Goal: Use online tool/utility: Utilize a website feature to perform a specific function

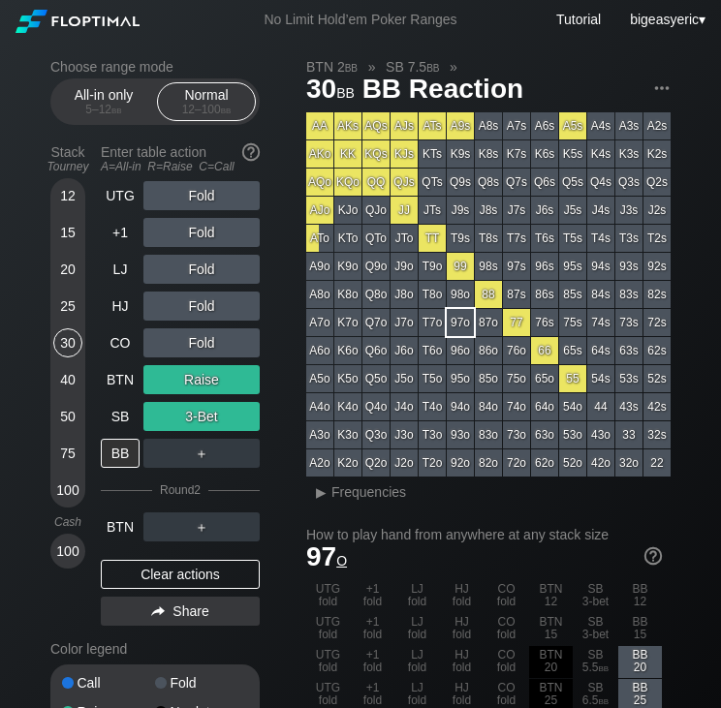
scroll to position [39, 0]
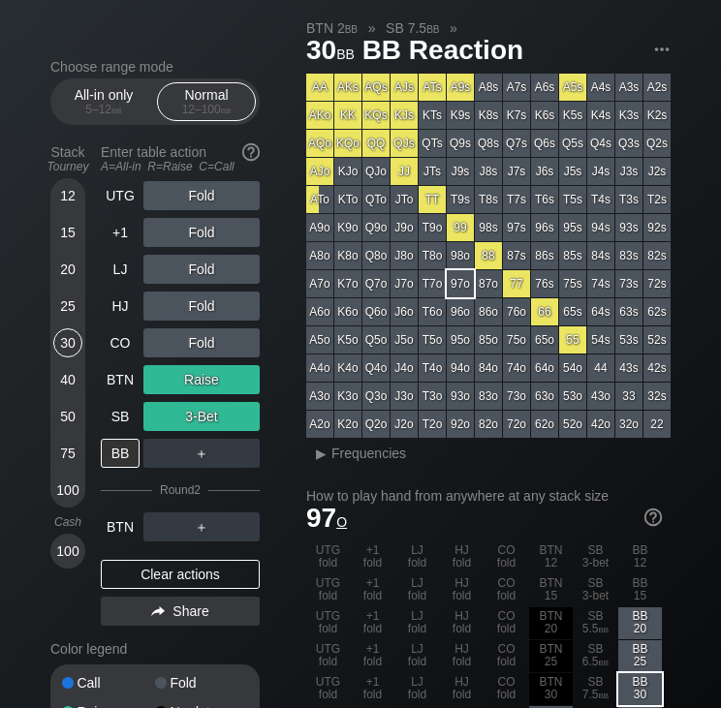
click at [68, 499] on div "100" at bounding box center [67, 490] width 29 height 29
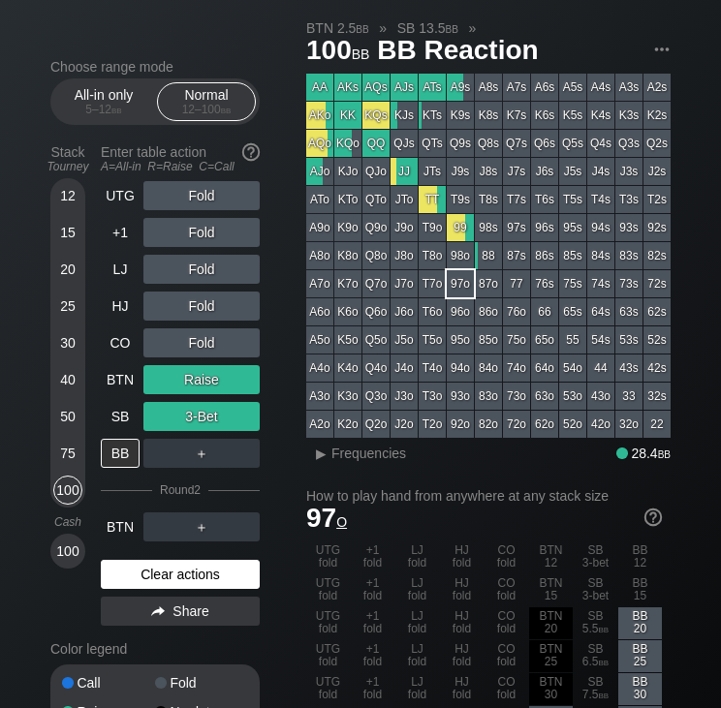
click at [190, 572] on div "Clear actions" at bounding box center [180, 574] width 159 height 29
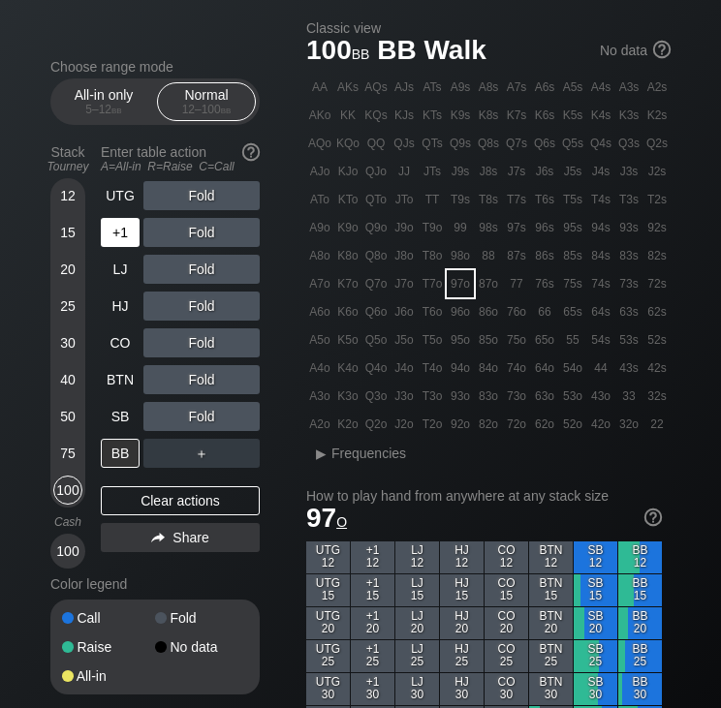
click at [123, 235] on div "+1" at bounding box center [120, 232] width 39 height 29
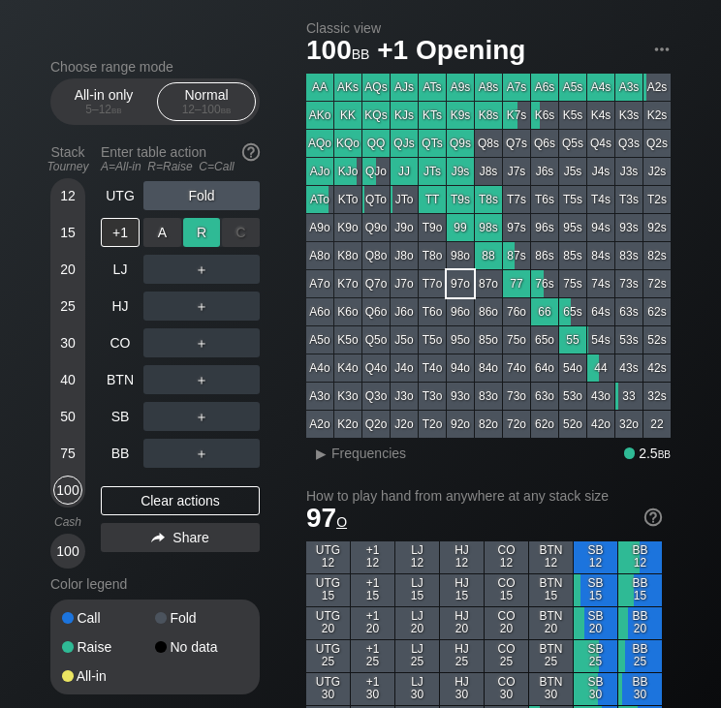
click at [194, 228] on div "R ✕" at bounding box center [202, 232] width 38 height 29
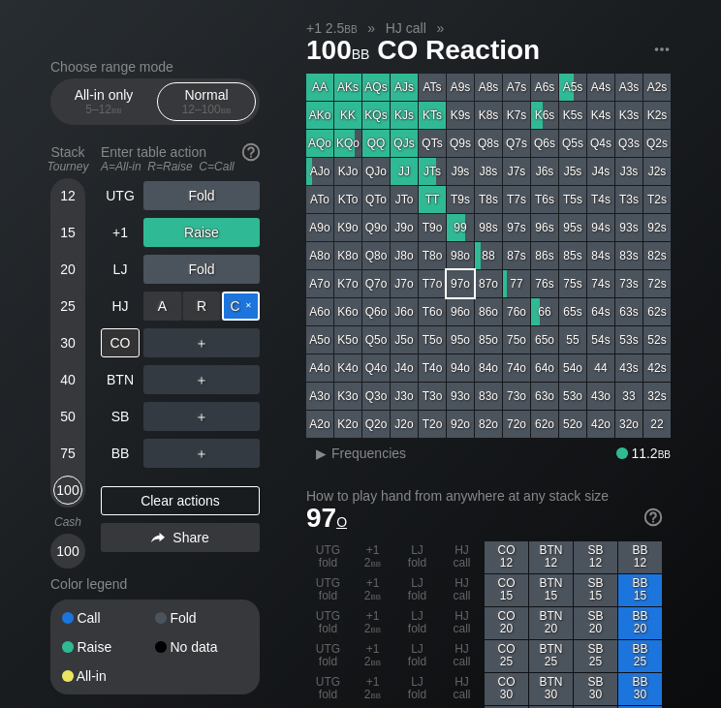
click at [242, 304] on div "C ✕" at bounding box center [241, 306] width 38 height 29
click at [237, 349] on div "C ✕" at bounding box center [241, 342] width 38 height 29
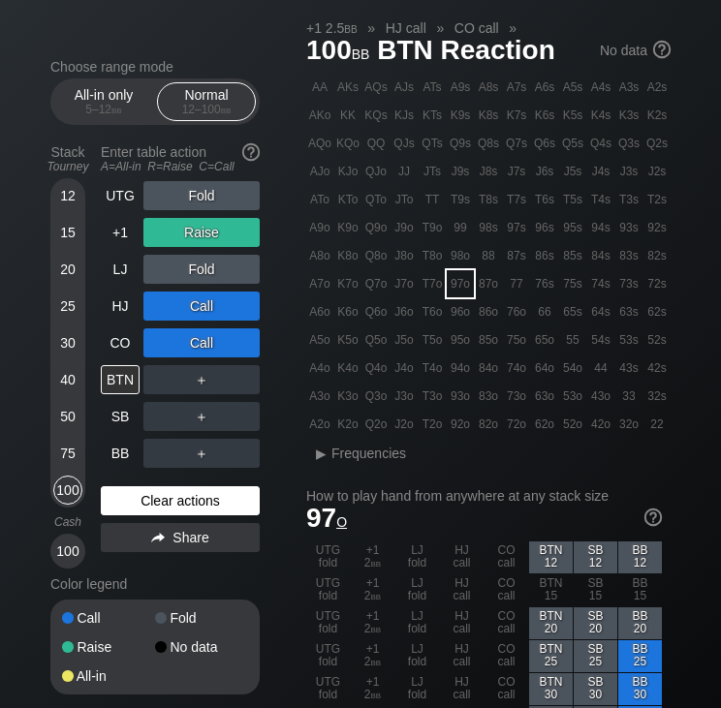
click at [132, 492] on div "Clear actions" at bounding box center [180, 500] width 159 height 29
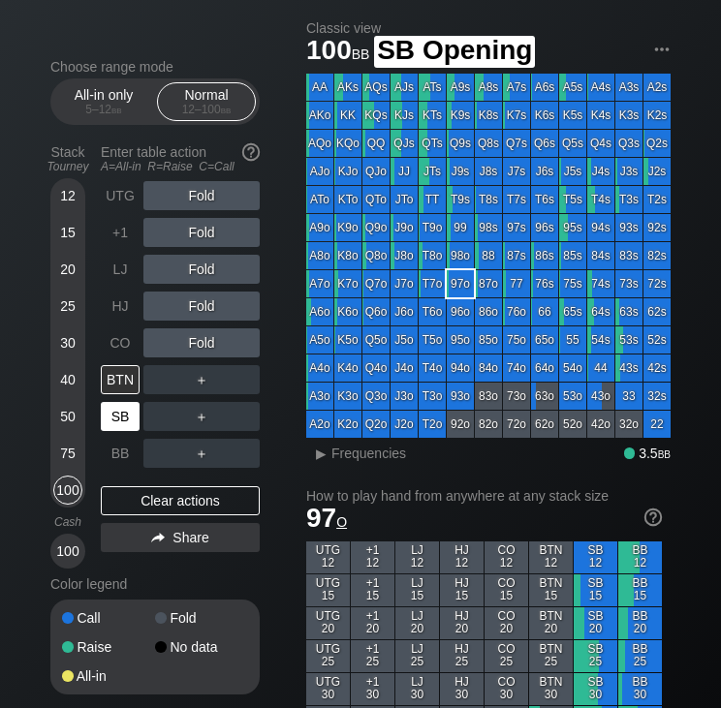
click at [129, 434] on div "SB" at bounding box center [122, 416] width 43 height 37
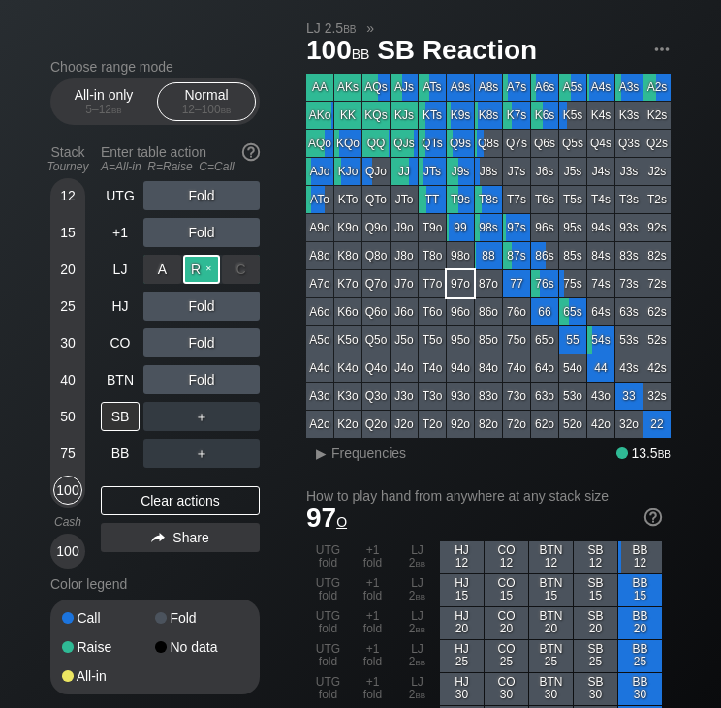
click at [200, 270] on div "R ✕" at bounding box center [202, 269] width 38 height 29
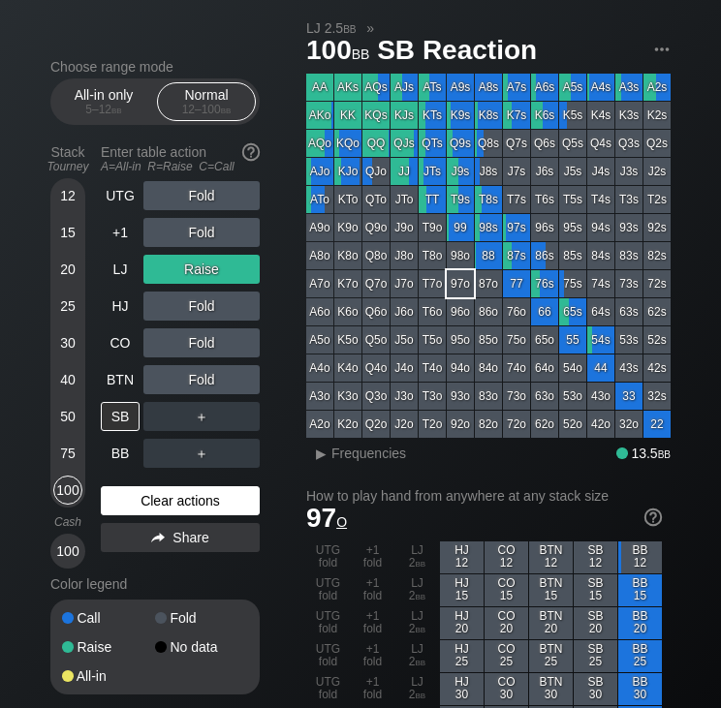
click at [120, 508] on div "Clear actions" at bounding box center [180, 500] width 159 height 29
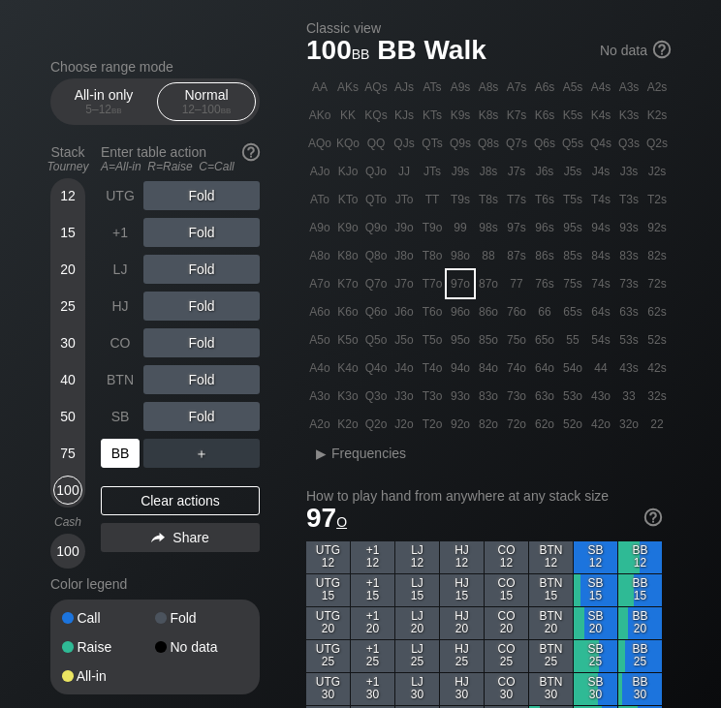
click at [121, 455] on div "BB" at bounding box center [120, 453] width 39 height 29
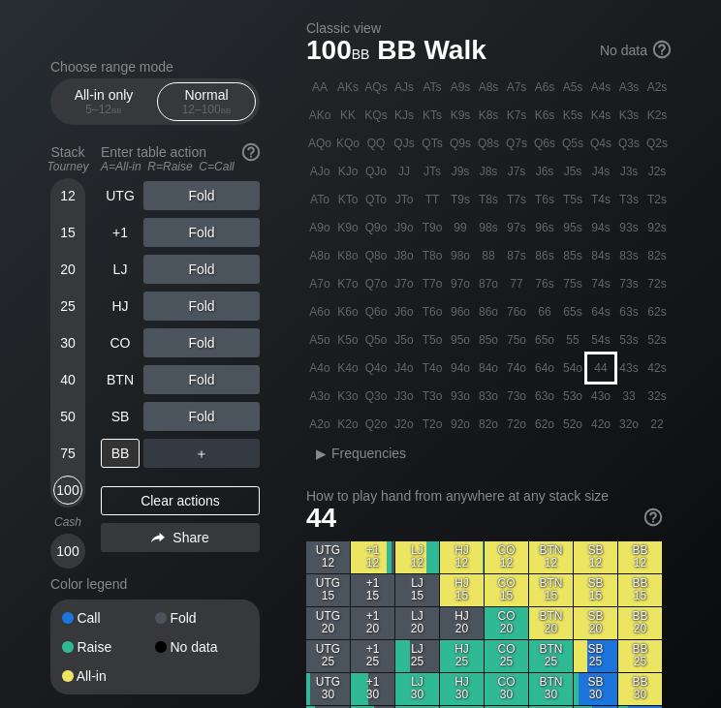
click at [605, 359] on div "44" at bounding box center [600, 367] width 27 height 27
click at [128, 266] on div "LJ" at bounding box center [120, 269] width 39 height 29
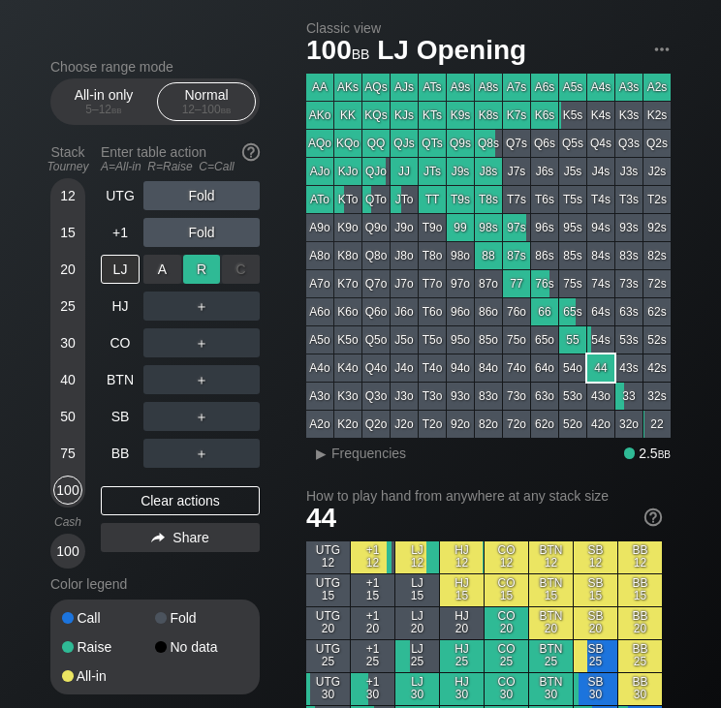
click at [213, 259] on div "R ✕" at bounding box center [202, 269] width 38 height 29
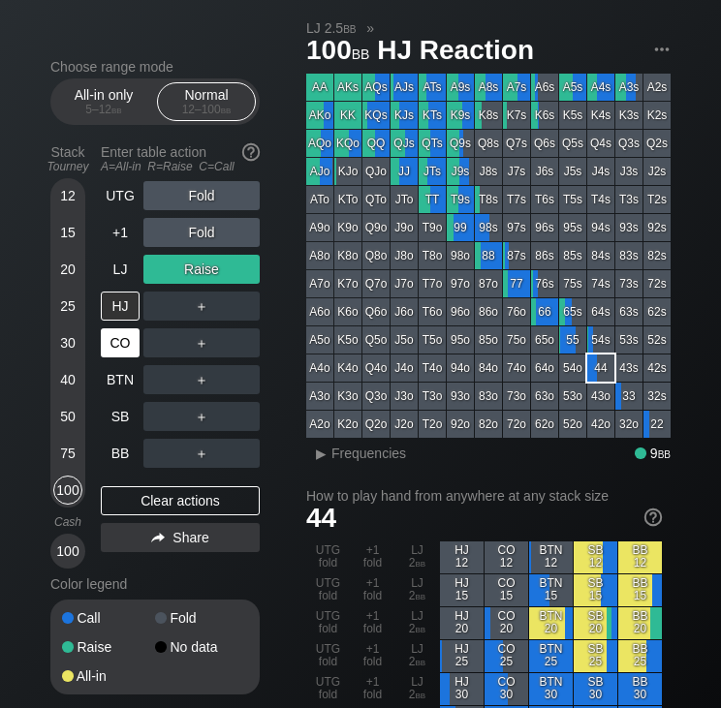
click at [122, 342] on div "CO" at bounding box center [120, 342] width 39 height 29
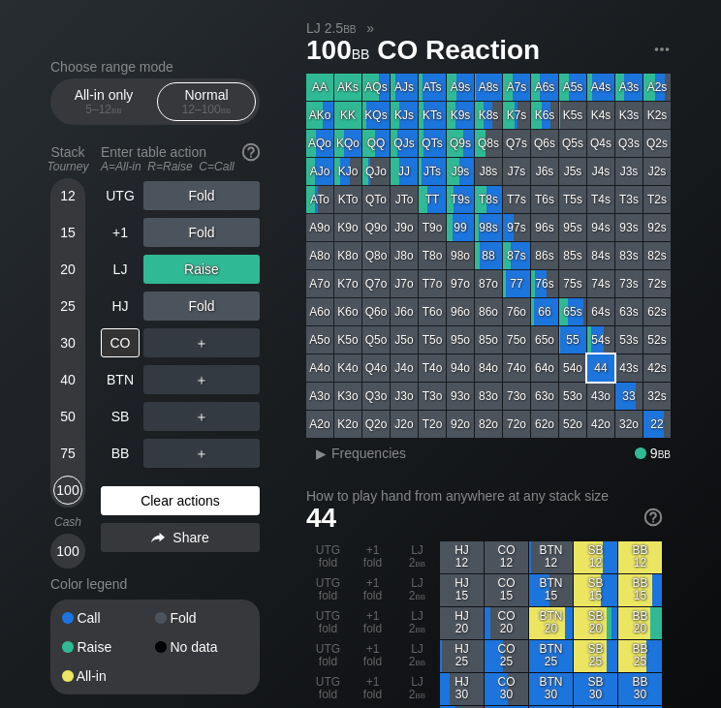
click at [186, 500] on div "Clear actions" at bounding box center [180, 500] width 159 height 29
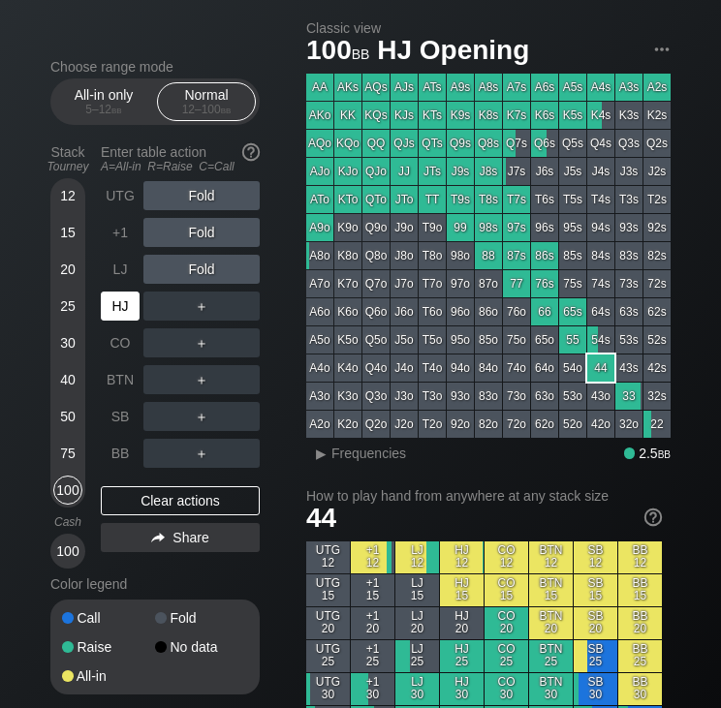
click at [131, 297] on div "HJ" at bounding box center [120, 306] width 39 height 29
click at [240, 301] on div "C ✕" at bounding box center [241, 306] width 38 height 29
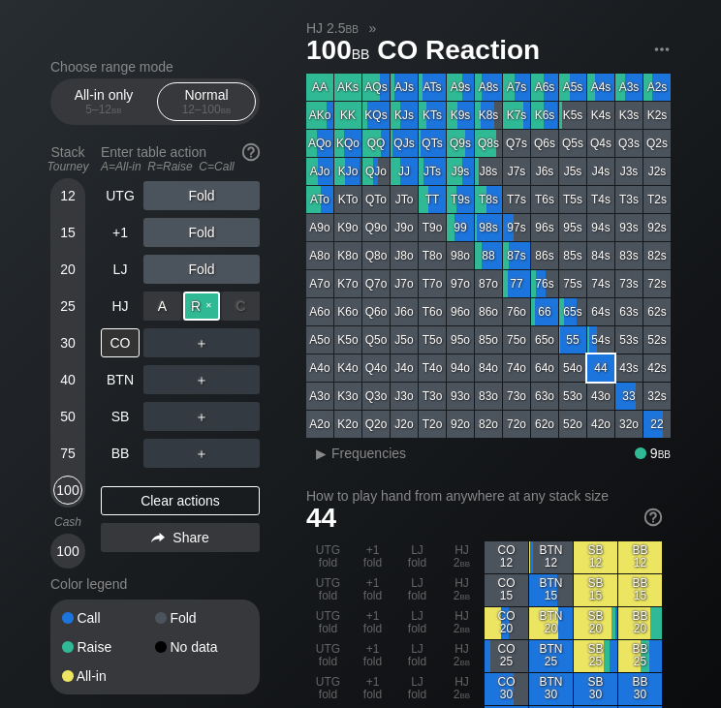
click at [200, 309] on div "R ✕" at bounding box center [202, 306] width 38 height 29
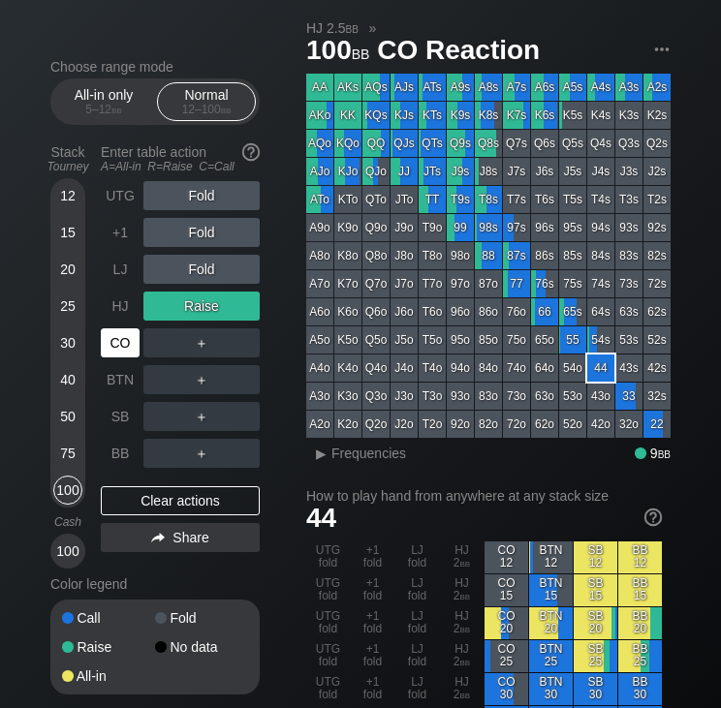
click at [124, 348] on div "CO" at bounding box center [120, 342] width 39 height 29
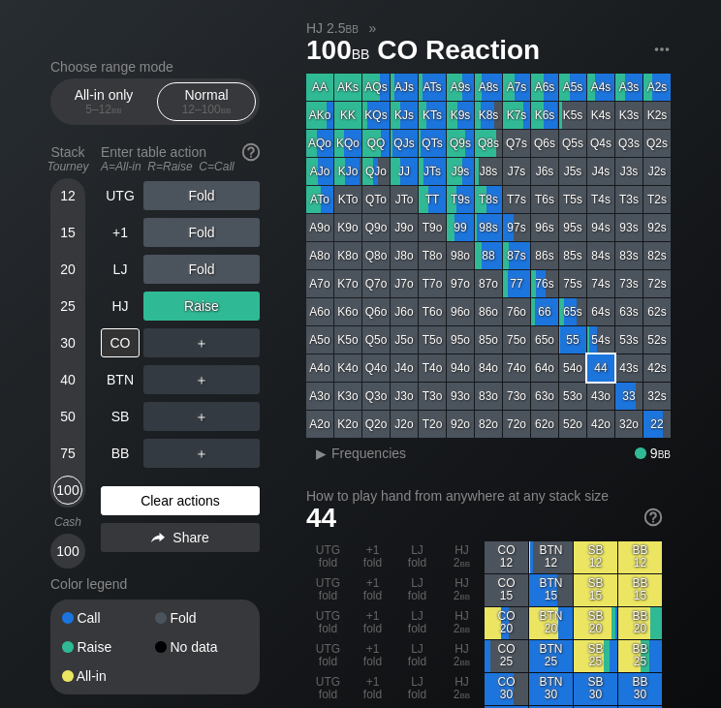
click at [139, 507] on div "Clear actions" at bounding box center [180, 500] width 159 height 29
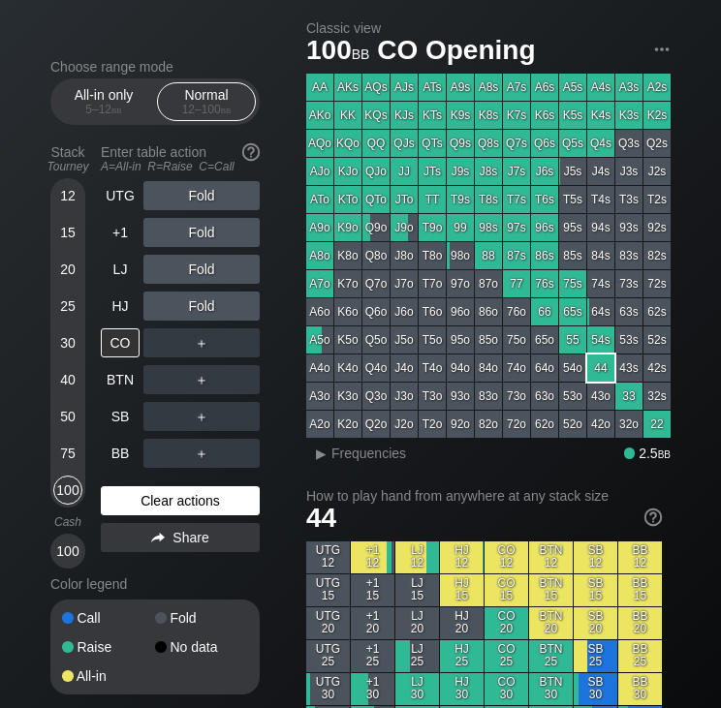
click at [183, 495] on div "Clear actions" at bounding box center [180, 500] width 159 height 29
click at [149, 503] on div "Clear actions" at bounding box center [180, 500] width 159 height 29
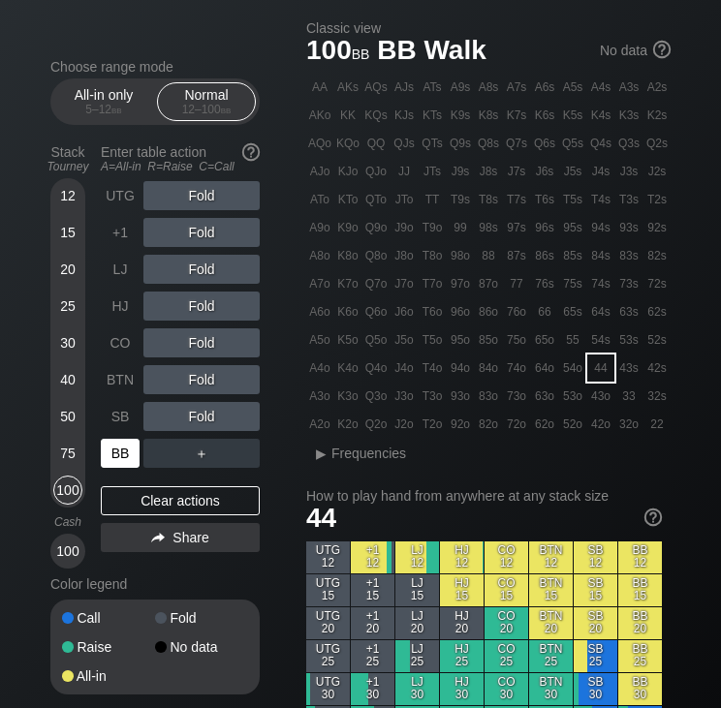
click at [129, 456] on div "BB" at bounding box center [120, 453] width 39 height 29
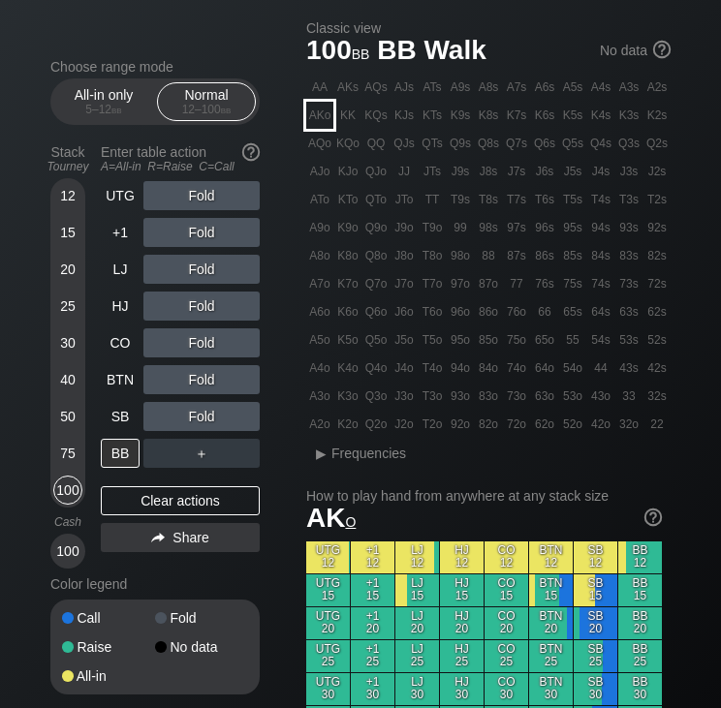
click at [318, 123] on div "AKo" at bounding box center [319, 115] width 27 height 27
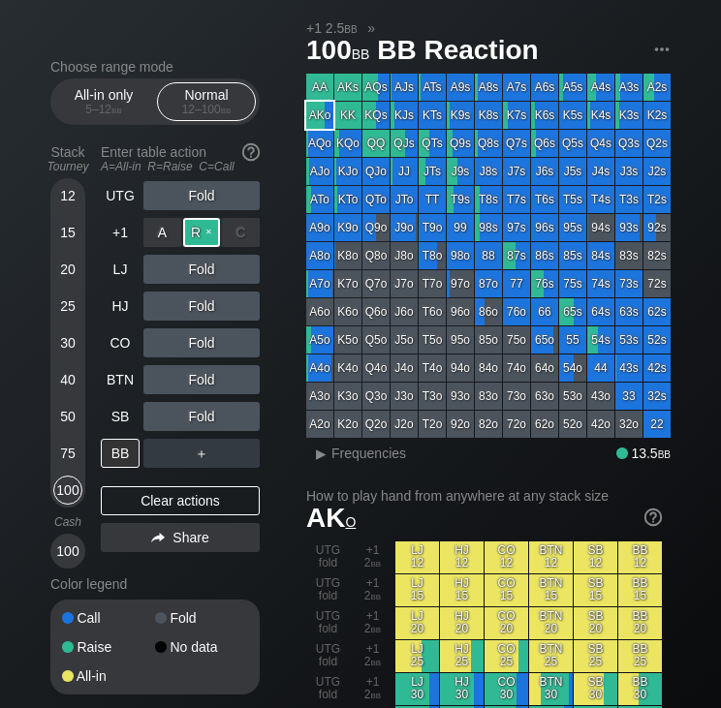
click at [196, 238] on div "R ✕" at bounding box center [202, 232] width 38 height 29
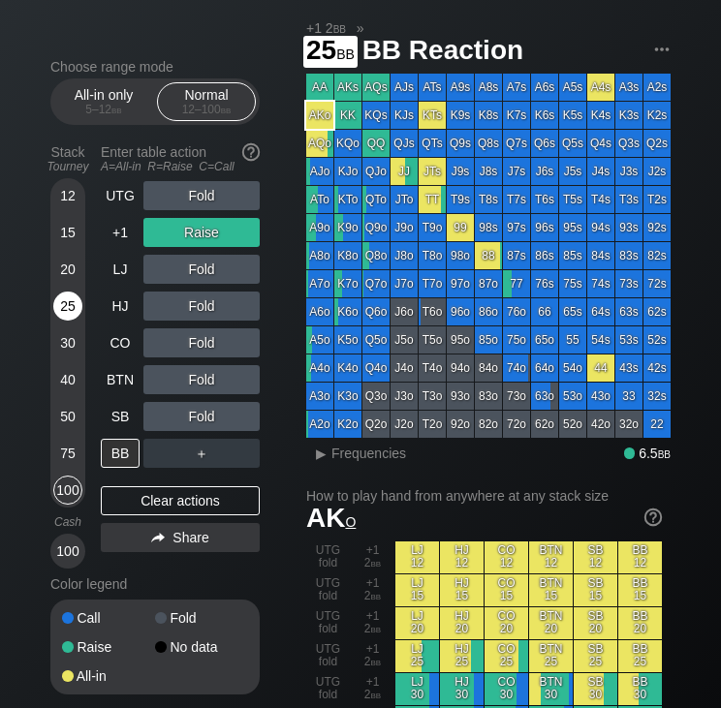
click at [57, 303] on div "25" at bounding box center [67, 306] width 29 height 29
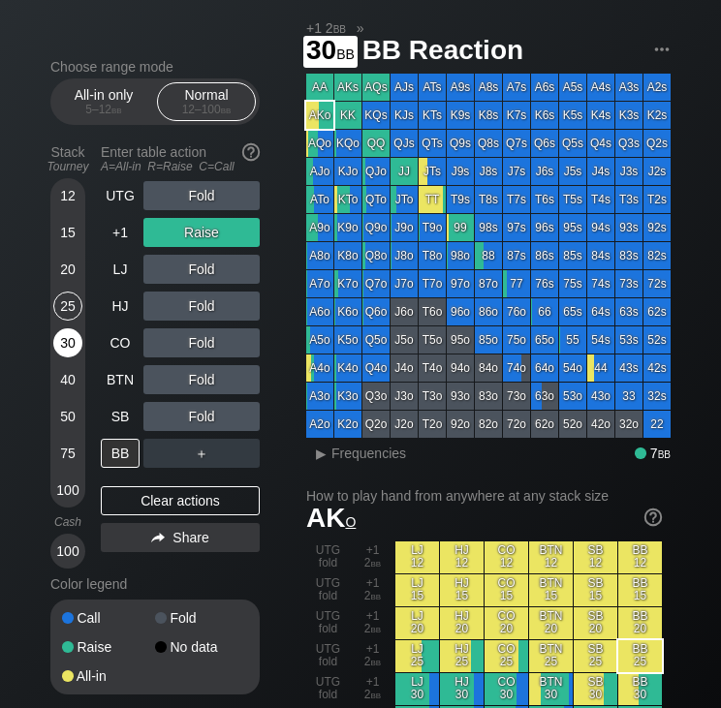
click at [63, 340] on div "30" at bounding box center [67, 342] width 29 height 29
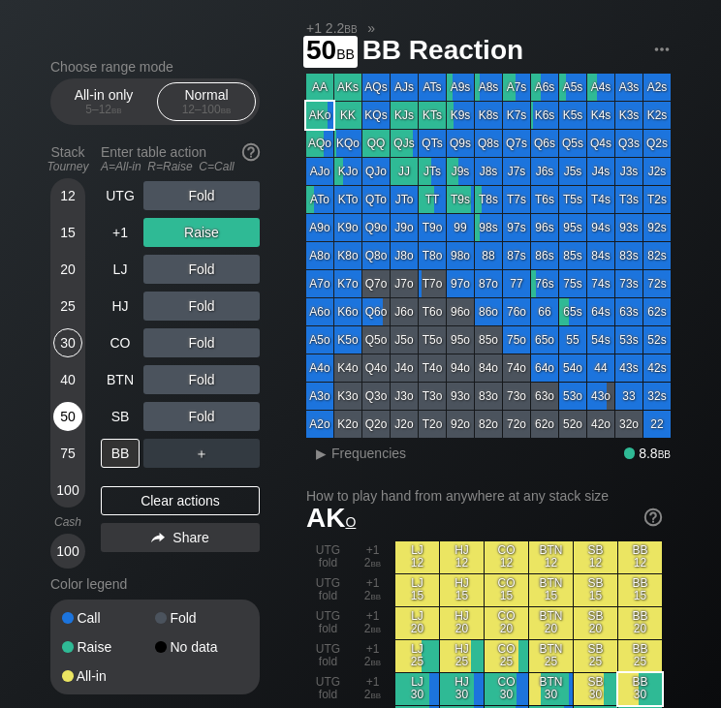
click at [68, 416] on div "50" at bounding box center [67, 416] width 29 height 29
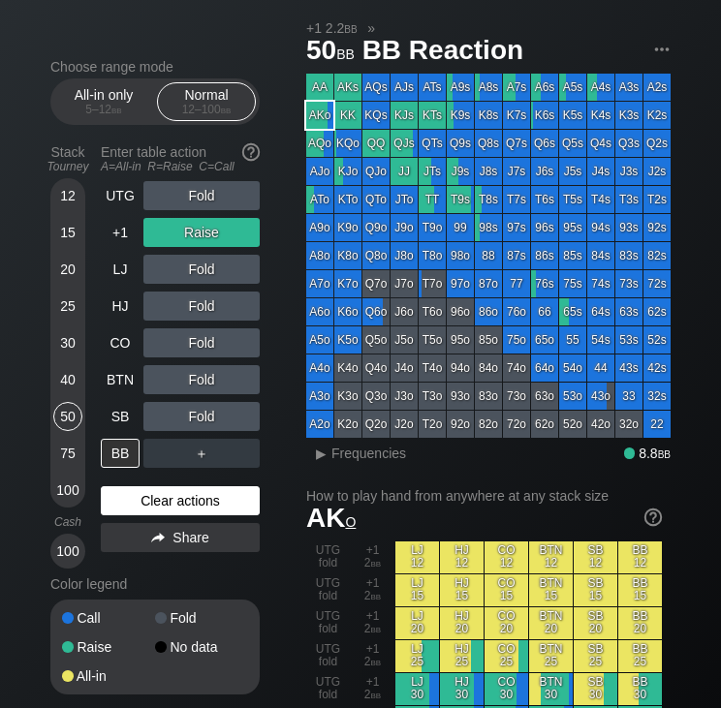
click at [175, 503] on div "Clear actions" at bounding box center [180, 500] width 159 height 29
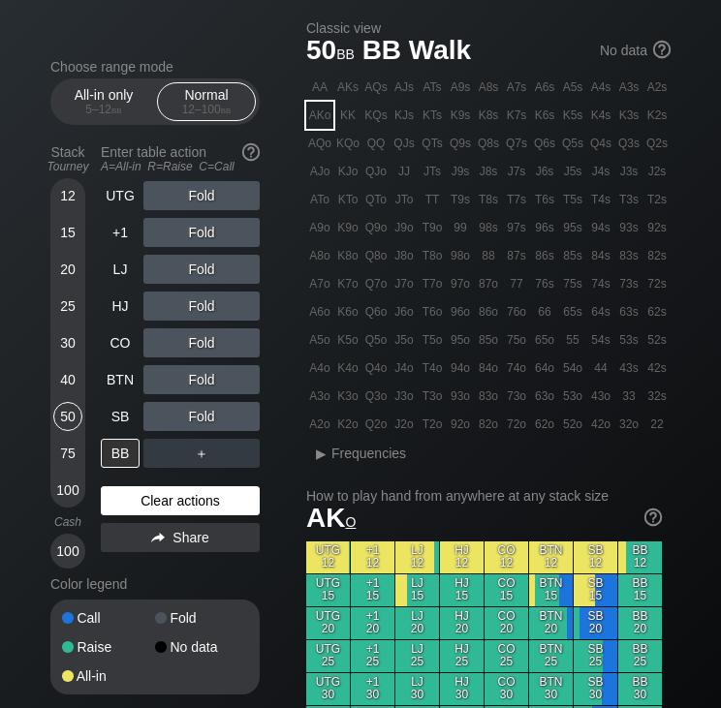
click at [137, 504] on div "Clear actions" at bounding box center [180, 500] width 159 height 29
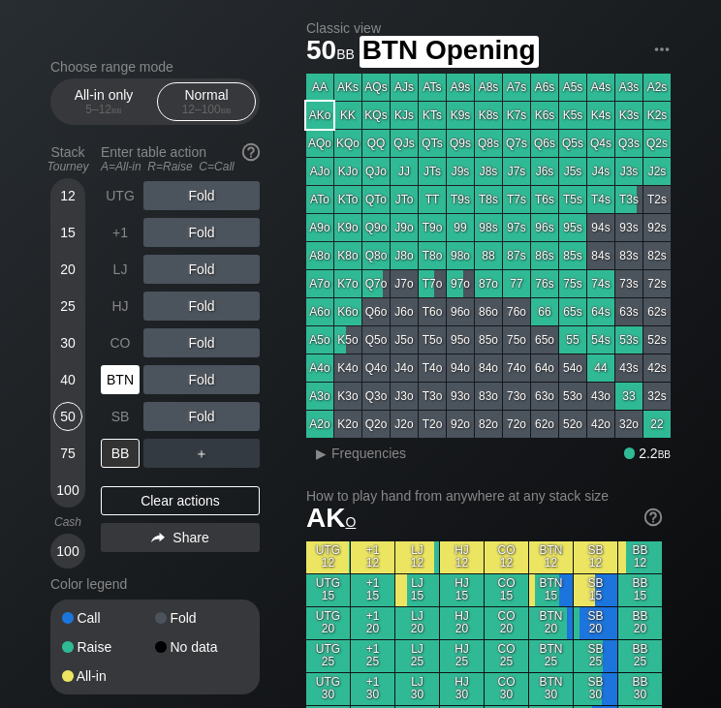
click at [112, 377] on div "BTN" at bounding box center [120, 379] width 39 height 29
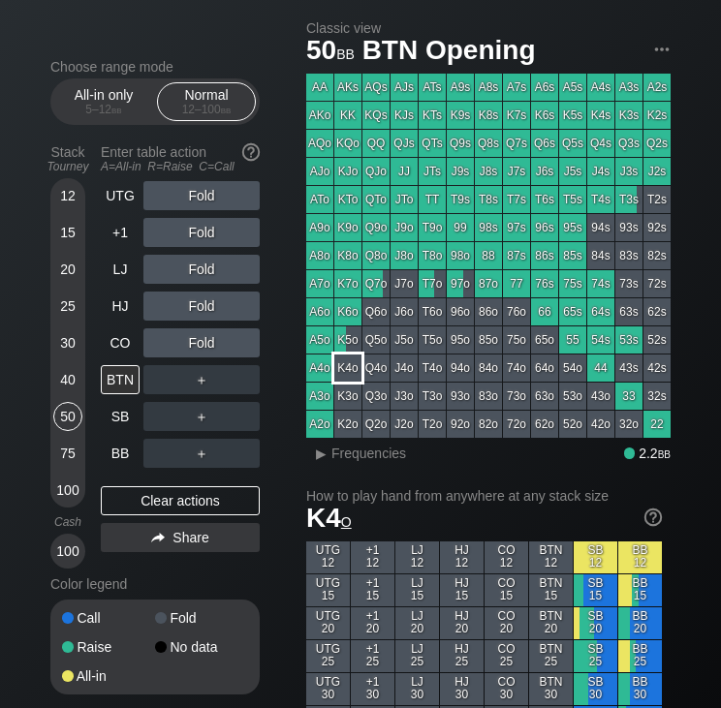
click at [341, 368] on div "K4o" at bounding box center [347, 367] width 27 height 27
click at [205, 274] on div "R ✕" at bounding box center [202, 269] width 38 height 29
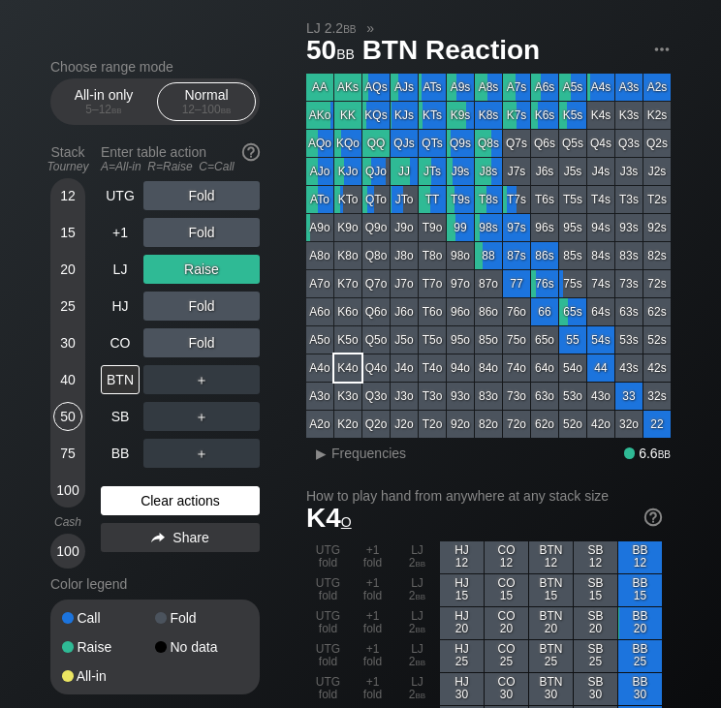
click at [139, 499] on div "Clear actions" at bounding box center [180, 500] width 159 height 29
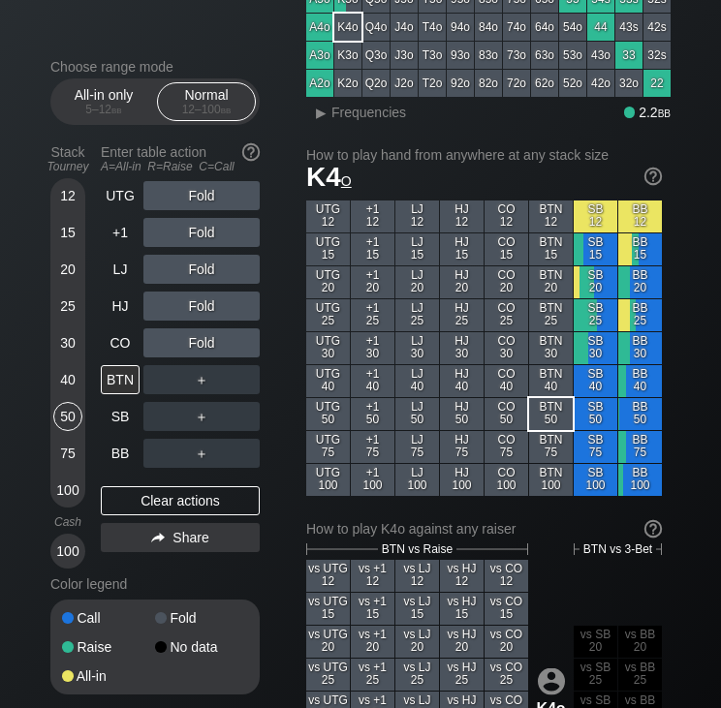
scroll to position [387, 0]
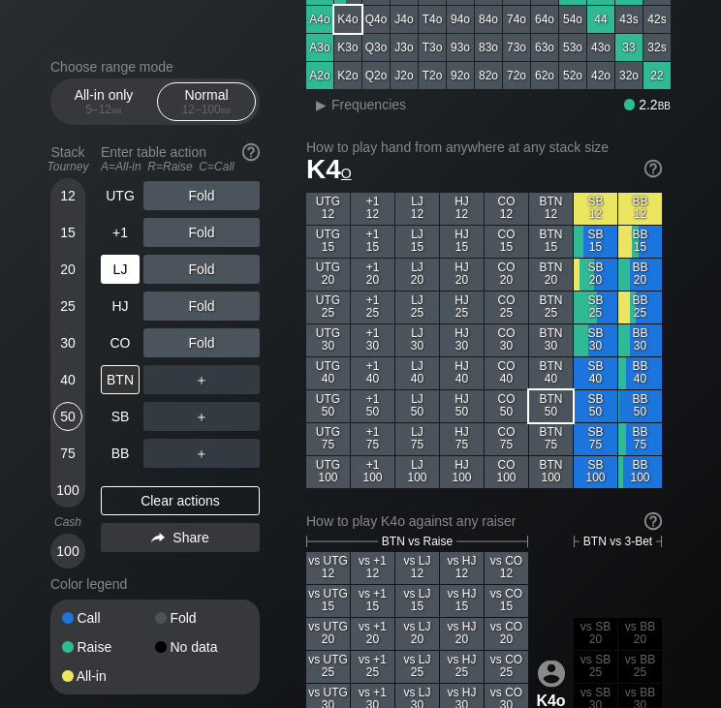
click at [108, 283] on div "LJ" at bounding box center [120, 269] width 39 height 29
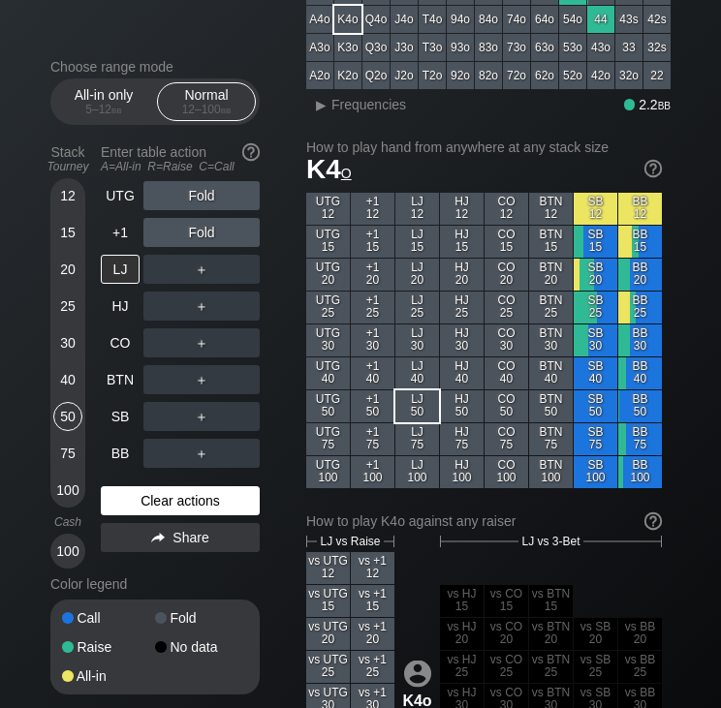
click at [177, 498] on div "Clear actions" at bounding box center [180, 500] width 159 height 29
click at [267, 166] on div "Choose range mode All-in only 5 – 12 bb Normal 12 – 100 bb Stack Tourney Enter …" at bounding box center [170, 389] width 240 height 661
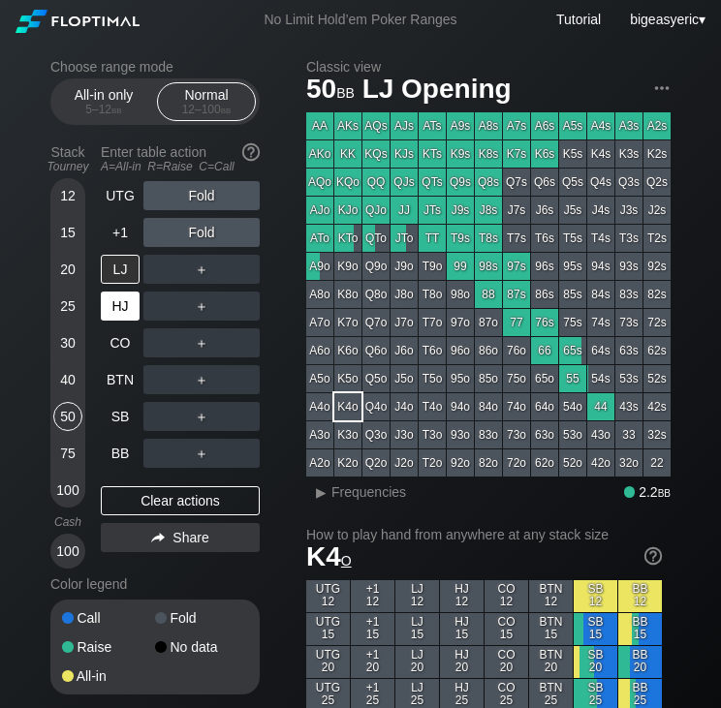
click at [124, 303] on div "HJ" at bounding box center [120, 306] width 39 height 29
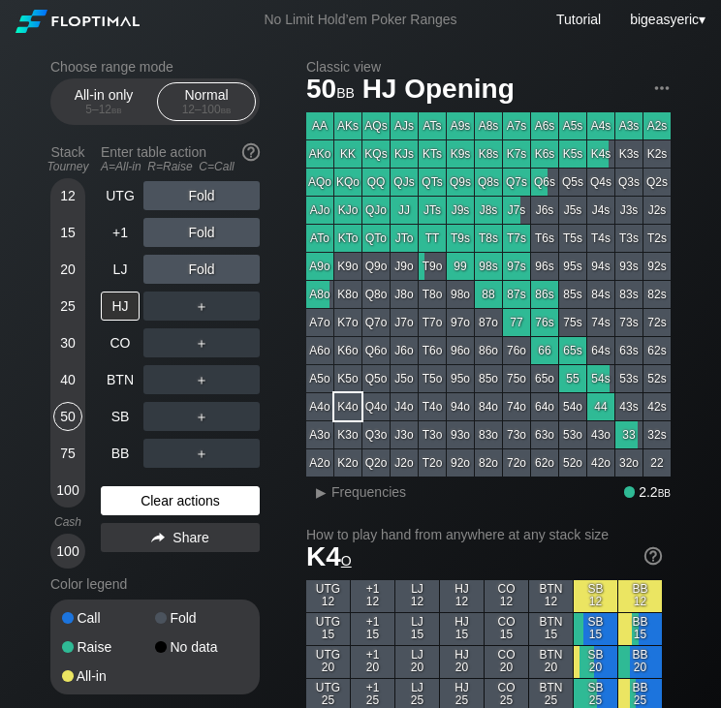
click at [147, 505] on div "Clear actions" at bounding box center [180, 500] width 159 height 29
click at [74, 382] on div "40" at bounding box center [67, 379] width 29 height 29
click at [149, 495] on div "Clear actions" at bounding box center [180, 500] width 159 height 29
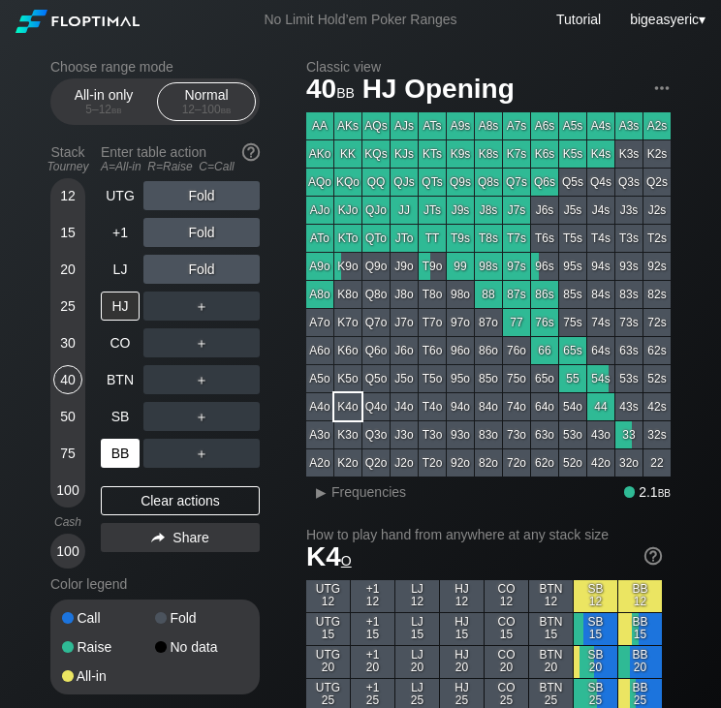
click at [116, 461] on div "BB" at bounding box center [120, 453] width 39 height 29
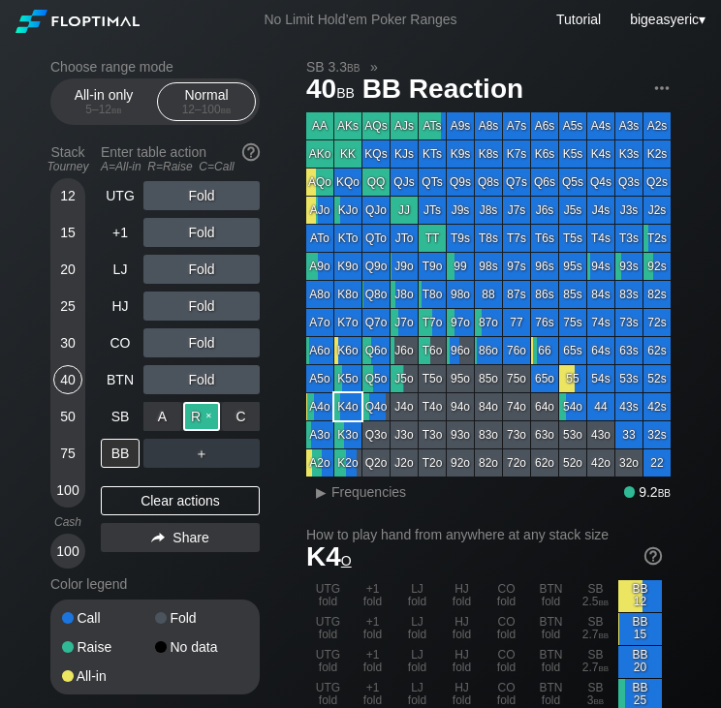
click at [214, 416] on div "R ✕" at bounding box center [202, 416] width 38 height 29
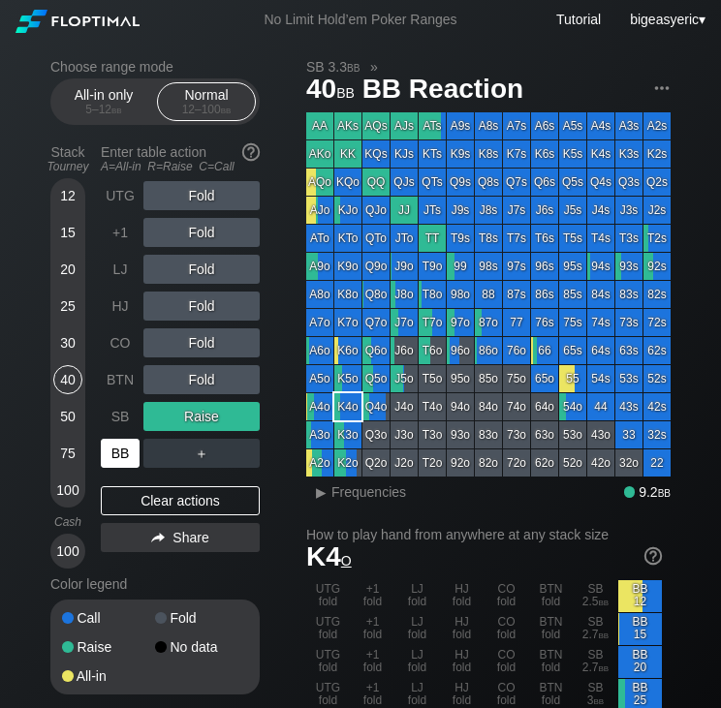
click at [116, 460] on div "BB" at bounding box center [120, 453] width 39 height 29
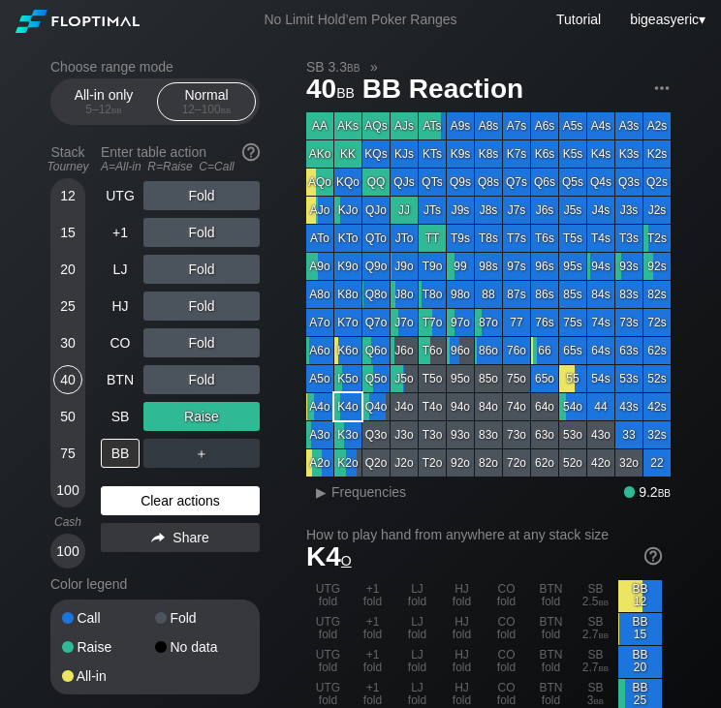
click at [191, 507] on div "Clear actions" at bounding box center [180, 500] width 159 height 29
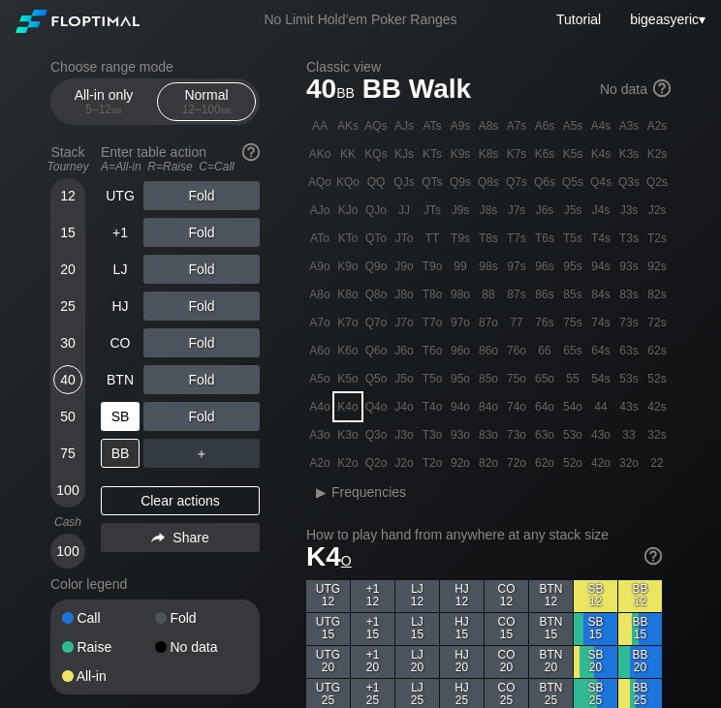
click at [116, 435] on div "SB" at bounding box center [122, 416] width 43 height 37
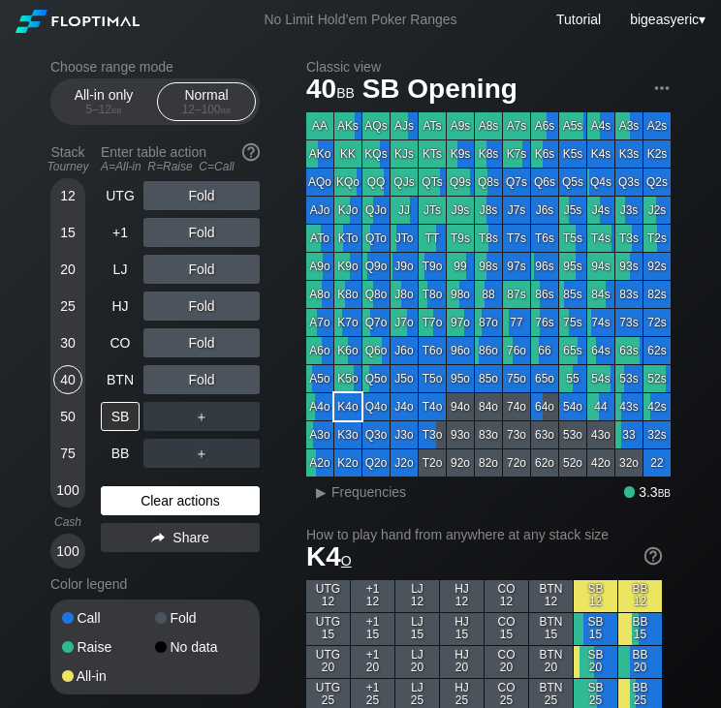
click at [128, 511] on div "Clear actions" at bounding box center [180, 500] width 159 height 29
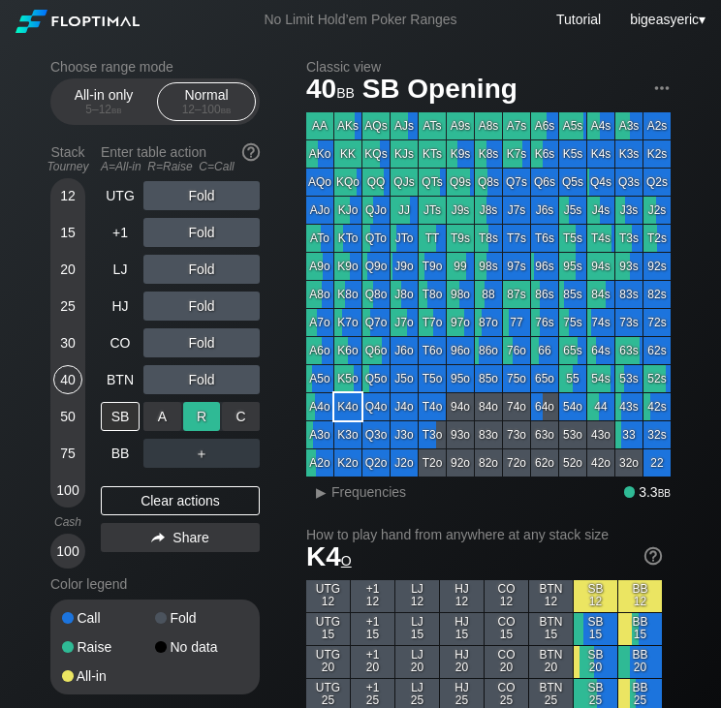
click at [213, 423] on div "R ✕" at bounding box center [202, 416] width 38 height 29
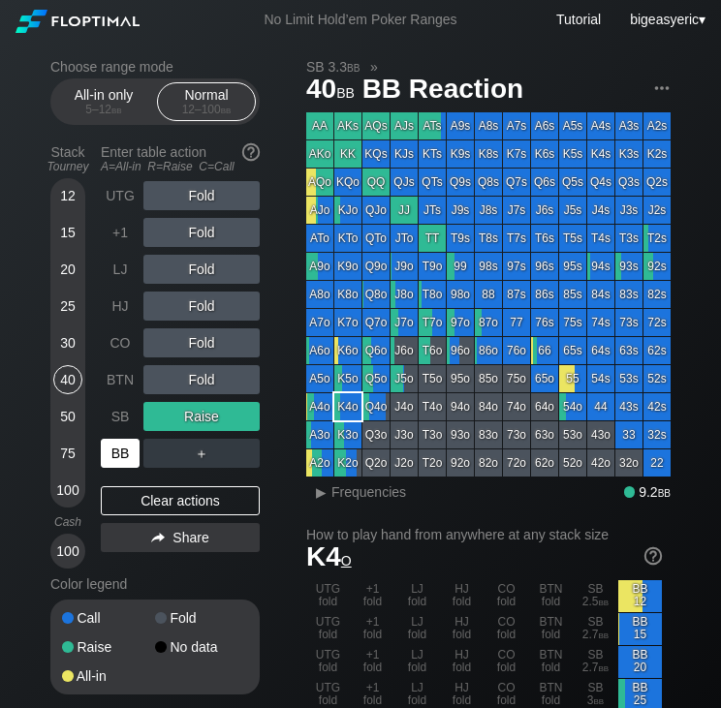
click at [120, 462] on div "BB" at bounding box center [120, 453] width 39 height 29
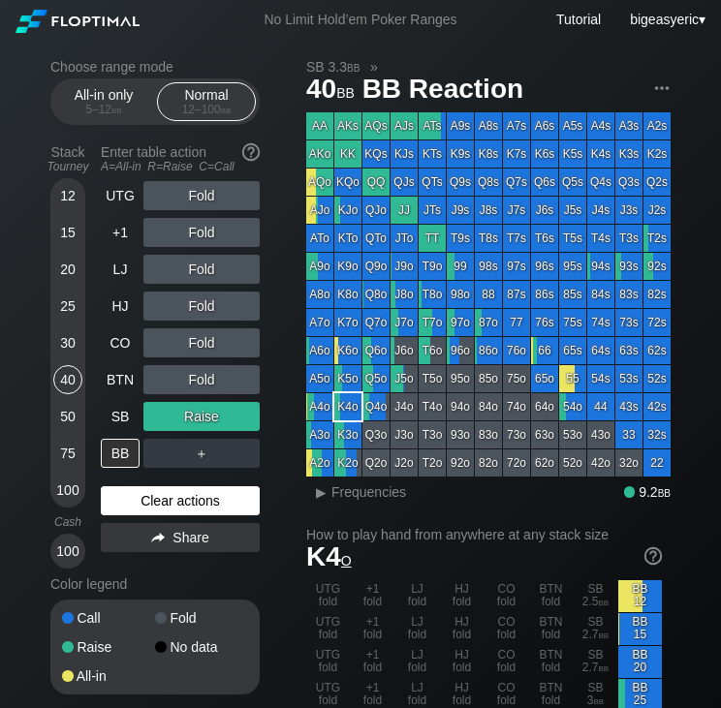
click at [164, 510] on div "Clear actions" at bounding box center [180, 500] width 159 height 29
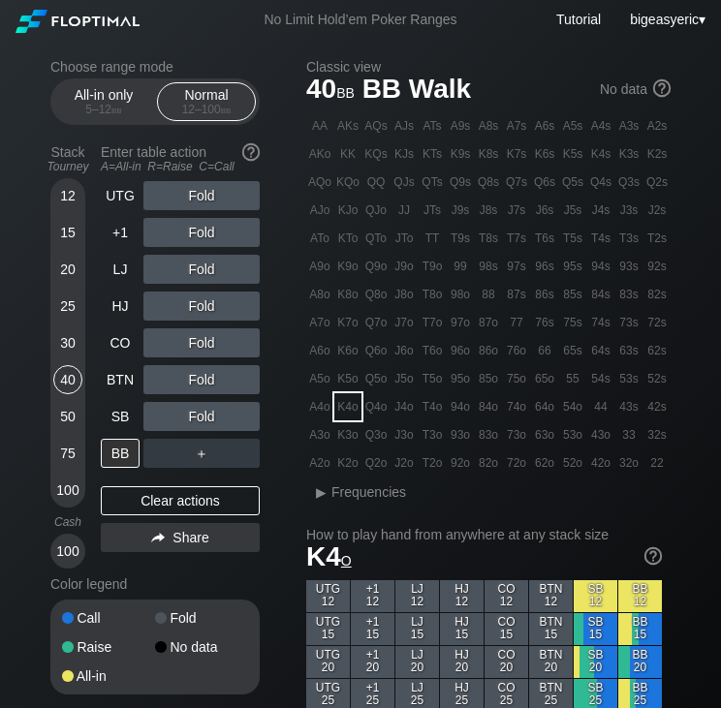
click at [135, 331] on div "CO" at bounding box center [120, 342] width 39 height 29
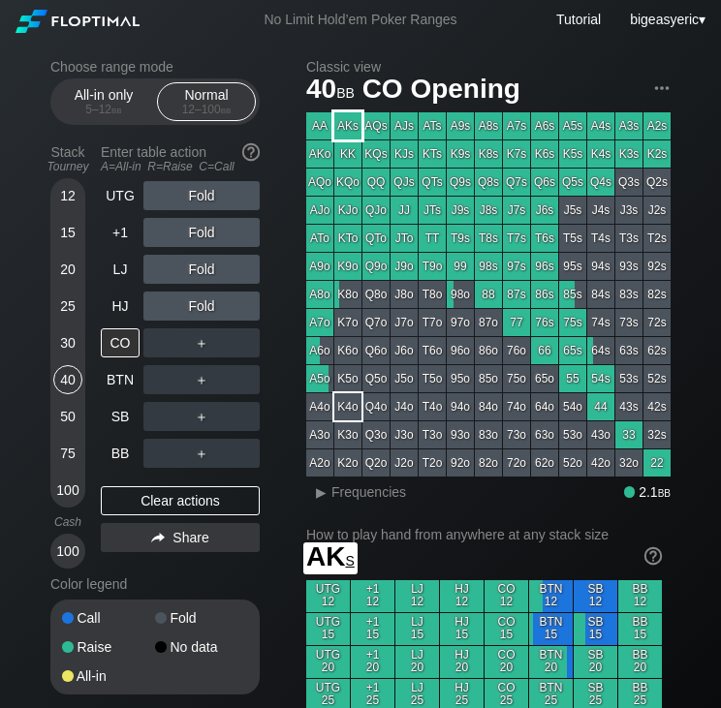
click at [352, 130] on div "AKs" at bounding box center [347, 125] width 27 height 27
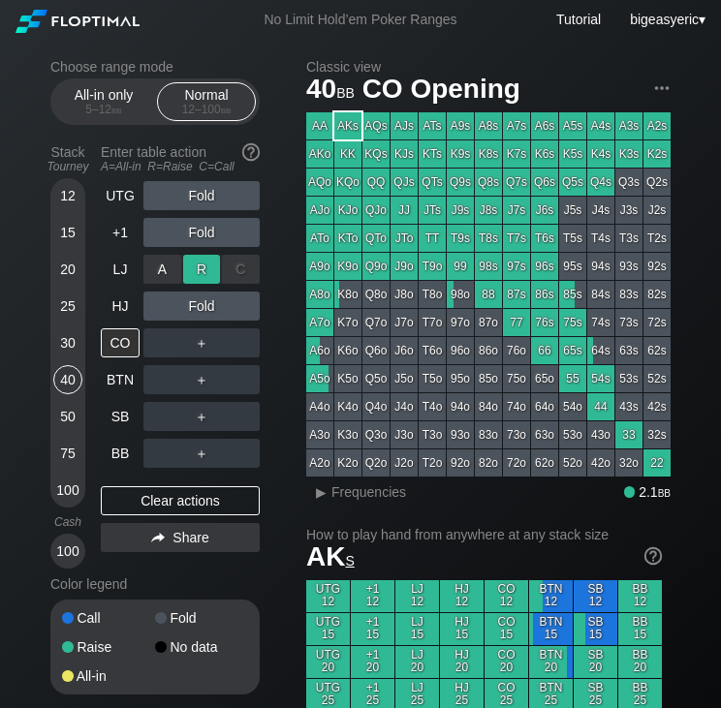
click at [213, 281] on div "R ✕" at bounding box center [202, 269] width 38 height 29
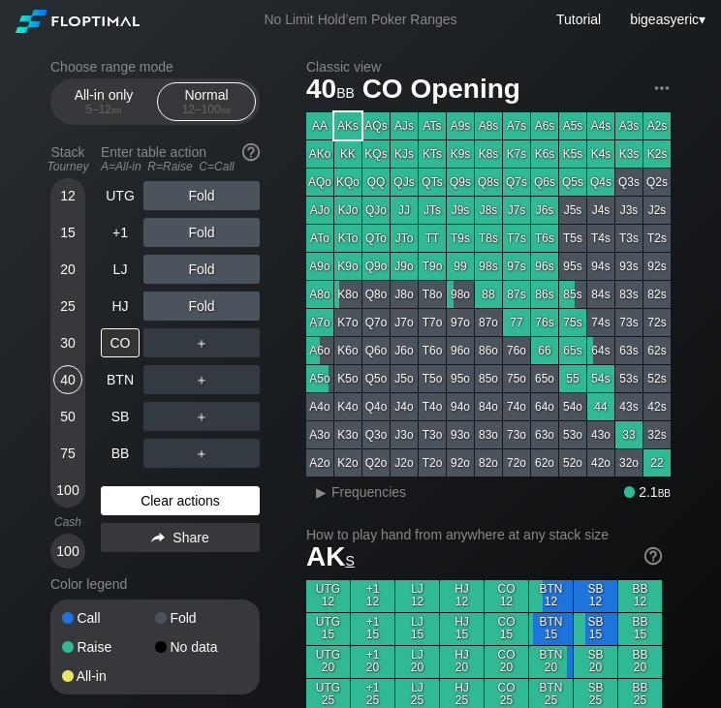
drag, startPoint x: 209, startPoint y: 508, endPoint x: 101, endPoint y: 494, distance: 109.4
click at [101, 494] on div "Clear actions" at bounding box center [180, 500] width 159 height 29
click at [144, 503] on div "Clear actions" at bounding box center [180, 500] width 159 height 29
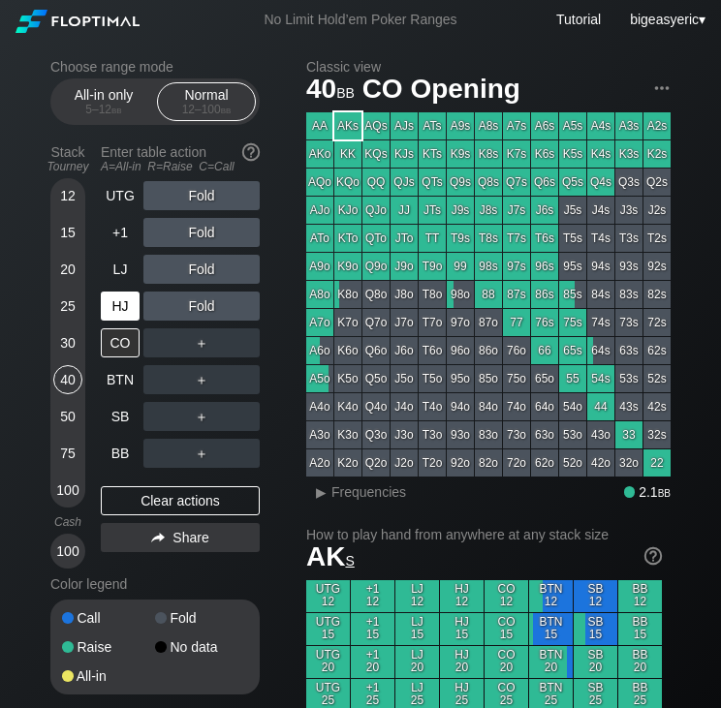
click at [126, 301] on div "HJ" at bounding box center [120, 306] width 39 height 29
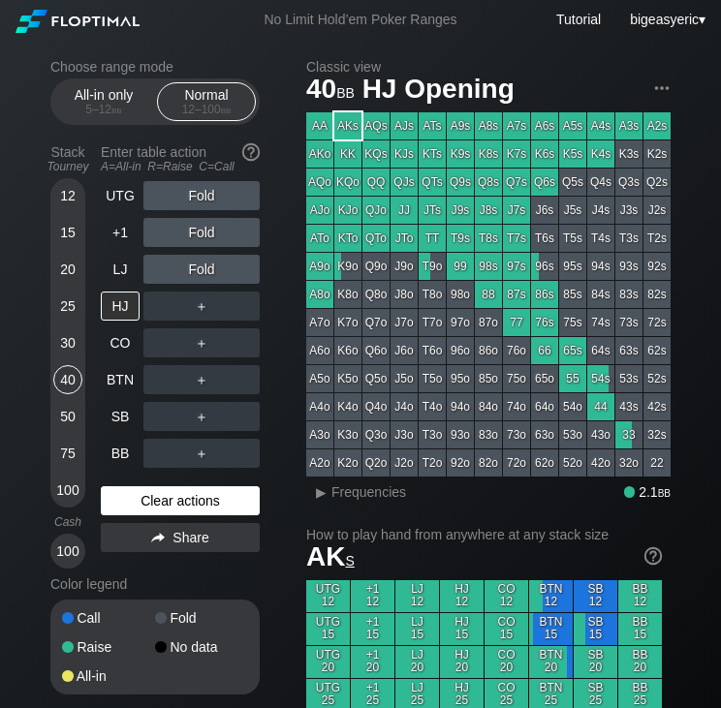
click at [143, 512] on div "Clear actions" at bounding box center [180, 500] width 159 height 29
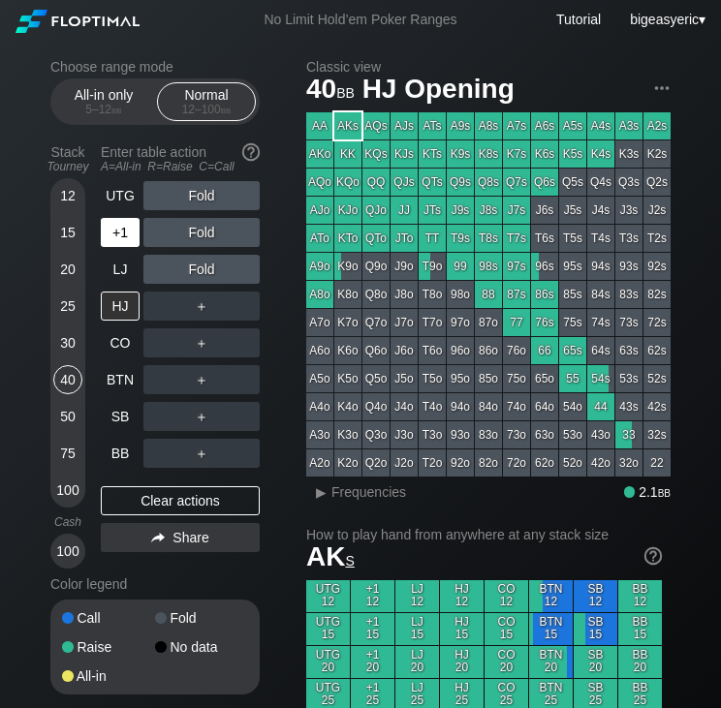
click at [105, 247] on div "+1" at bounding box center [120, 232] width 39 height 29
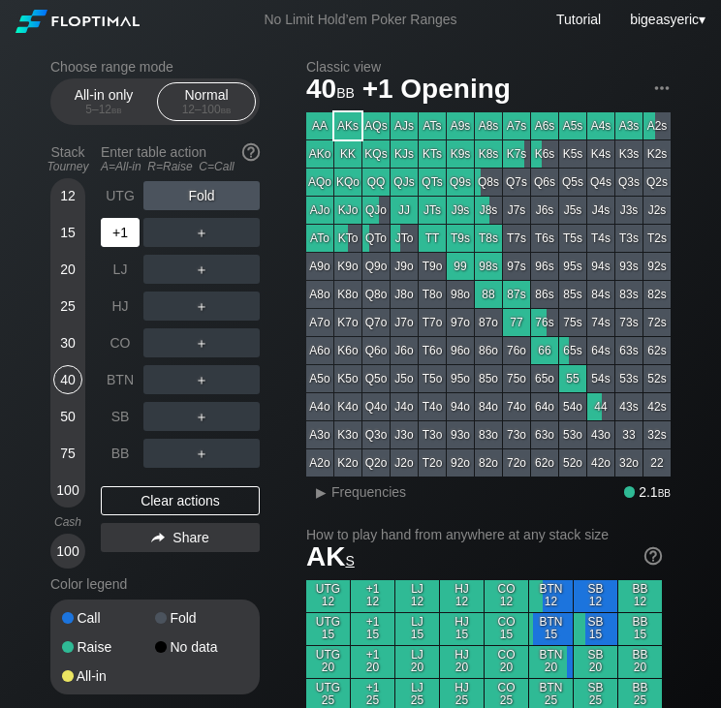
click at [124, 233] on div "+1" at bounding box center [120, 232] width 39 height 29
click at [60, 352] on div "30" at bounding box center [67, 342] width 29 height 29
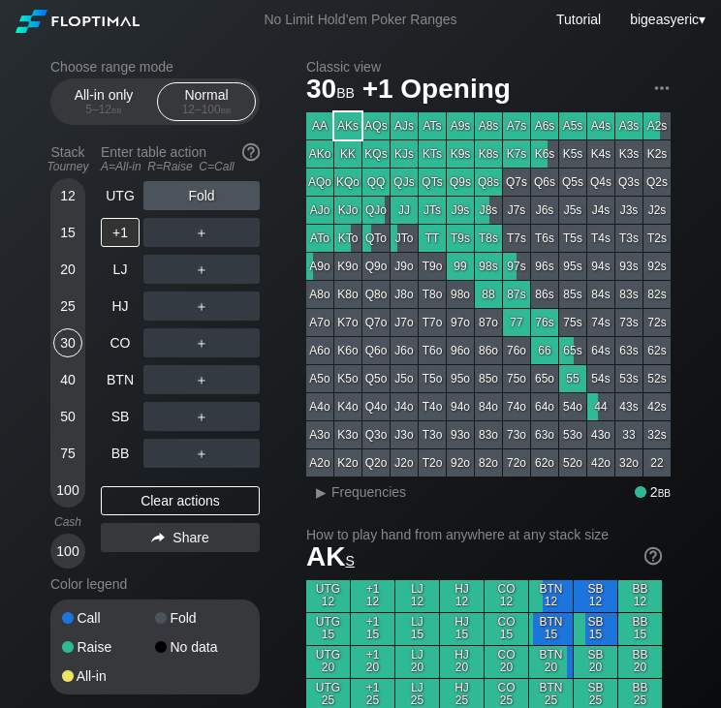
drag, startPoint x: 167, startPoint y: 499, endPoint x: 138, endPoint y: 486, distance: 30.8
click at [138, 486] on div "UTG Fold +1 ＋ LJ ＋ HJ ＋ CO ＋ BTN ＋ SB ＋ BB ＋ Clear actions Share" at bounding box center [180, 374] width 159 height 387
click at [160, 495] on div "Clear actions" at bounding box center [180, 500] width 159 height 29
drag, startPoint x: 154, startPoint y: 509, endPoint x: 143, endPoint y: 507, distance: 11.0
click at [143, 507] on div "Clear actions" at bounding box center [180, 500] width 159 height 29
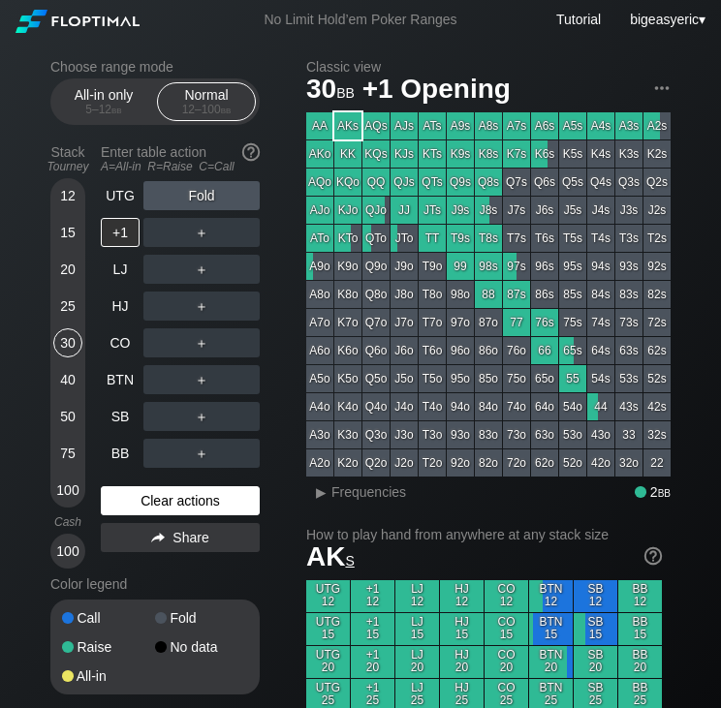
click at [181, 511] on div "Clear actions" at bounding box center [180, 500] width 159 height 29
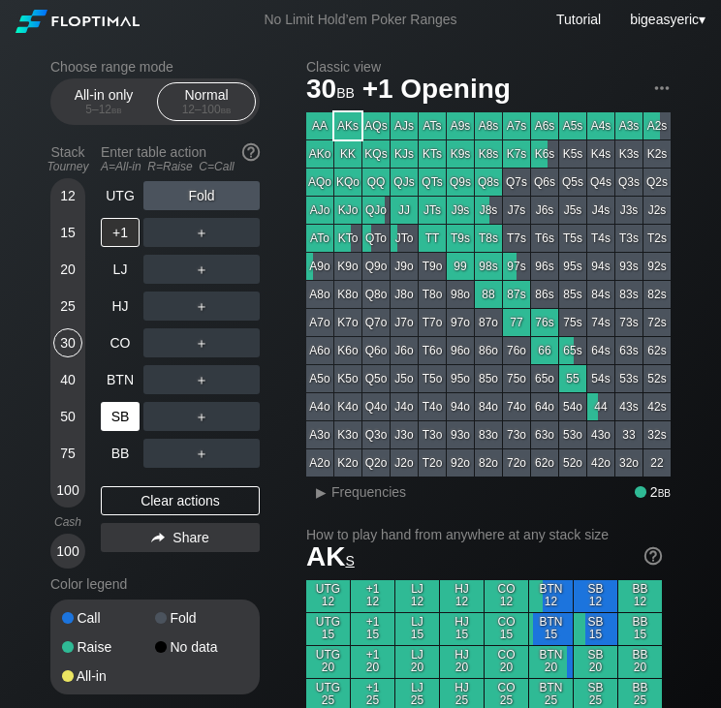
click at [139, 419] on div "SB" at bounding box center [122, 416] width 43 height 37
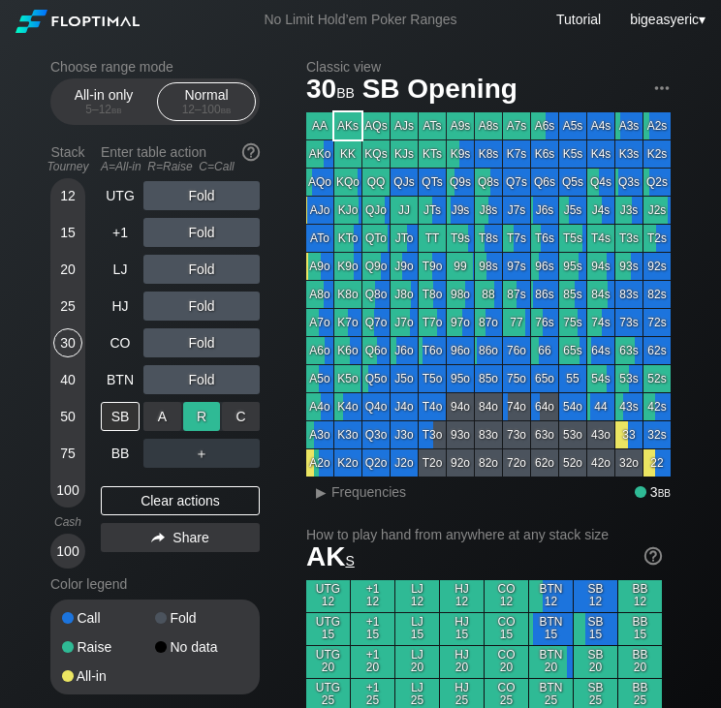
click at [198, 422] on div "R ✕" at bounding box center [202, 416] width 38 height 29
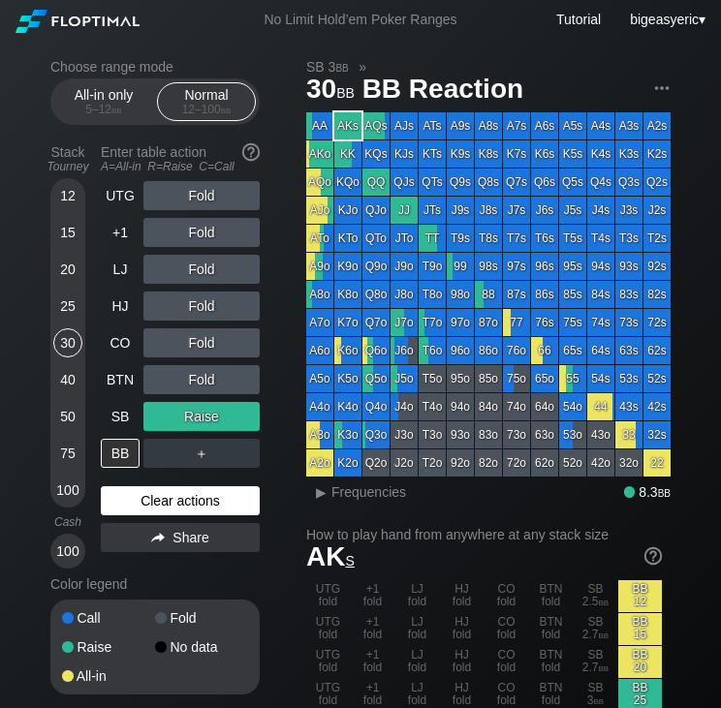
click at [156, 496] on div "Clear actions" at bounding box center [180, 500] width 159 height 29
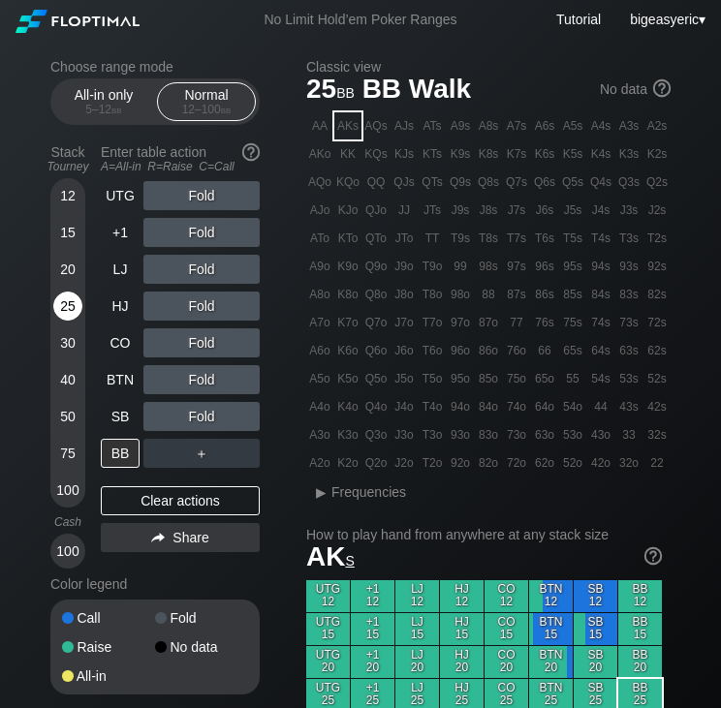
click at [72, 309] on div "25" at bounding box center [67, 306] width 29 height 29
click at [154, 498] on div "Clear actions" at bounding box center [180, 500] width 159 height 29
click at [126, 277] on div "LJ" at bounding box center [120, 269] width 39 height 29
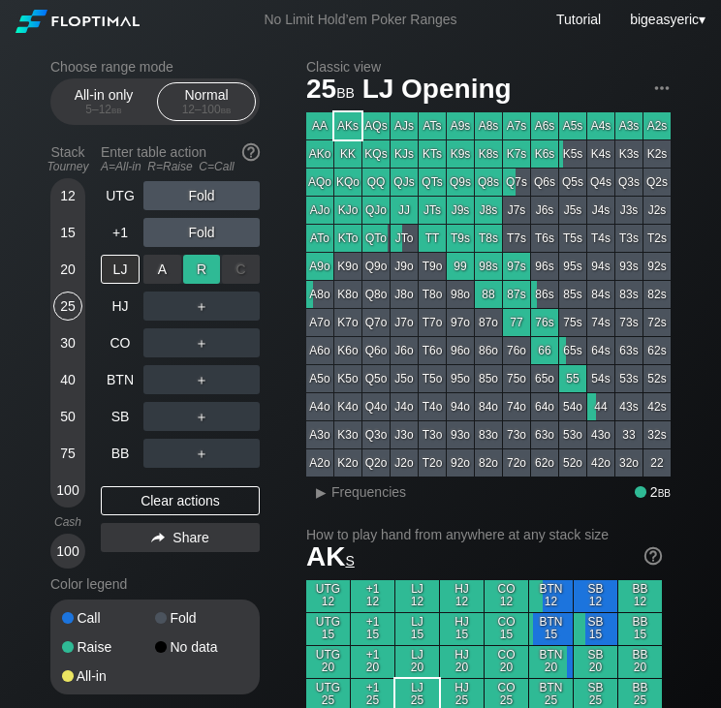
click at [194, 284] on div "R ✕" at bounding box center [202, 269] width 38 height 29
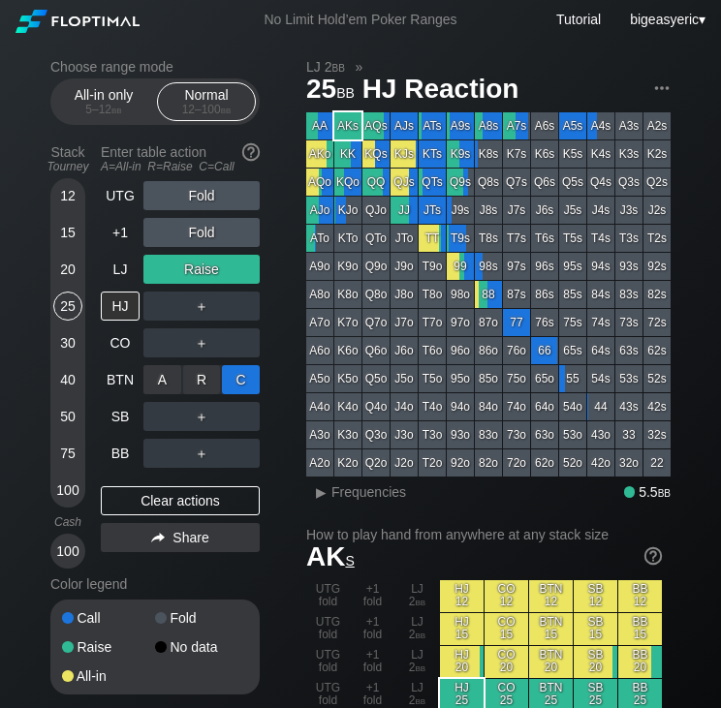
click at [232, 383] on div "C ✕" at bounding box center [241, 379] width 38 height 29
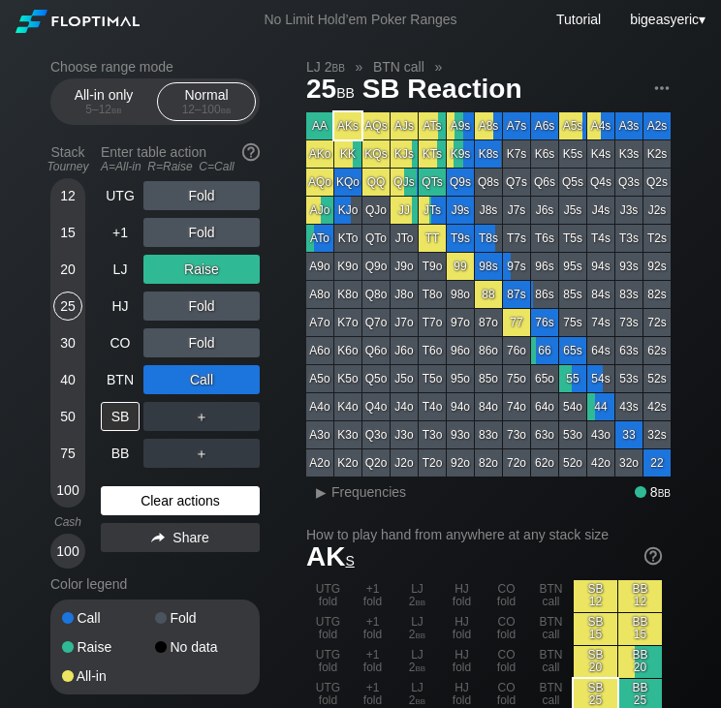
click at [133, 502] on div "Clear actions" at bounding box center [180, 500] width 159 height 29
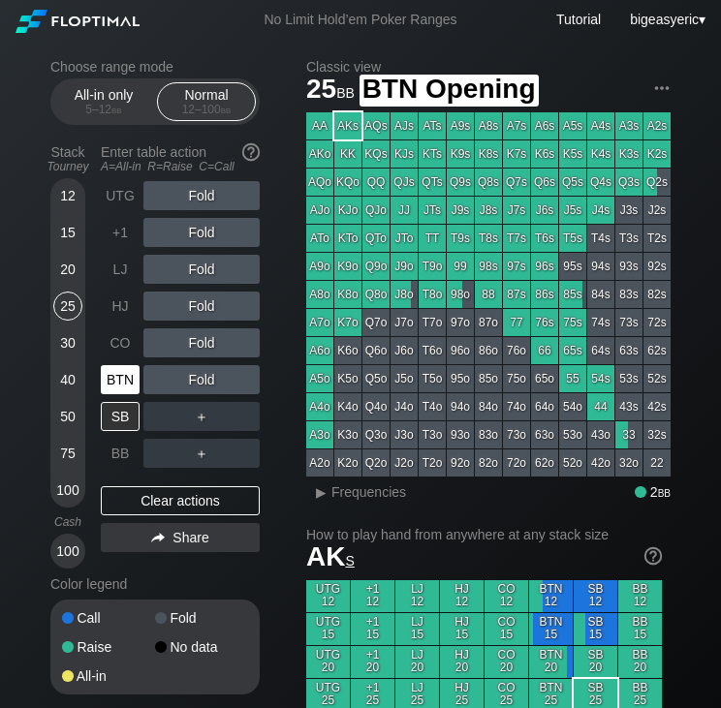
click at [108, 377] on div "BTN" at bounding box center [120, 379] width 39 height 29
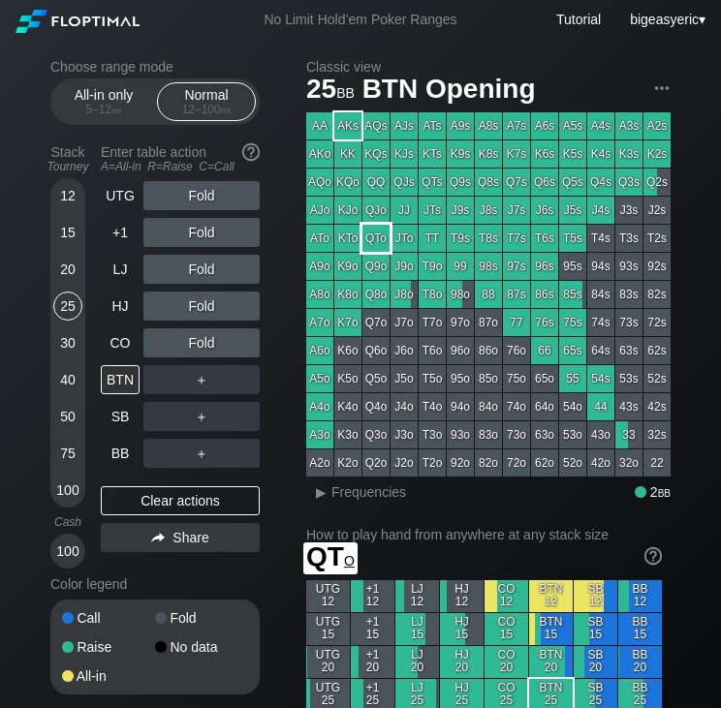
click at [371, 251] on div "QTo" at bounding box center [375, 238] width 27 height 27
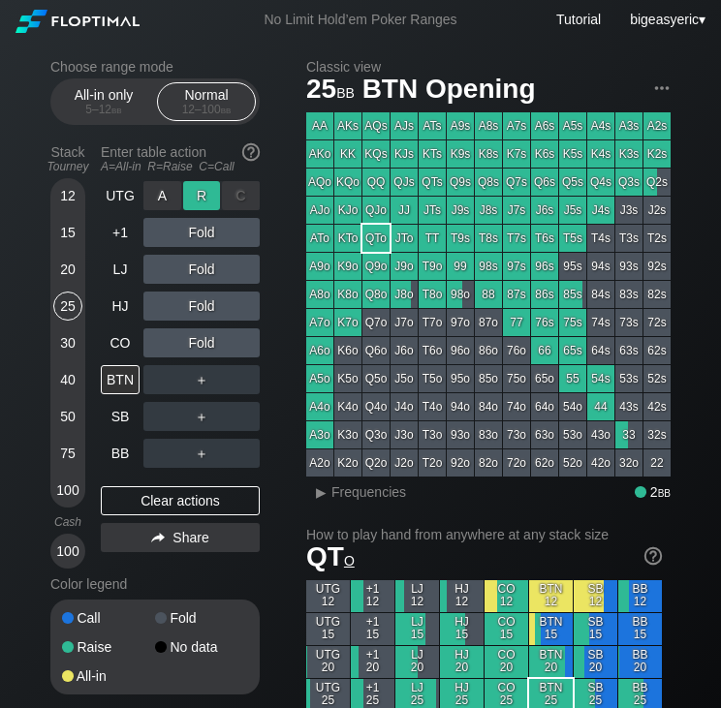
click at [198, 200] on div "R ✕" at bounding box center [202, 195] width 38 height 29
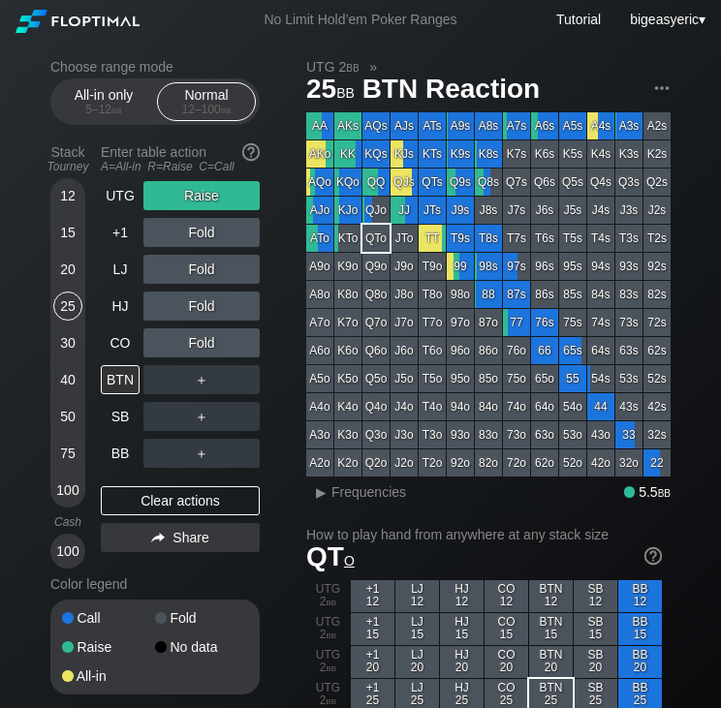
click at [68, 262] on div "20" at bounding box center [67, 269] width 29 height 29
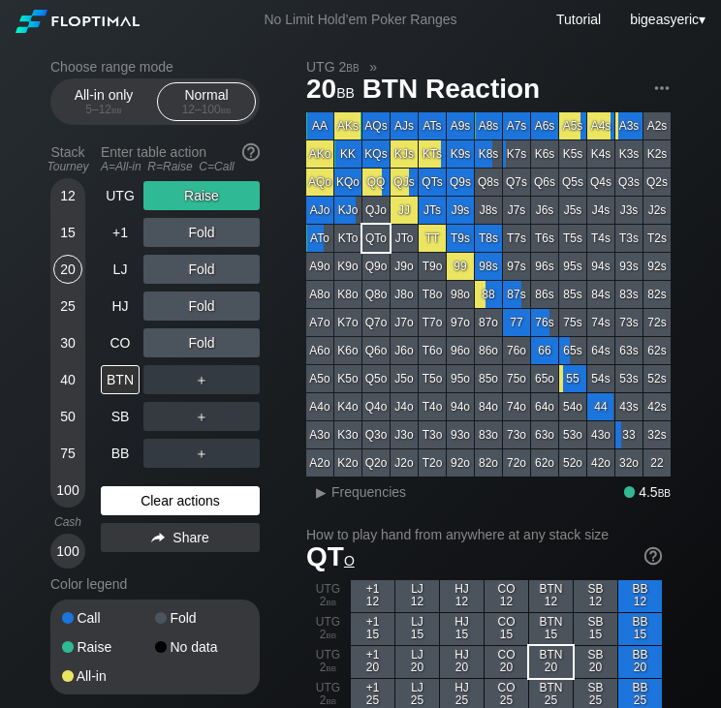
click at [122, 502] on div "Clear actions" at bounding box center [180, 500] width 159 height 29
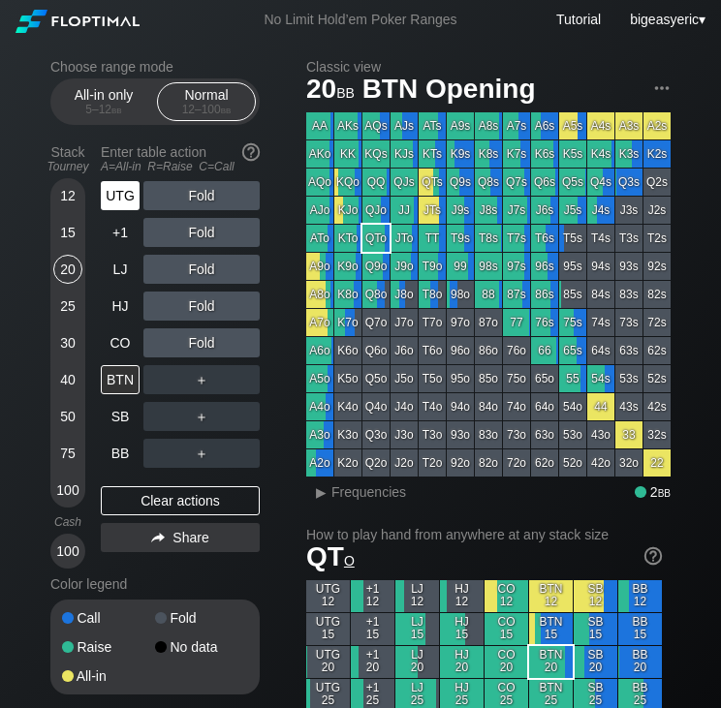
click at [124, 191] on div "UTG" at bounding box center [120, 195] width 39 height 29
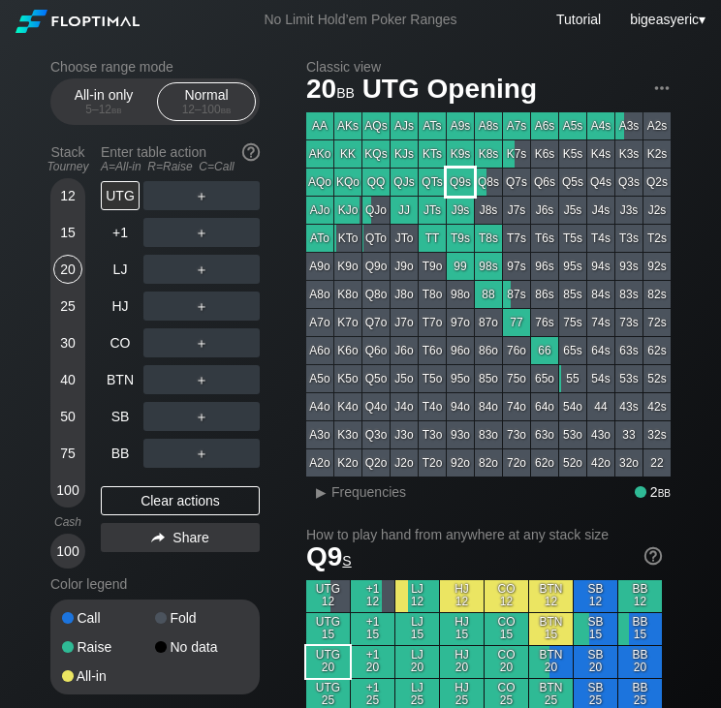
click at [453, 179] on div "Q9s" at bounding box center [459, 182] width 27 height 27
click at [112, 201] on div "UTG" at bounding box center [120, 195] width 39 height 29
click at [190, 207] on div "R ✕" at bounding box center [202, 195] width 38 height 29
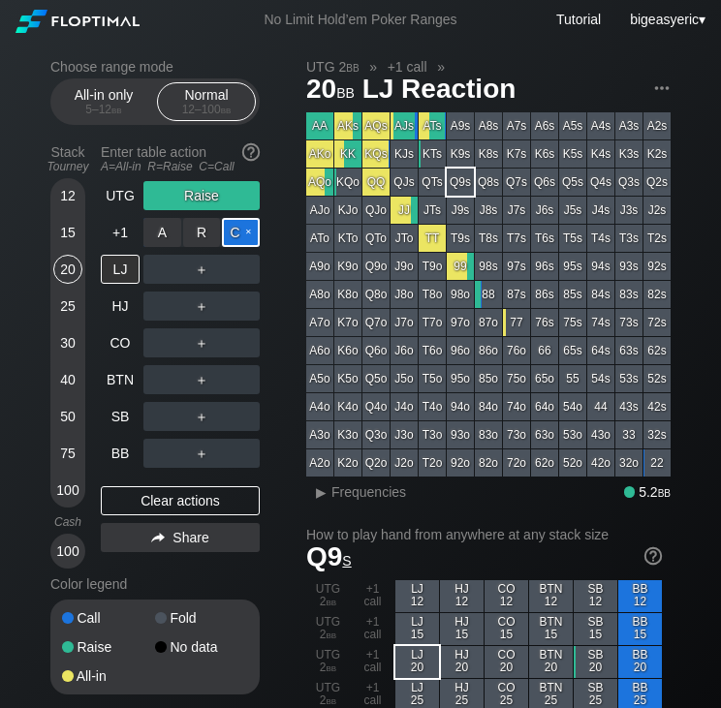
click at [245, 241] on div "C ✕" at bounding box center [241, 232] width 38 height 29
click at [245, 267] on div "C ✕" at bounding box center [241, 269] width 38 height 29
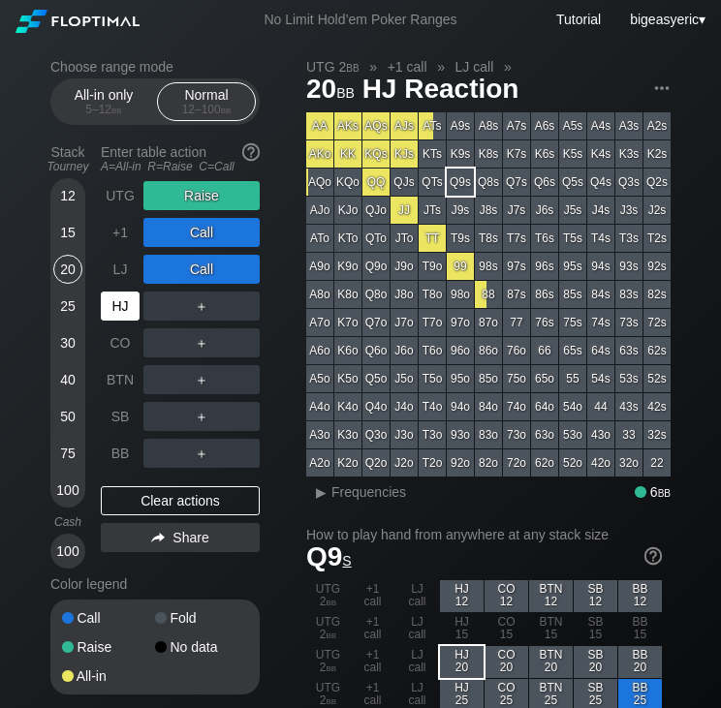
click at [116, 314] on div "HJ" at bounding box center [120, 306] width 39 height 29
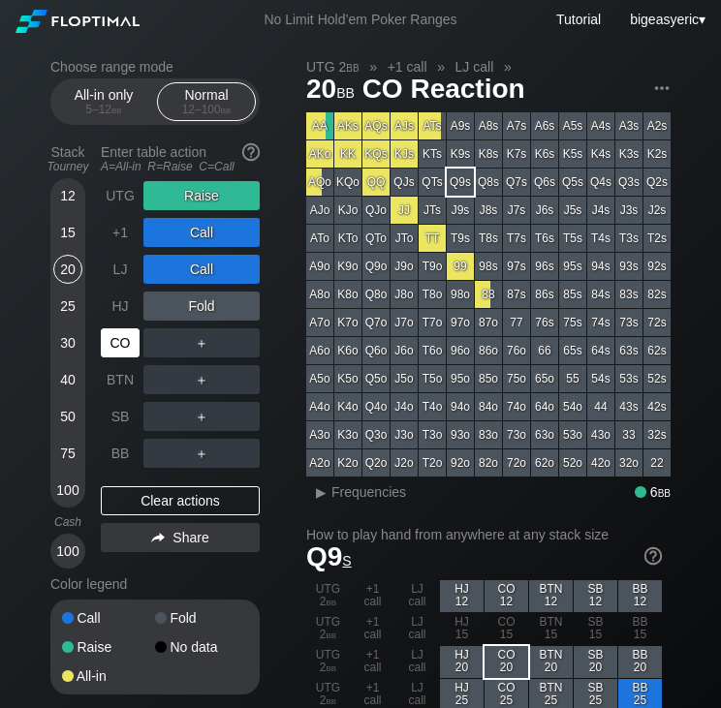
click at [133, 353] on div "CO" at bounding box center [120, 342] width 39 height 29
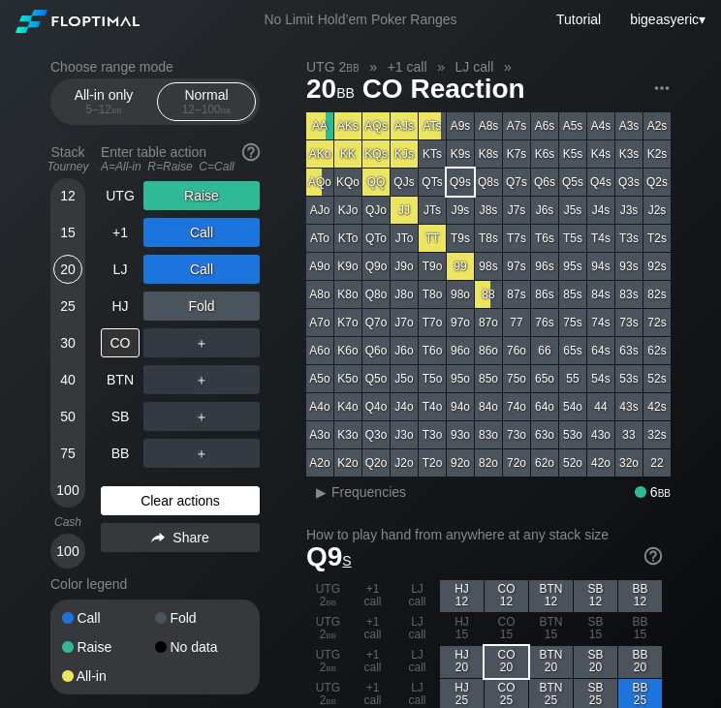
click at [135, 507] on div "Clear actions" at bounding box center [180, 500] width 159 height 29
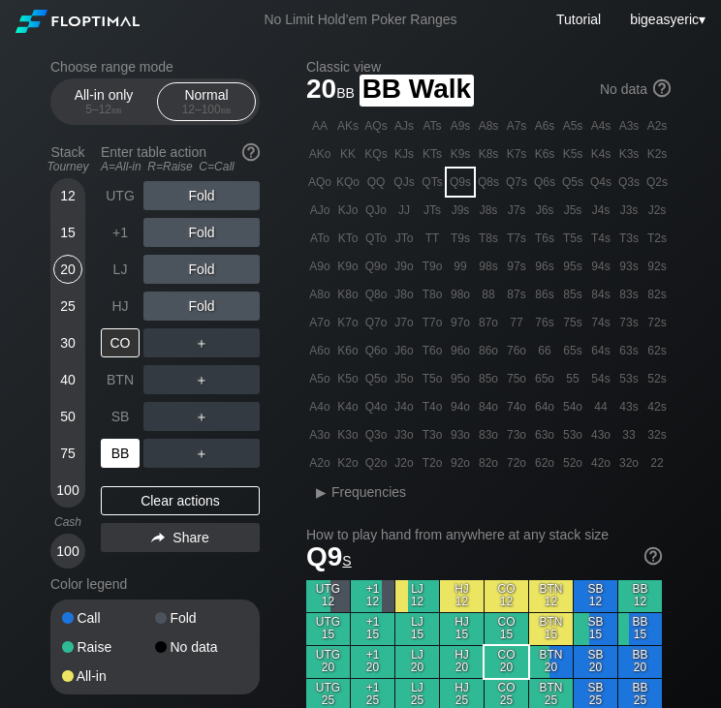
click at [129, 457] on div "BB" at bounding box center [120, 453] width 39 height 29
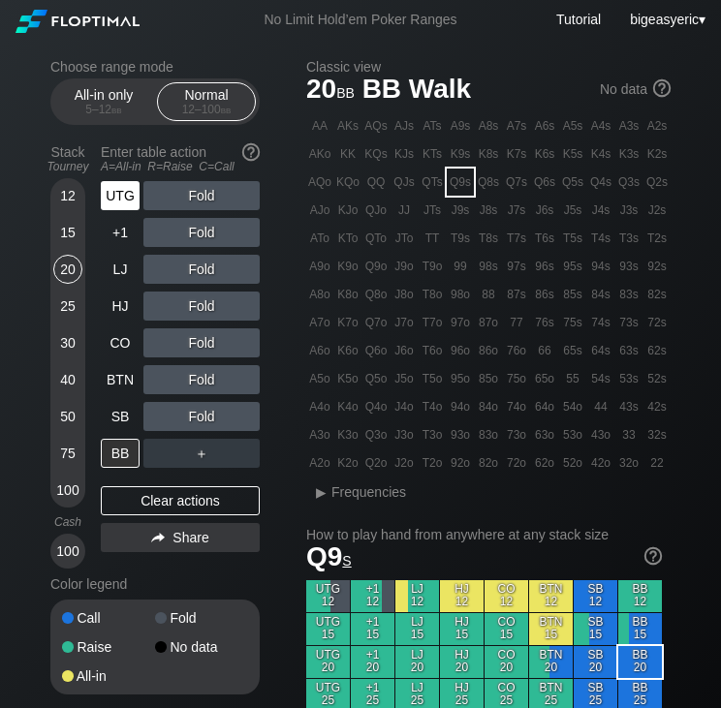
click at [124, 203] on div "UTG" at bounding box center [120, 195] width 39 height 29
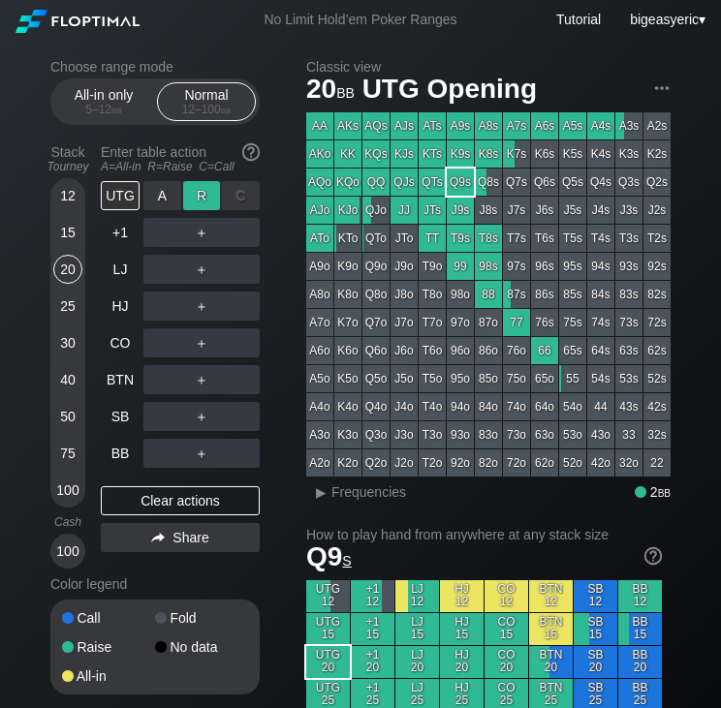
click at [190, 201] on div "R ✕" at bounding box center [202, 195] width 38 height 29
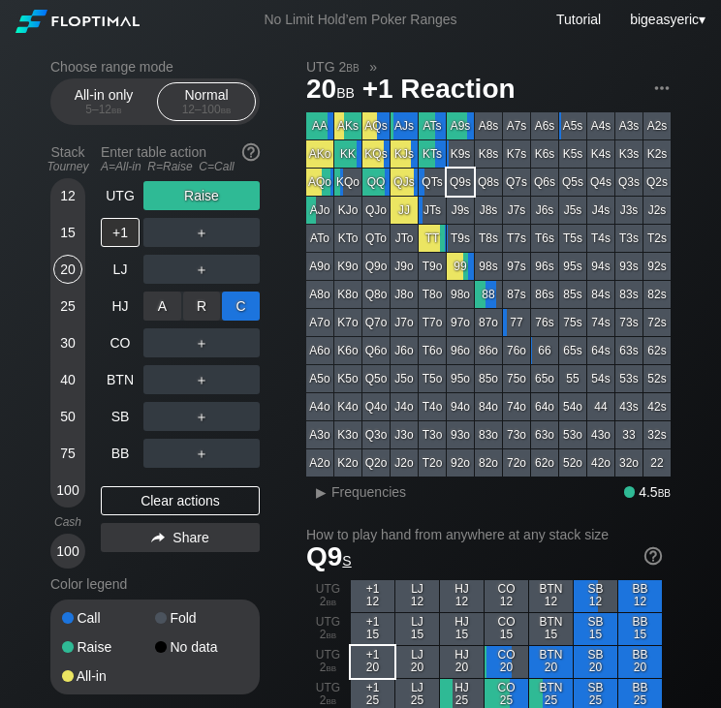
click at [240, 314] on div "C ✕" at bounding box center [241, 306] width 38 height 29
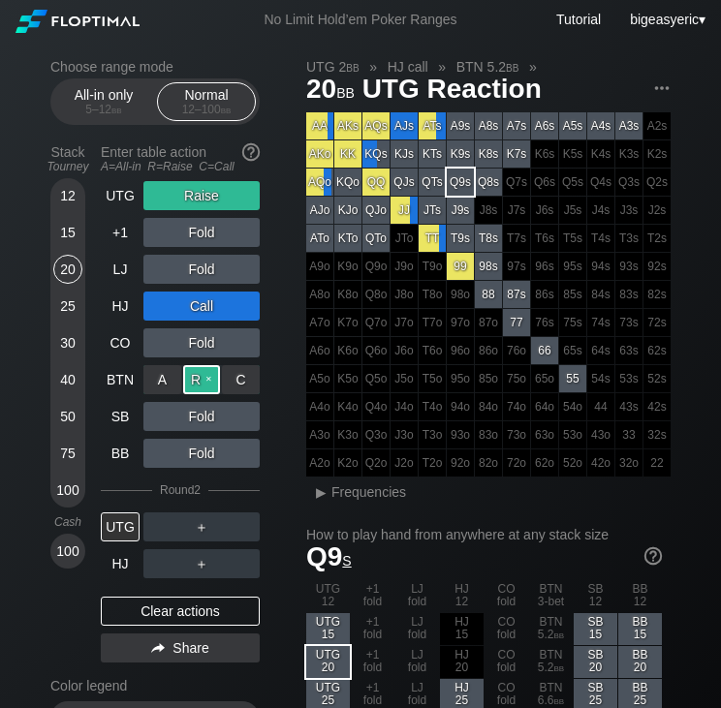
click at [210, 386] on div "R ✕" at bounding box center [202, 379] width 38 height 29
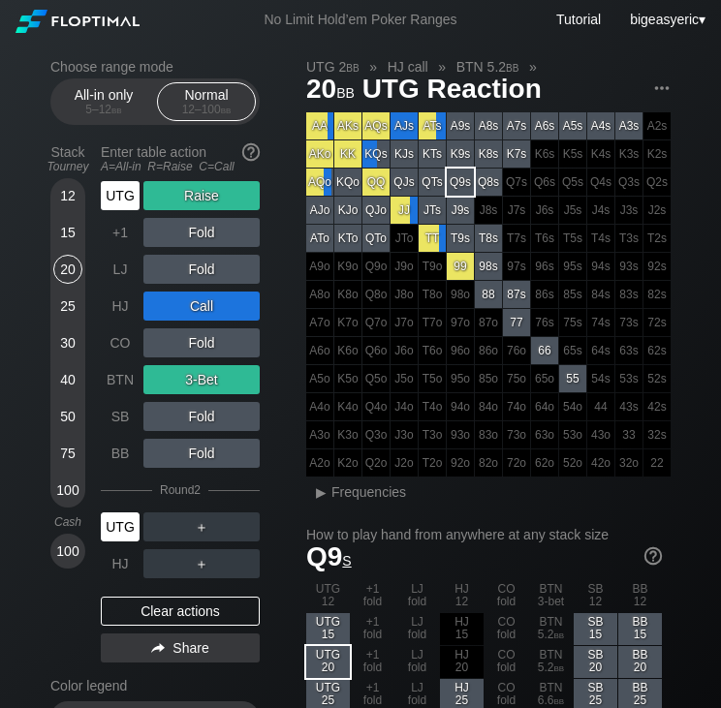
click at [116, 531] on div "UTG" at bounding box center [120, 526] width 39 height 29
drag, startPoint x: 121, startPoint y: 517, endPoint x: 116, endPoint y: 537, distance: 20.0
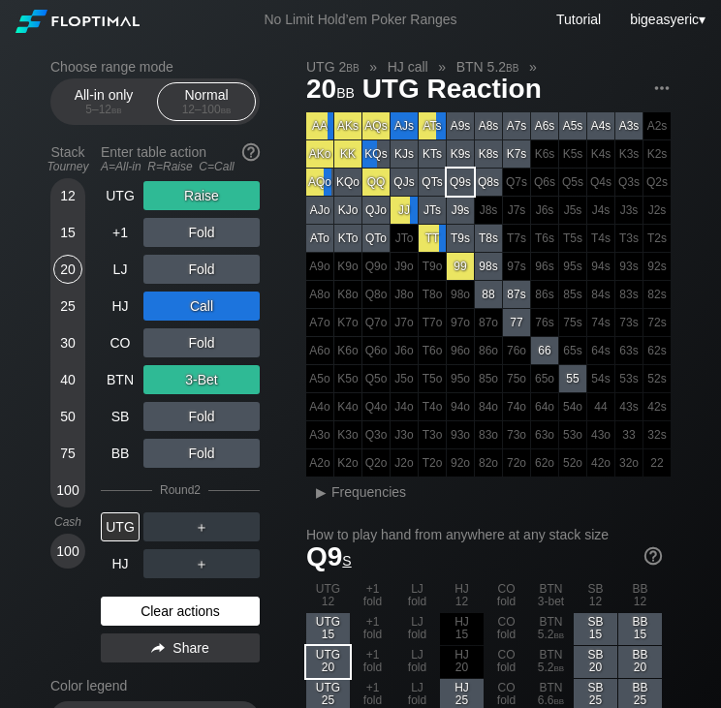
click at [174, 616] on div "Clear actions" at bounding box center [180, 611] width 159 height 29
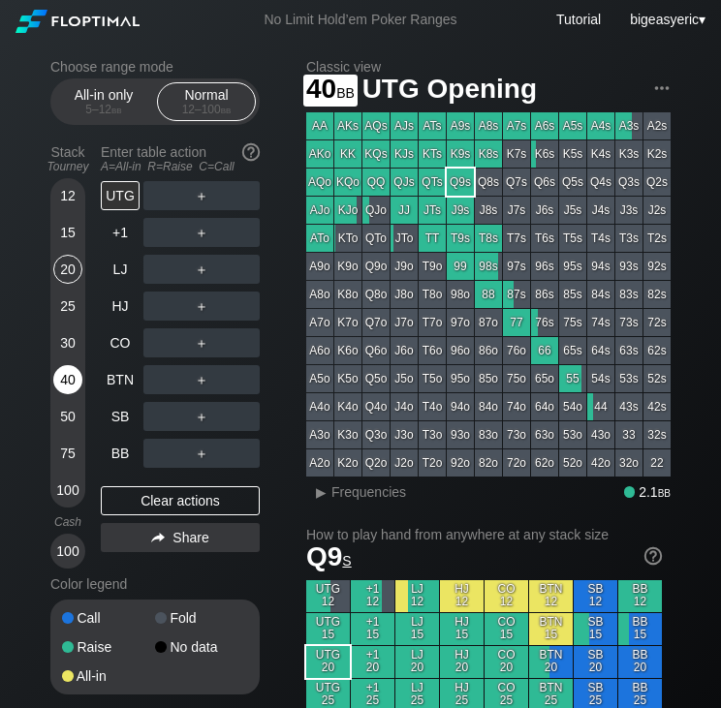
click at [71, 375] on div "40" at bounding box center [67, 379] width 29 height 29
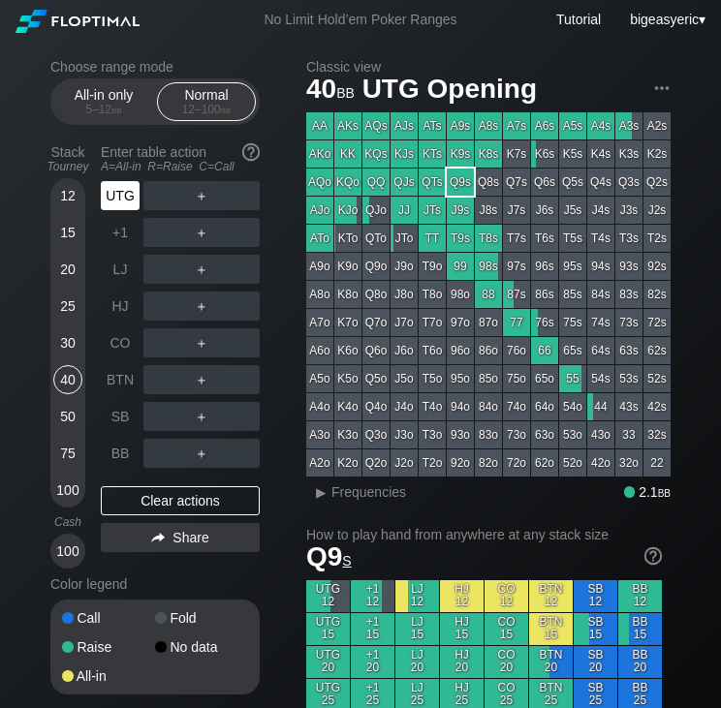
click at [116, 193] on div "UTG" at bounding box center [120, 195] width 39 height 29
click at [200, 199] on div "＋" at bounding box center [201, 195] width 116 height 29
click at [200, 199] on div "R ✕" at bounding box center [202, 195] width 38 height 29
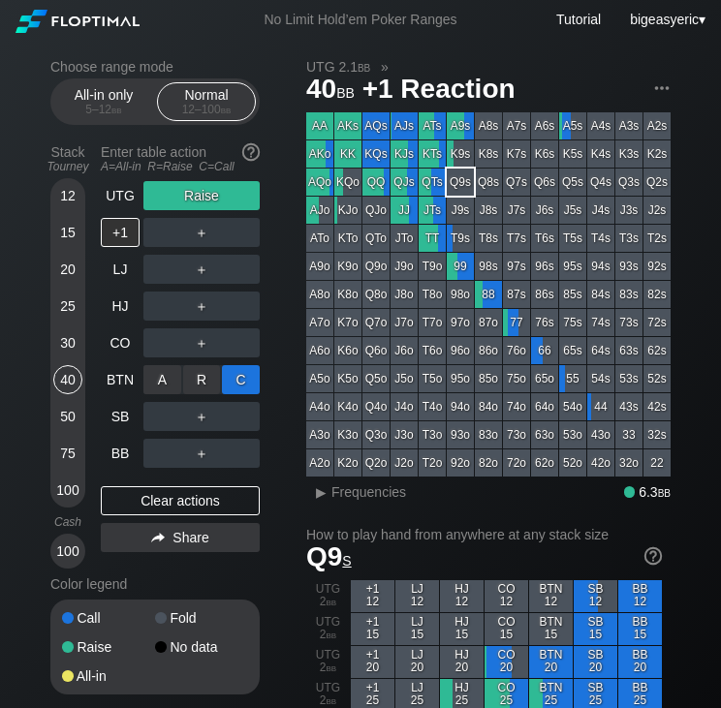
click at [234, 382] on div "C ✕" at bounding box center [241, 379] width 38 height 29
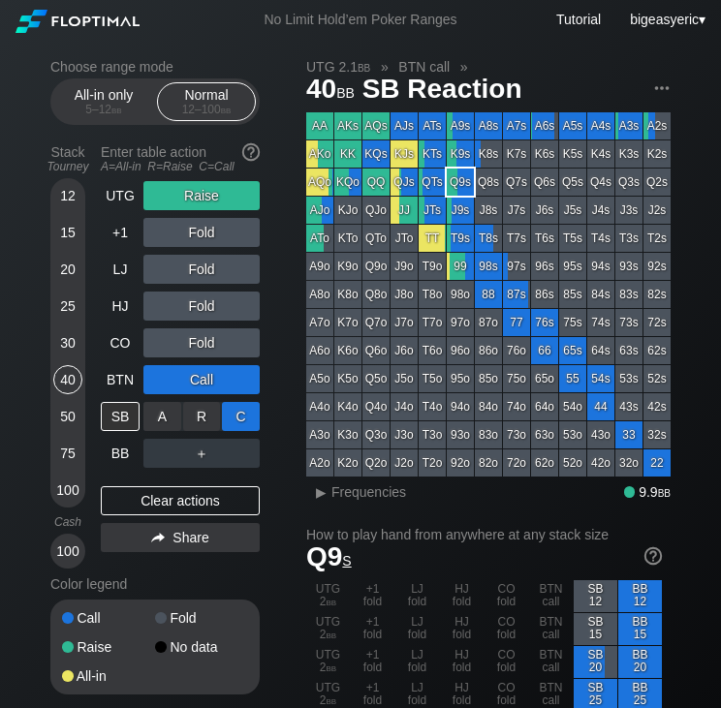
click at [232, 422] on div "C ✕" at bounding box center [241, 416] width 38 height 29
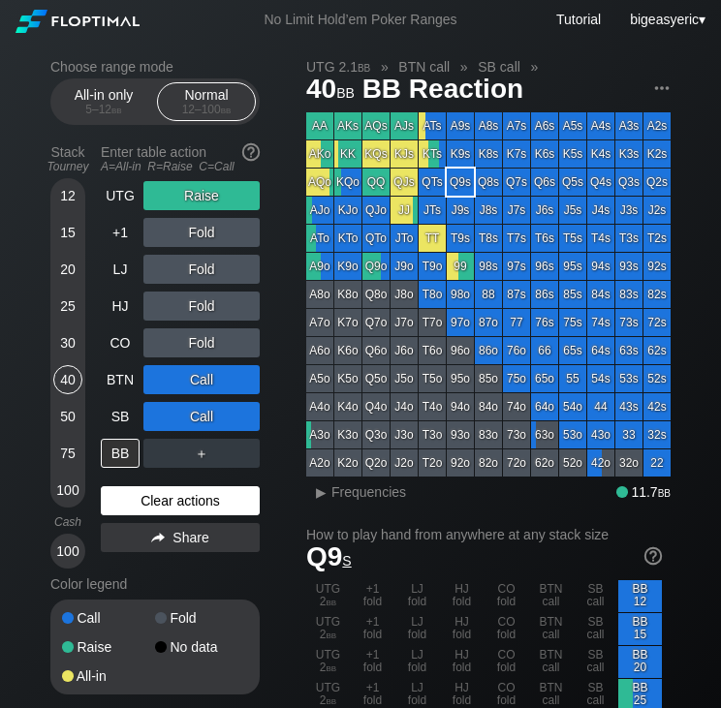
click at [160, 500] on div "Clear actions" at bounding box center [180, 500] width 159 height 29
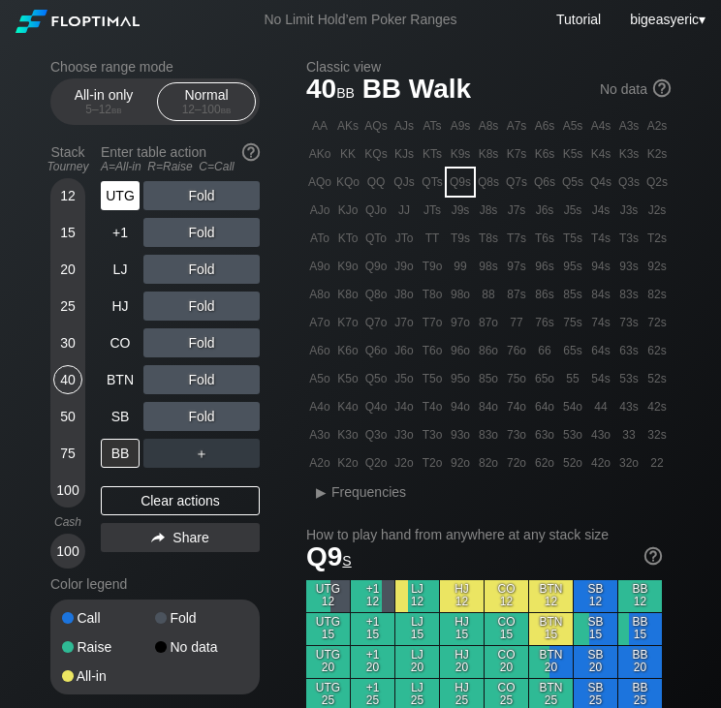
click at [127, 205] on div "UTG" at bounding box center [120, 195] width 39 height 29
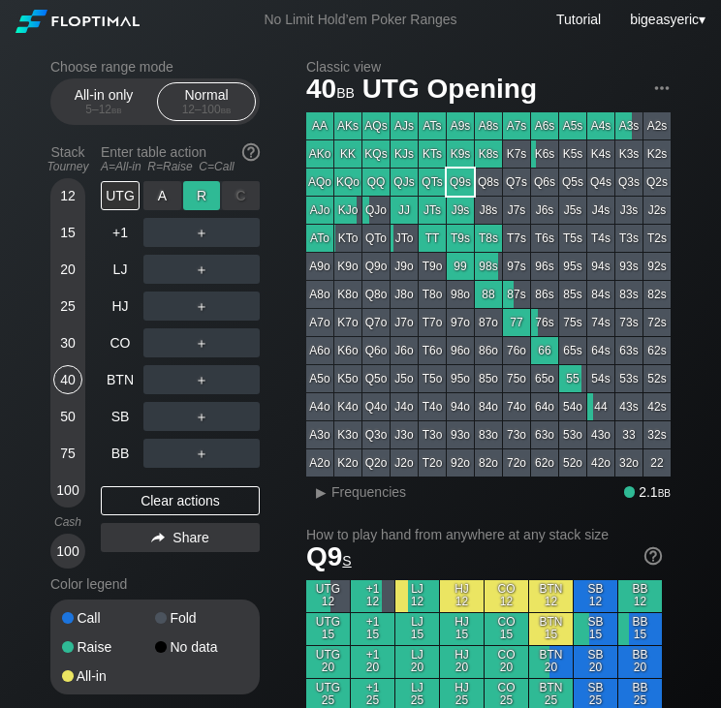
click at [194, 200] on div "R ✕" at bounding box center [202, 195] width 38 height 29
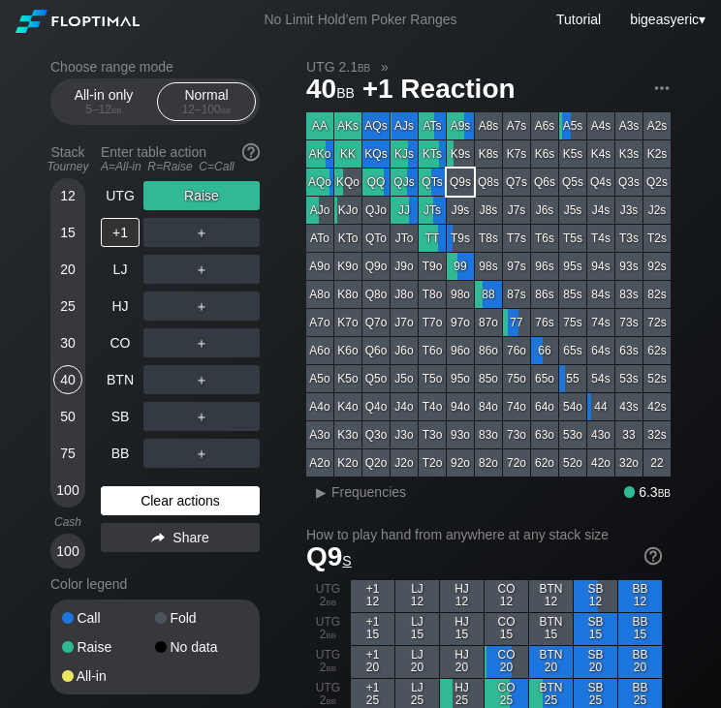
click at [164, 514] on div "Clear actions" at bounding box center [180, 500] width 159 height 29
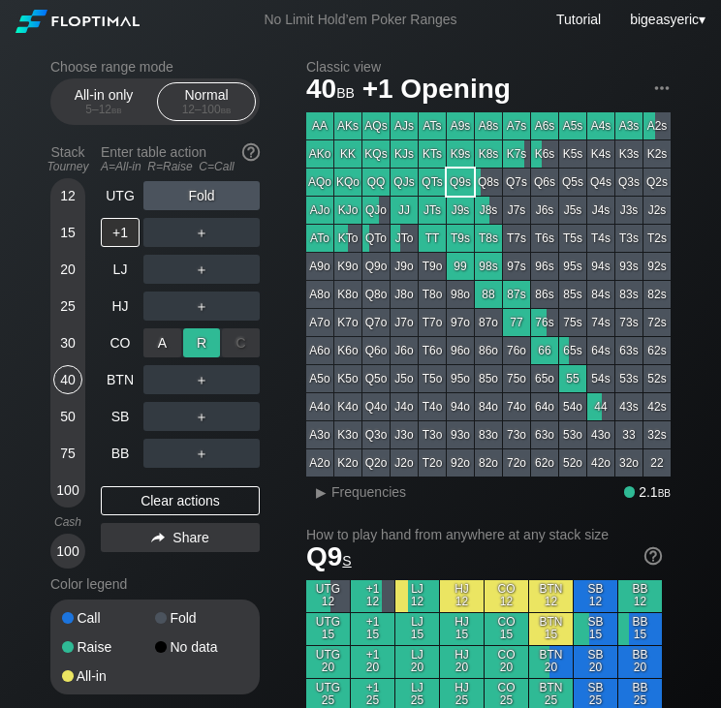
click at [206, 340] on div "R ✕" at bounding box center [202, 342] width 38 height 29
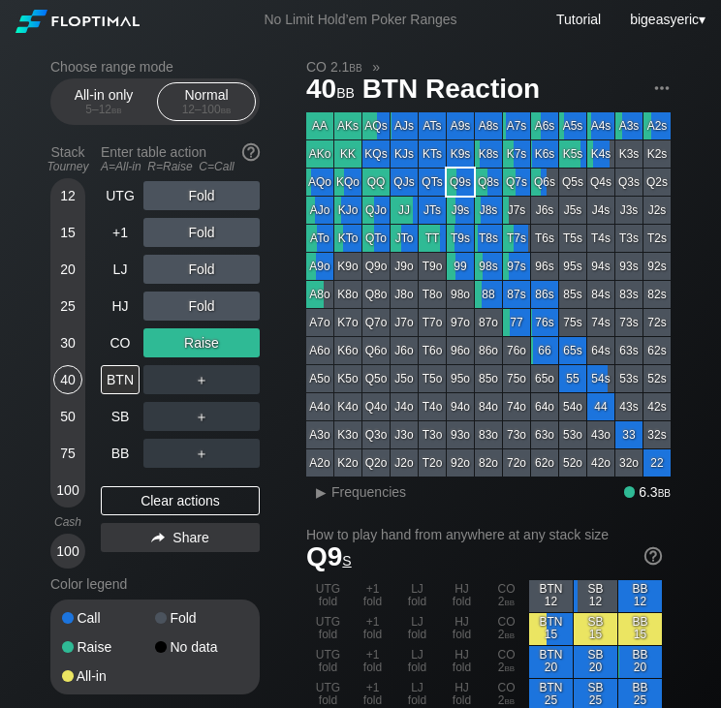
click at [64, 335] on div "30" at bounding box center [67, 342] width 29 height 29
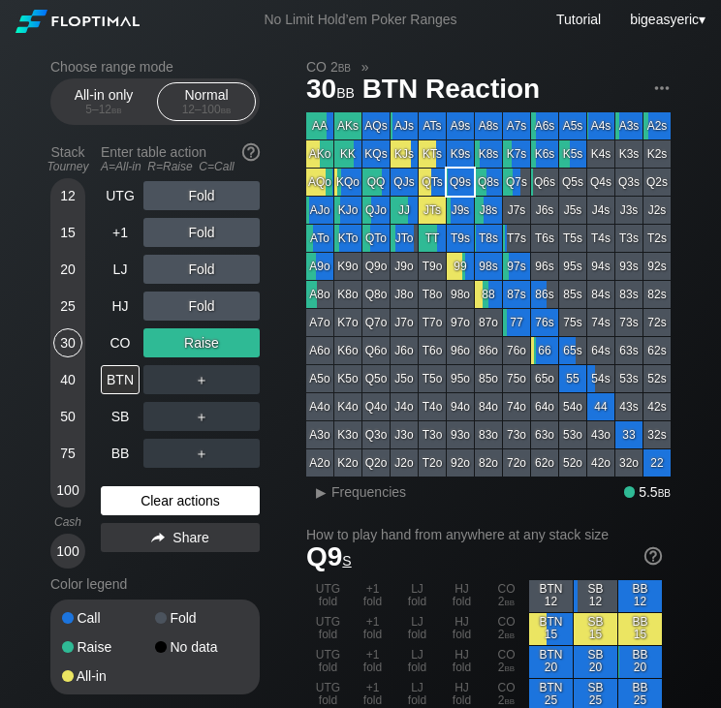
click at [132, 502] on div "Clear actions" at bounding box center [180, 500] width 159 height 29
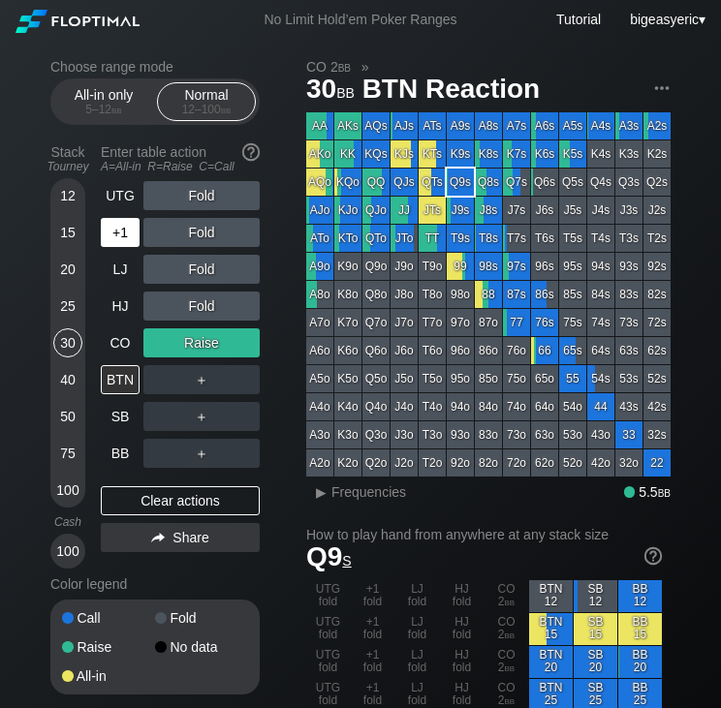
click at [106, 230] on div "+1" at bounding box center [120, 232] width 39 height 29
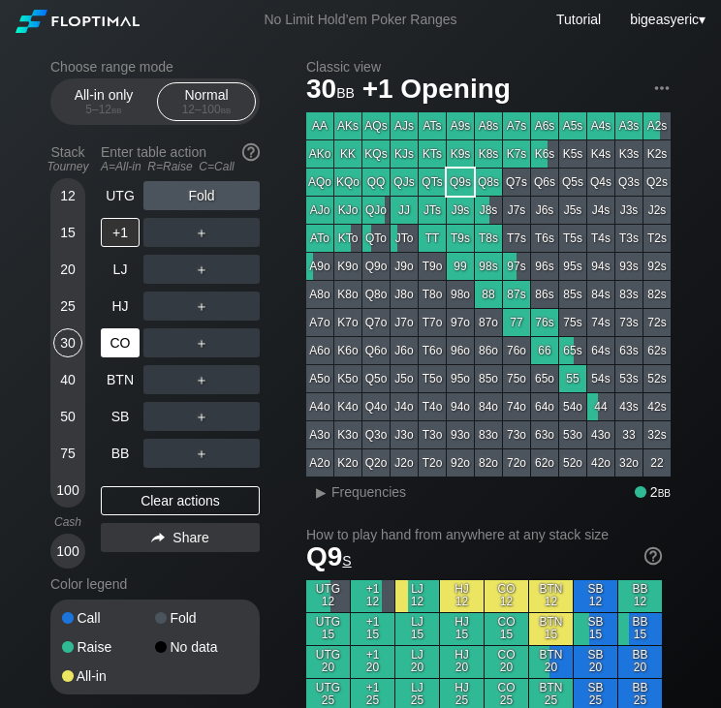
click at [132, 348] on div "CO" at bounding box center [120, 342] width 39 height 29
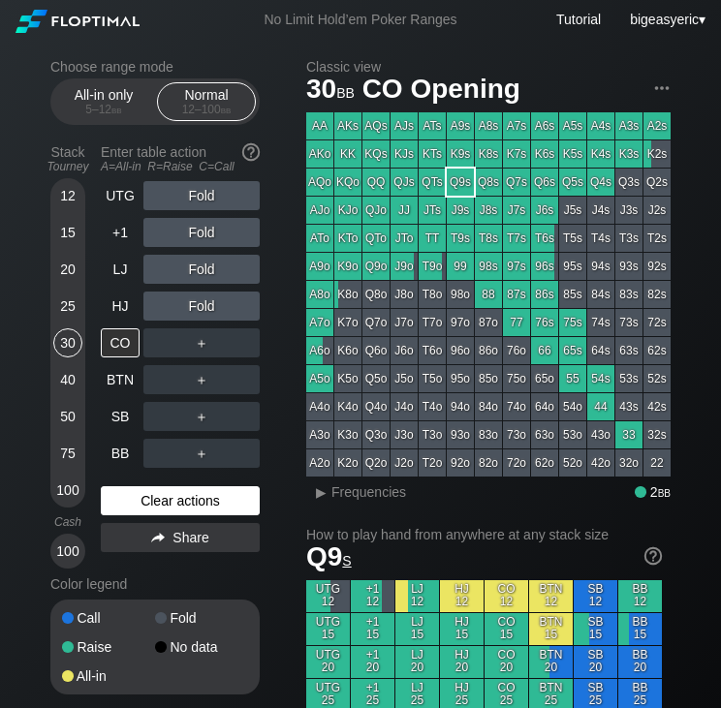
click at [129, 507] on div "Clear actions" at bounding box center [180, 500] width 159 height 29
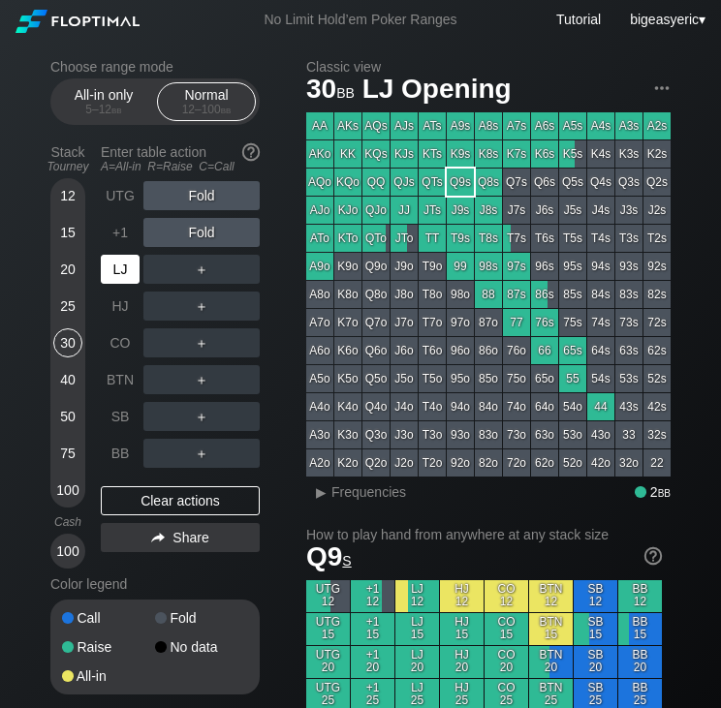
click at [128, 278] on div "LJ" at bounding box center [120, 269] width 39 height 29
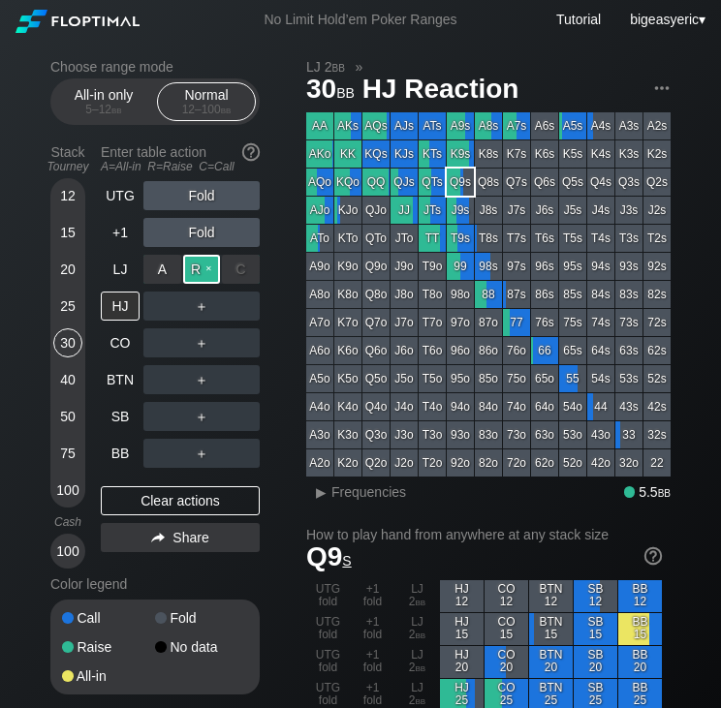
click at [207, 272] on div "R ✕" at bounding box center [202, 269] width 38 height 29
click at [242, 304] on div "C ✕" at bounding box center [241, 306] width 38 height 29
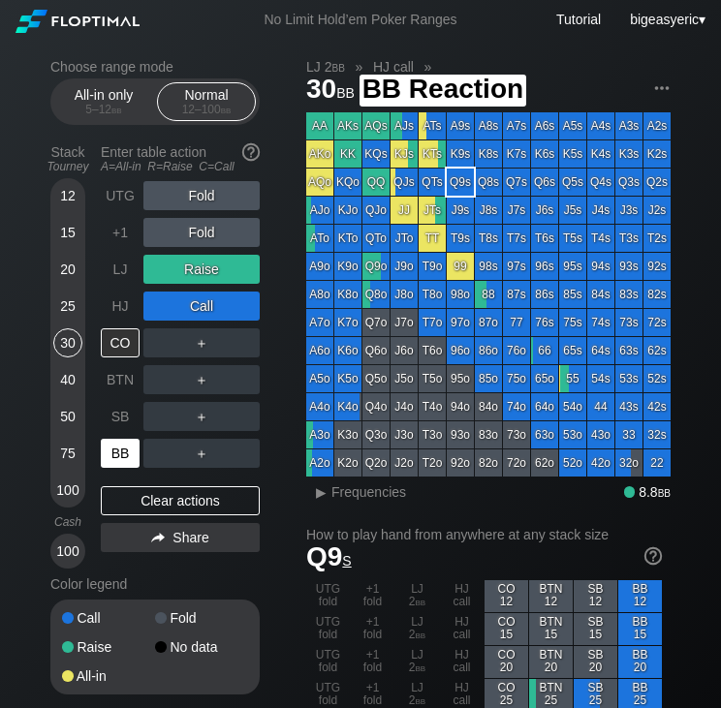
click at [129, 445] on div "BB" at bounding box center [120, 453] width 39 height 29
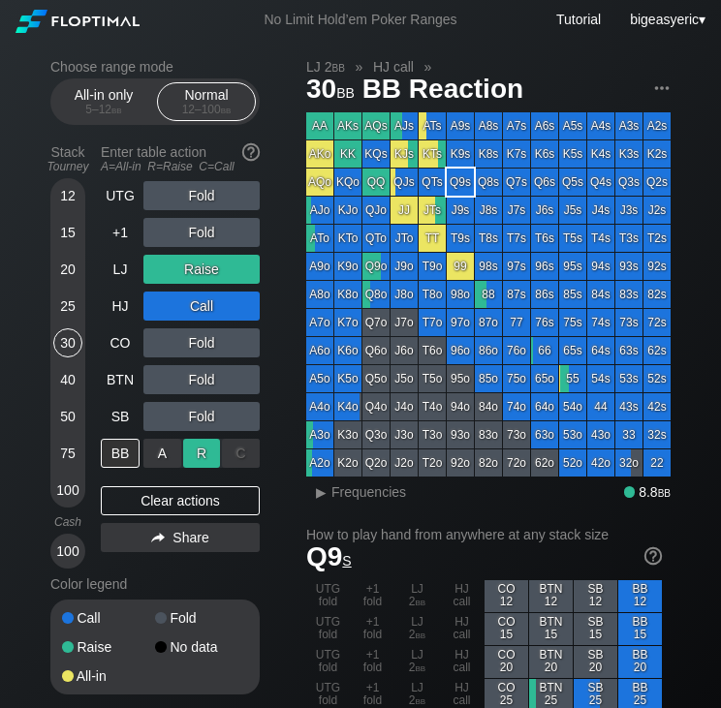
click at [211, 455] on div "R ✕" at bounding box center [202, 453] width 38 height 29
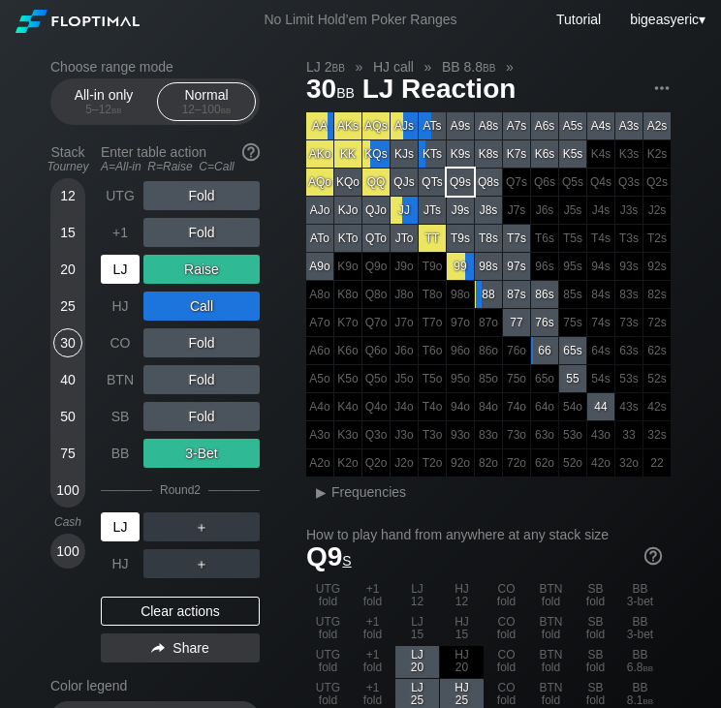
click at [116, 518] on div "LJ" at bounding box center [120, 526] width 39 height 29
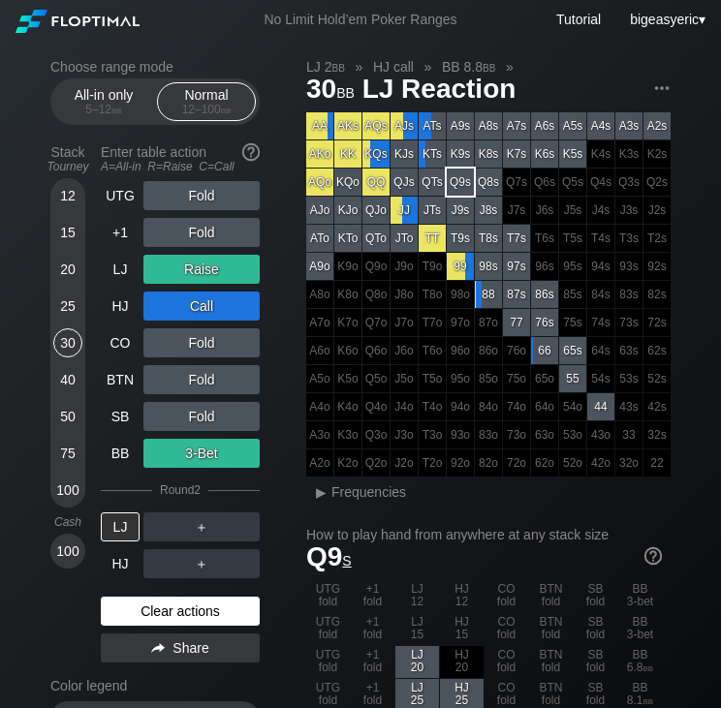
click at [182, 606] on div "Clear actions" at bounding box center [180, 611] width 159 height 29
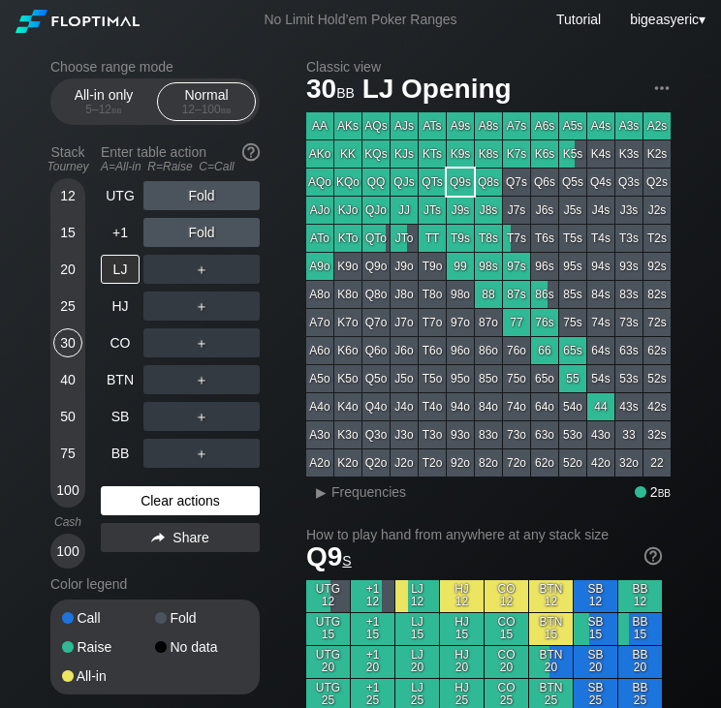
click at [182, 606] on div "Call Fold Raise No data All-in" at bounding box center [154, 646] width 209 height 95
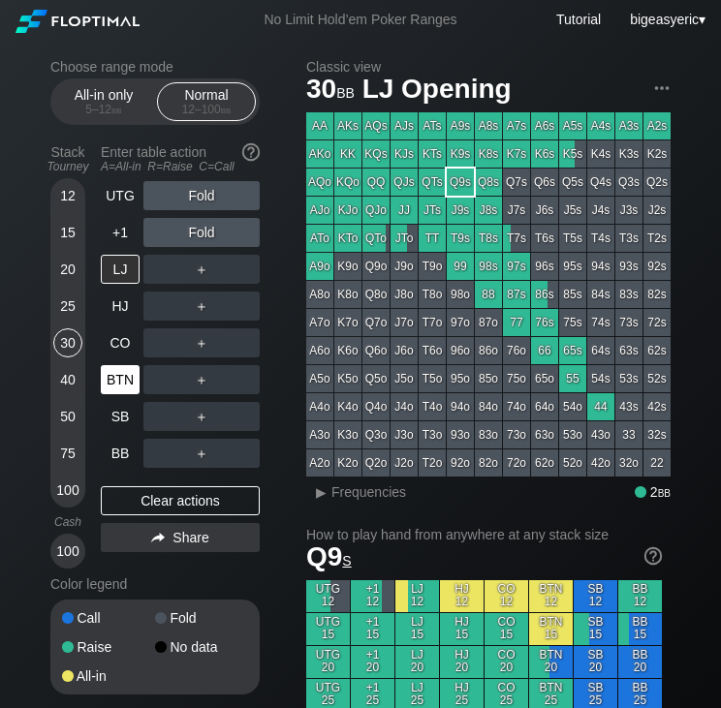
click at [116, 382] on div "BTN" at bounding box center [120, 379] width 39 height 29
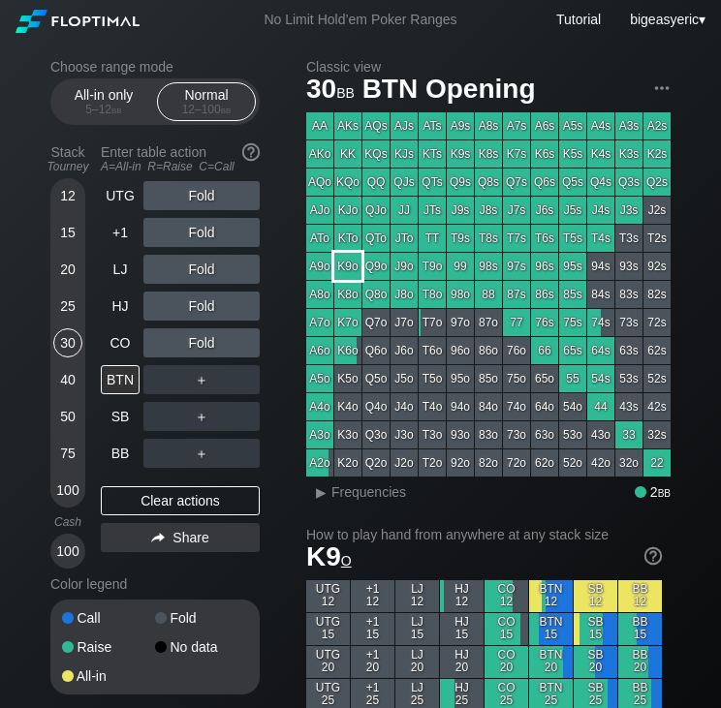
click at [356, 269] on div "K9o" at bounding box center [347, 266] width 27 height 27
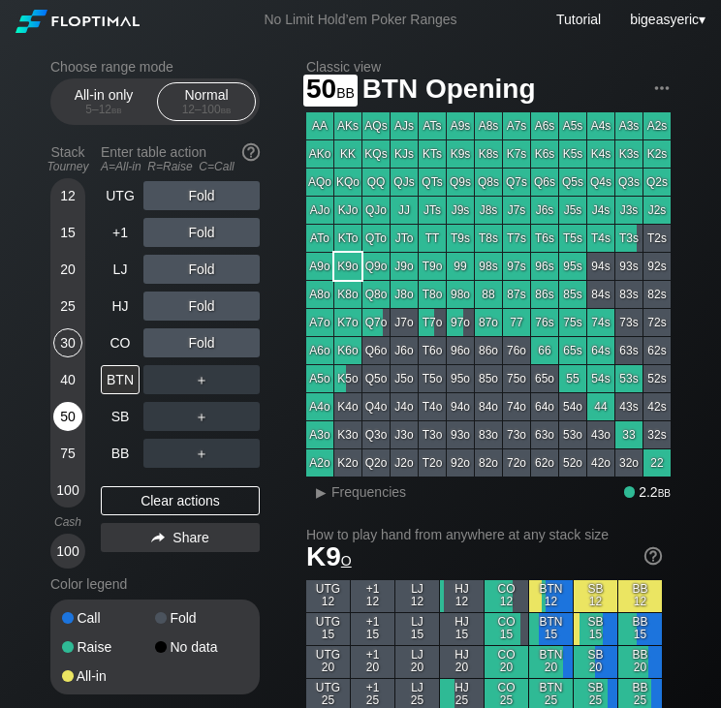
click at [65, 428] on div "50" at bounding box center [67, 416] width 29 height 29
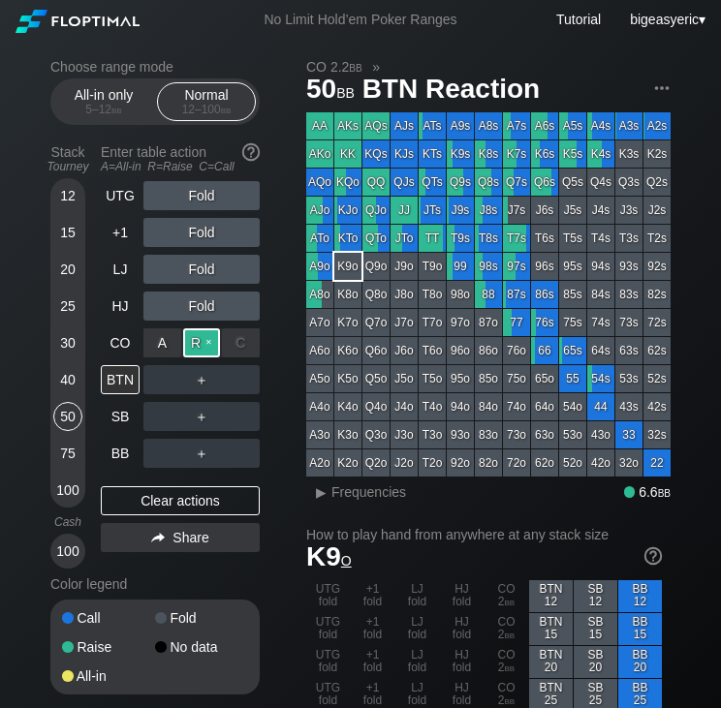
click at [201, 336] on div "R ✕" at bounding box center [202, 342] width 38 height 29
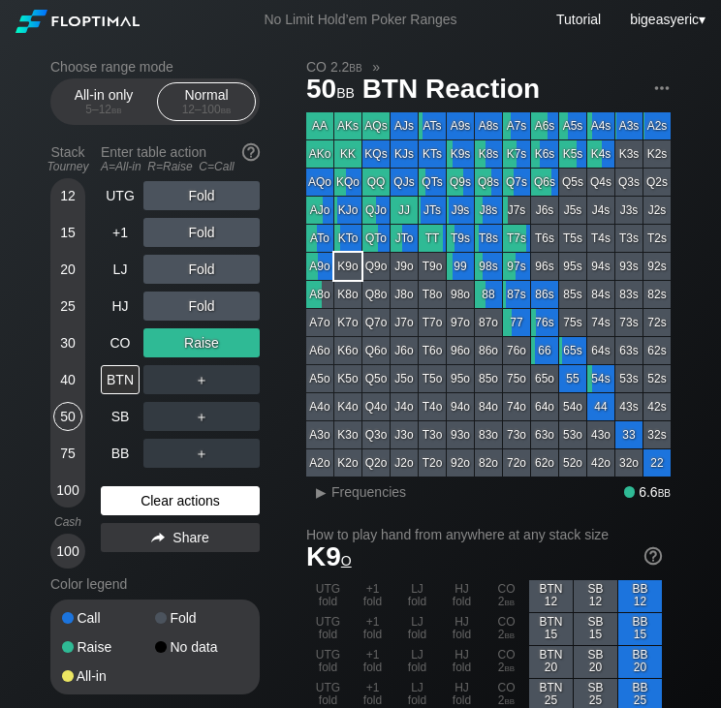
click at [128, 507] on div "Clear actions" at bounding box center [180, 500] width 159 height 29
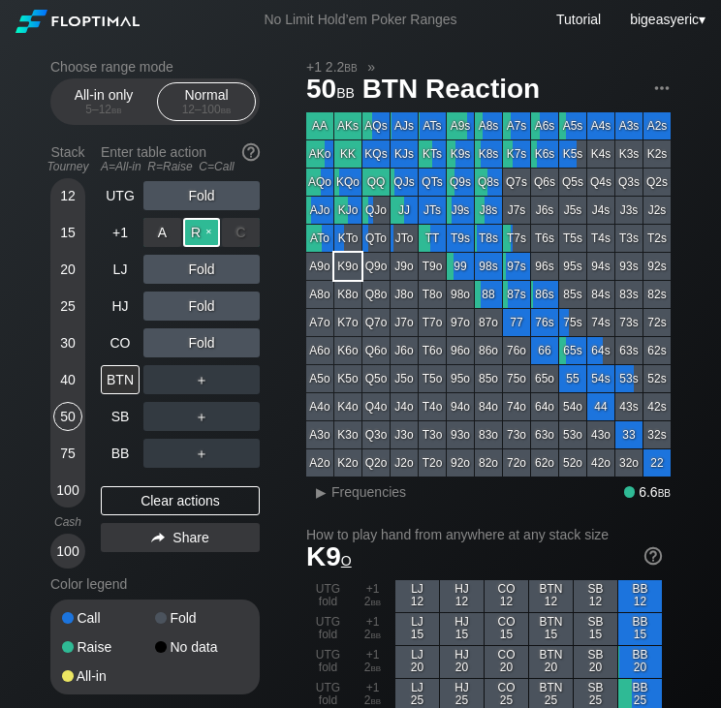
click at [194, 230] on div "R ✕" at bounding box center [202, 232] width 38 height 29
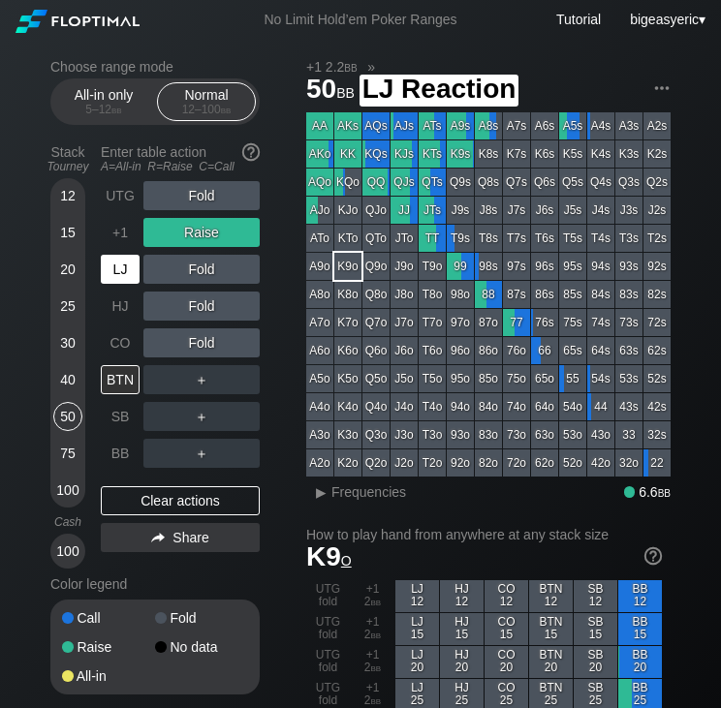
click at [125, 278] on div "LJ" at bounding box center [120, 269] width 39 height 29
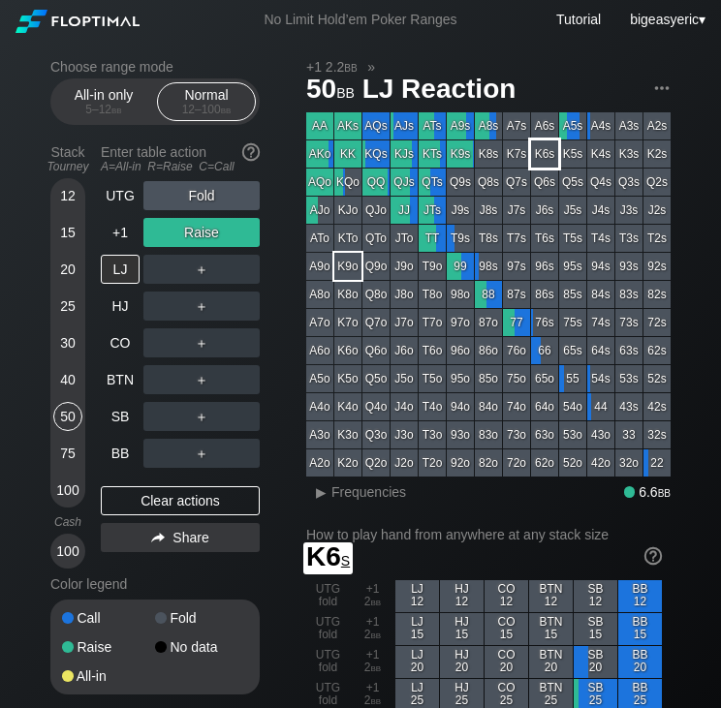
click at [541, 154] on div "K6s" at bounding box center [544, 153] width 27 height 27
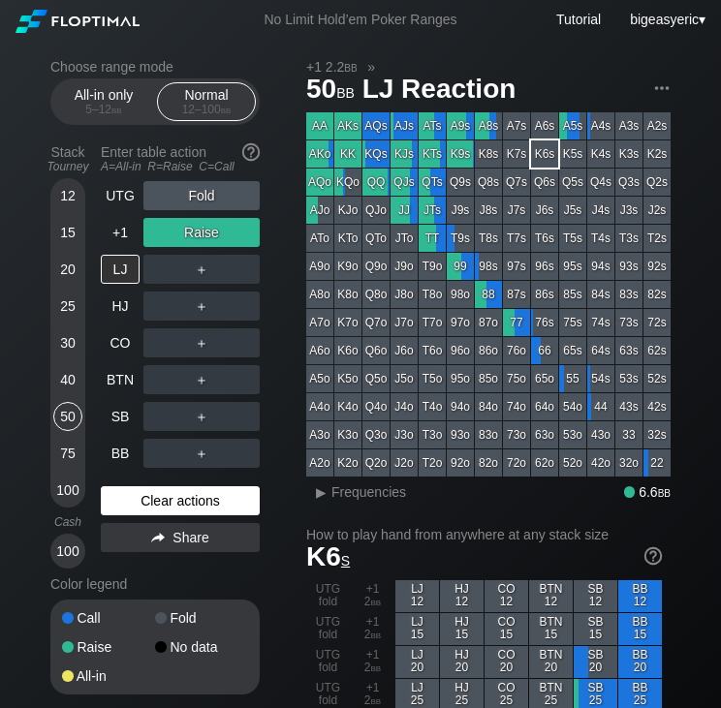
click at [190, 515] on div "Clear actions" at bounding box center [180, 500] width 159 height 29
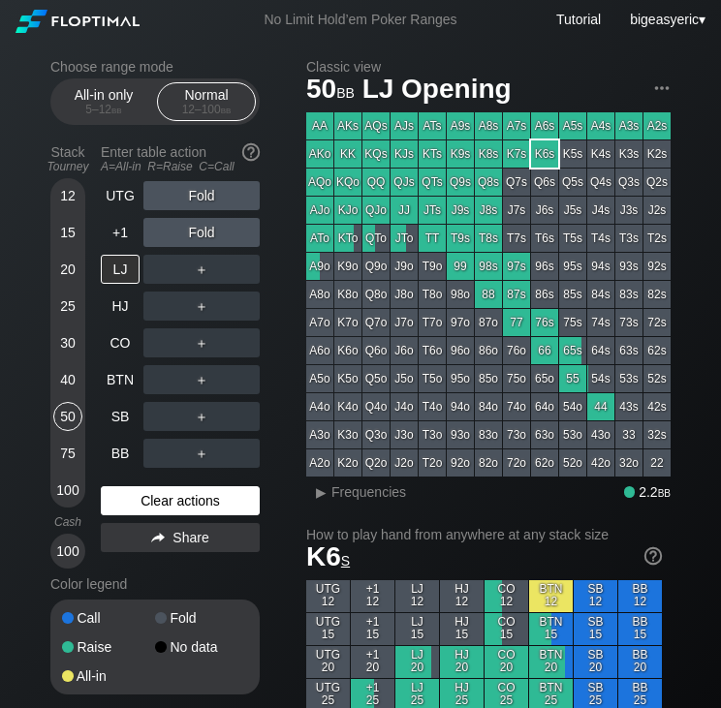
click at [190, 514] on div "Clear actions" at bounding box center [180, 500] width 159 height 29
click at [178, 494] on div "Clear actions" at bounding box center [180, 500] width 159 height 29
click at [135, 493] on div "Clear actions" at bounding box center [180, 500] width 159 height 29
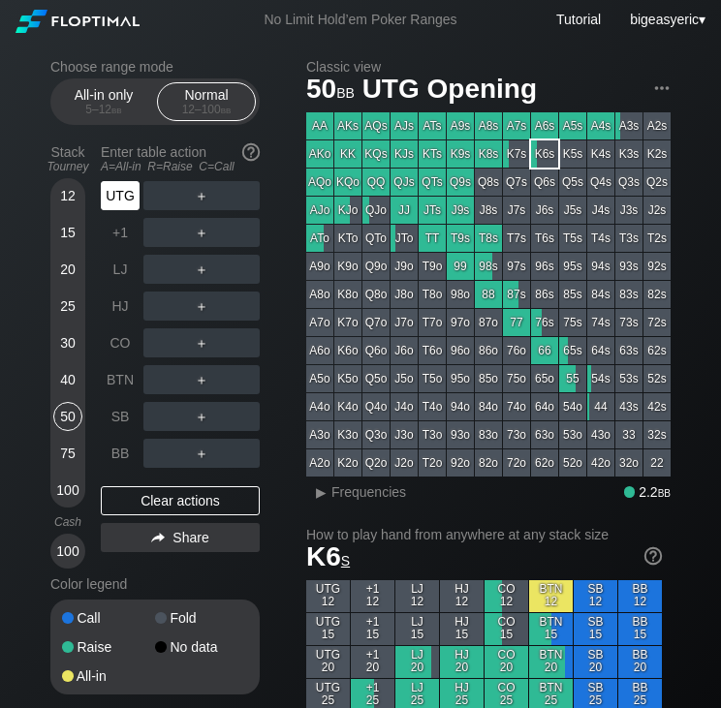
click at [124, 200] on div "UTG" at bounding box center [120, 195] width 39 height 29
click at [202, 197] on div "R ✕" at bounding box center [202, 195] width 38 height 29
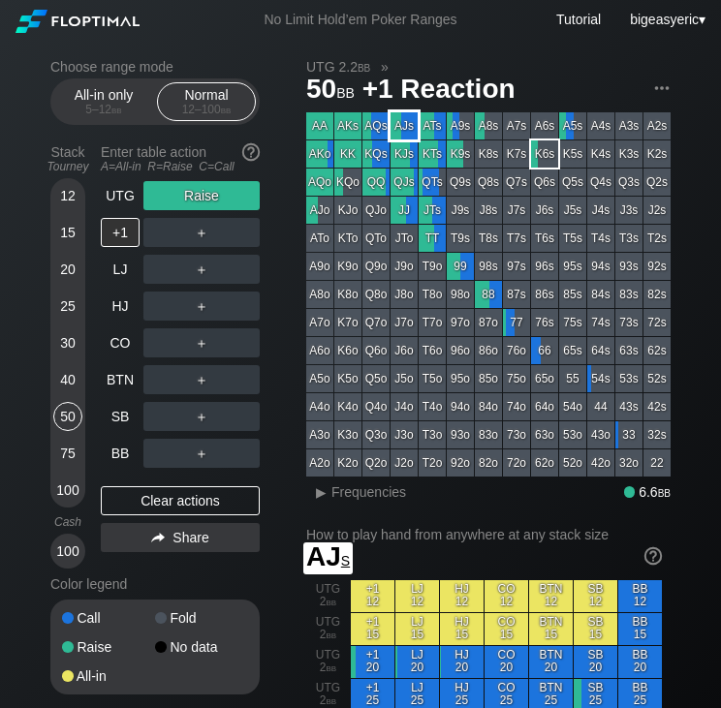
click at [399, 122] on div "AJs" at bounding box center [403, 125] width 27 height 27
click at [124, 270] on div "LJ" at bounding box center [120, 269] width 39 height 29
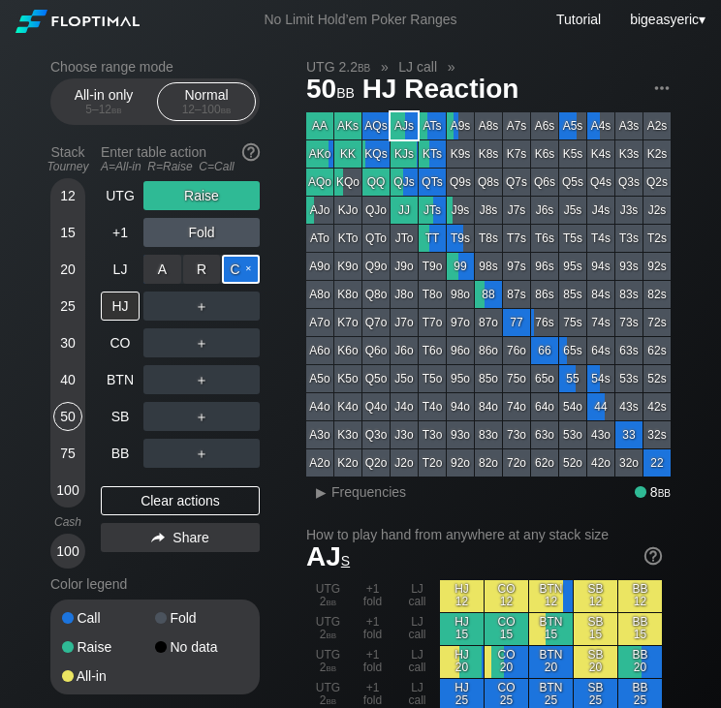
click at [252, 271] on div "C ✕" at bounding box center [241, 269] width 38 height 29
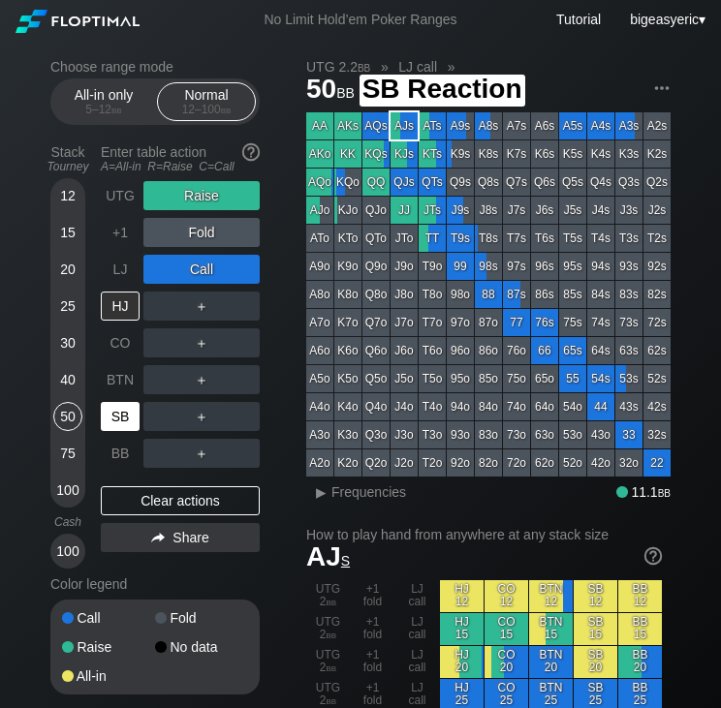
click at [124, 434] on div "SB" at bounding box center [122, 416] width 43 height 37
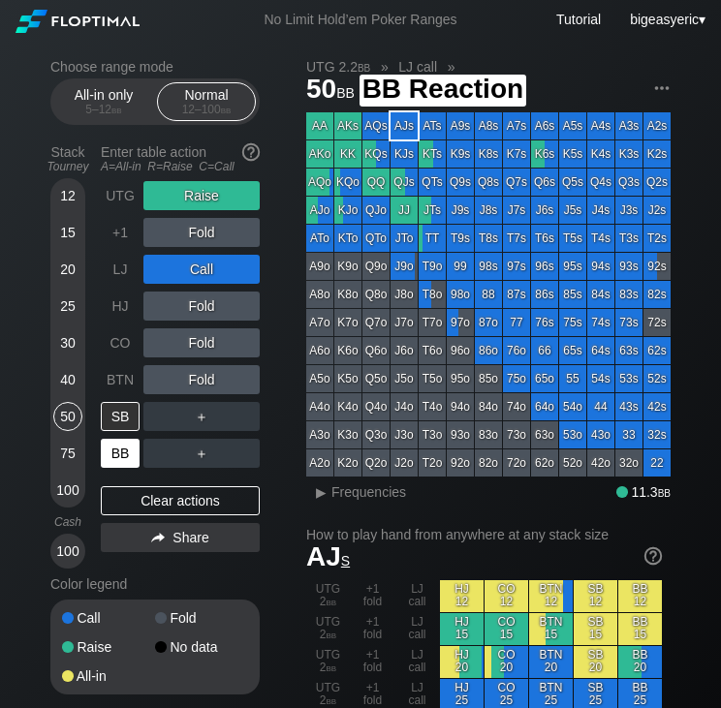
click at [128, 461] on div "BB" at bounding box center [120, 453] width 39 height 29
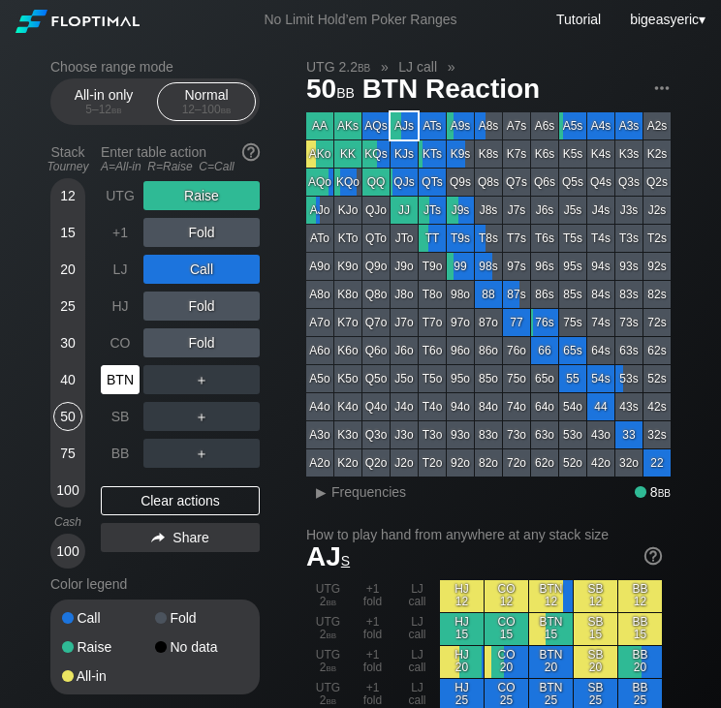
click at [136, 389] on div "BTN" at bounding box center [120, 379] width 39 height 29
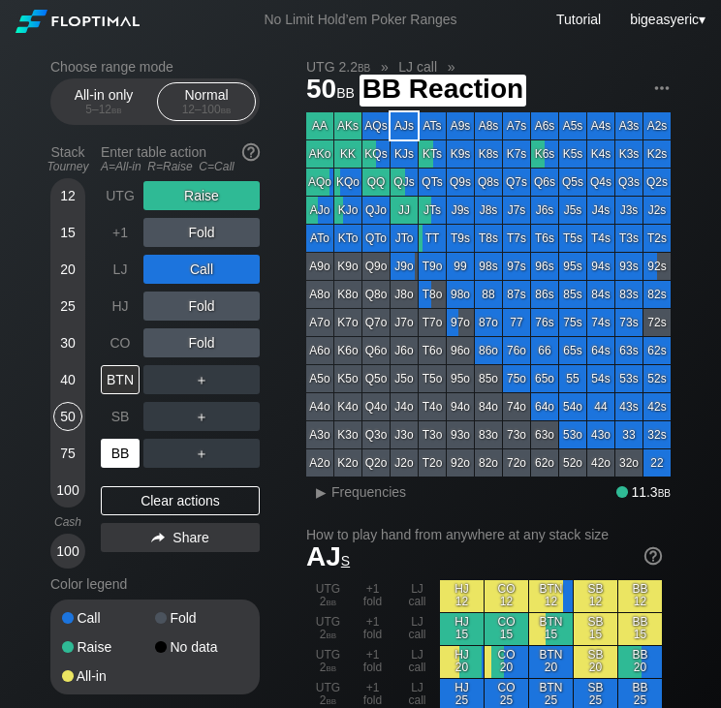
click at [125, 454] on div "BB" at bounding box center [120, 453] width 39 height 29
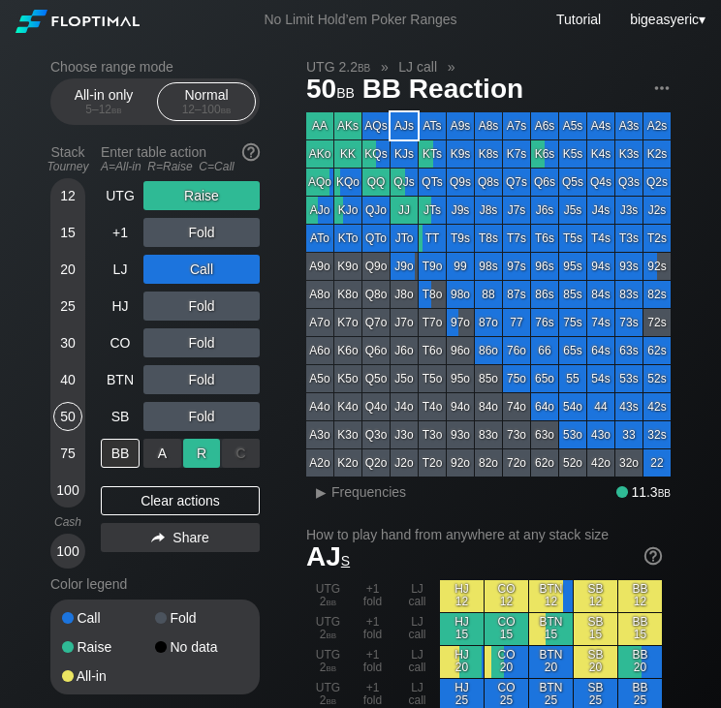
click at [200, 452] on div "R ✕" at bounding box center [202, 453] width 38 height 29
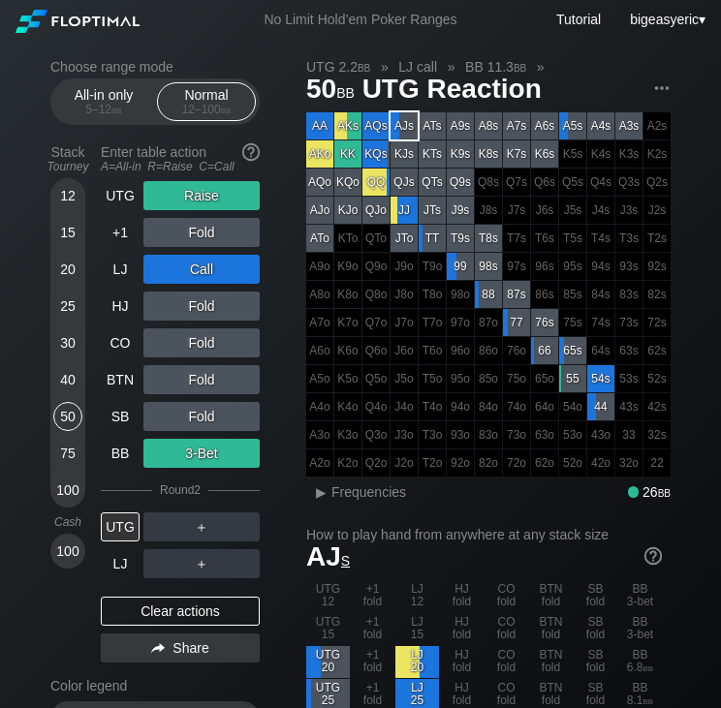
click at [81, 378] on div "40" at bounding box center [67, 383] width 29 height 37
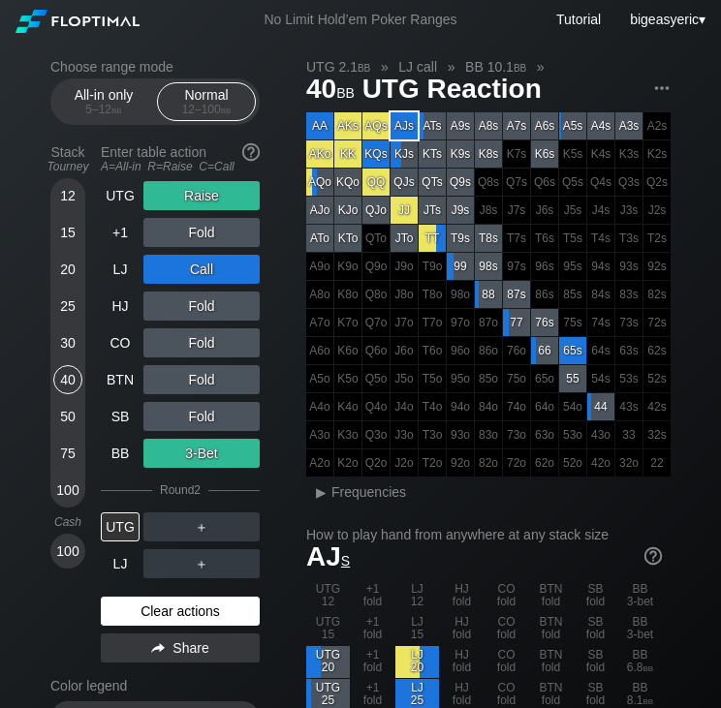
click at [155, 601] on div "Clear actions" at bounding box center [180, 611] width 159 height 29
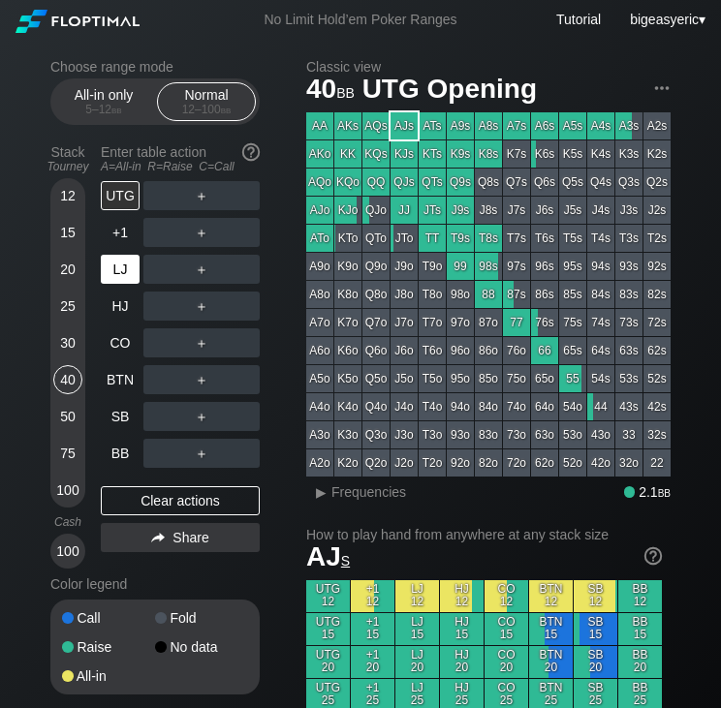
click at [108, 279] on div "LJ" at bounding box center [120, 269] width 39 height 29
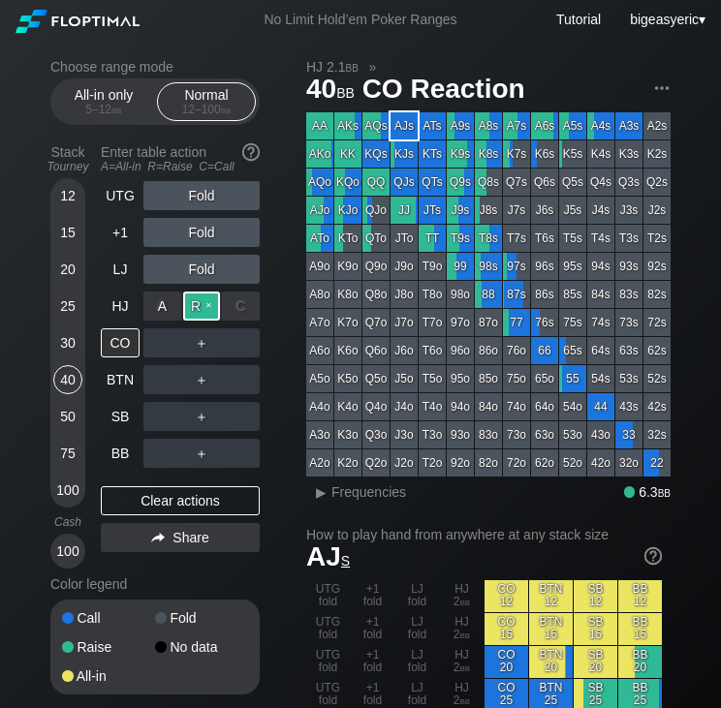
click at [212, 313] on div "R ✕" at bounding box center [202, 306] width 38 height 29
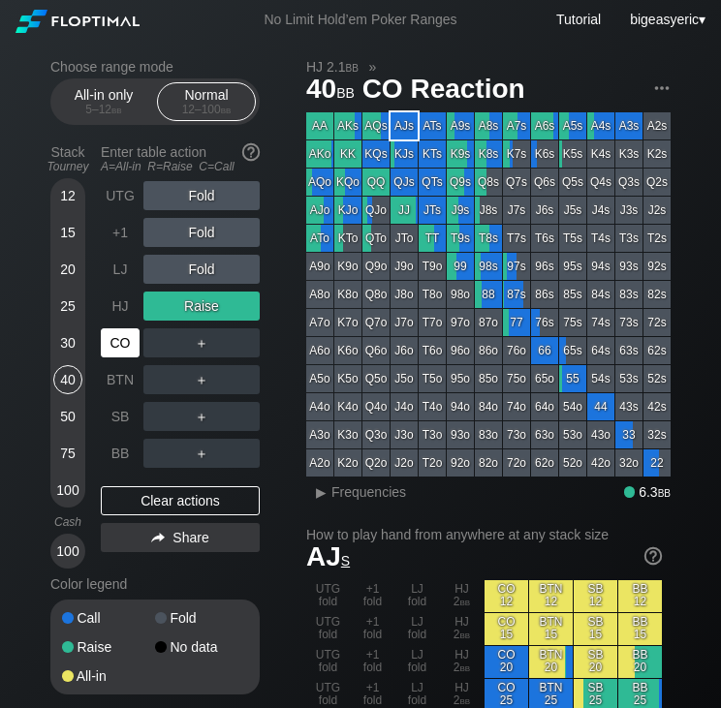
click at [129, 344] on div "CO" at bounding box center [120, 342] width 39 height 29
click at [120, 327] on div "CO" at bounding box center [122, 342] width 43 height 37
click at [237, 353] on div "C ✕" at bounding box center [241, 342] width 38 height 29
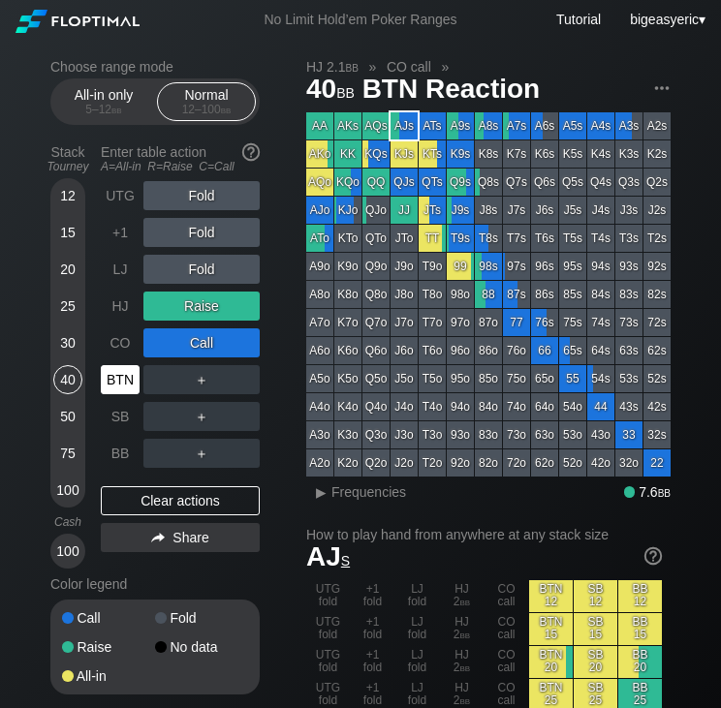
click at [128, 390] on div "BTN" at bounding box center [120, 379] width 39 height 29
click at [228, 394] on div "C ✕" at bounding box center [241, 379] width 38 height 29
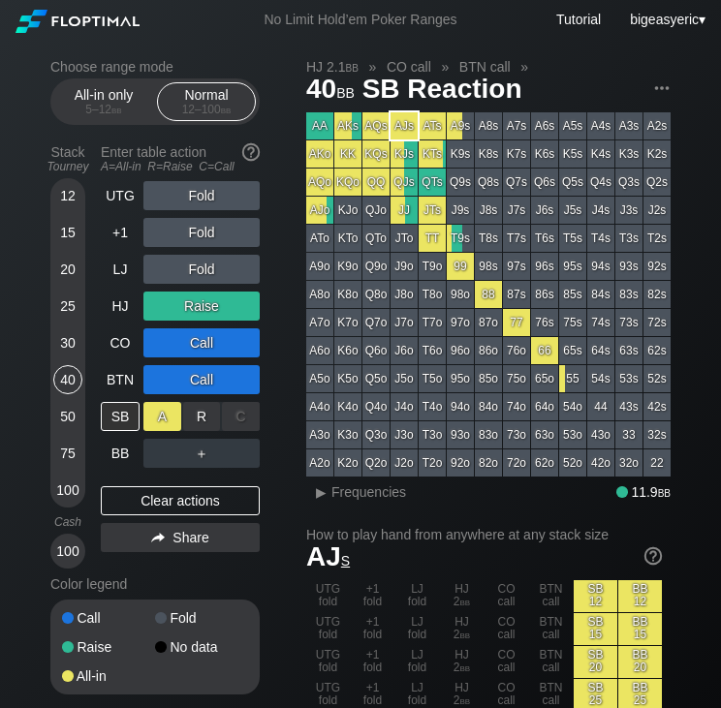
click at [157, 422] on div "A ✕" at bounding box center [162, 416] width 38 height 29
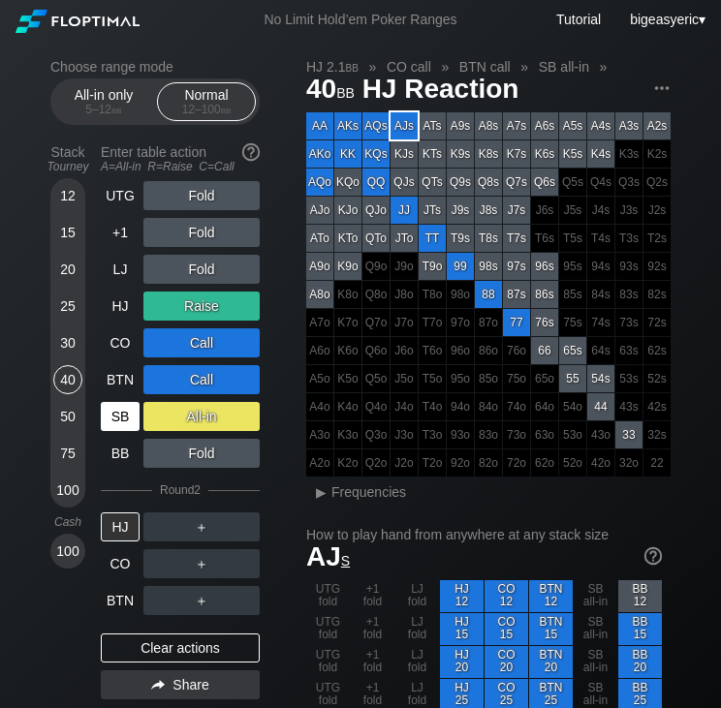
click at [128, 409] on div "SB" at bounding box center [120, 416] width 39 height 29
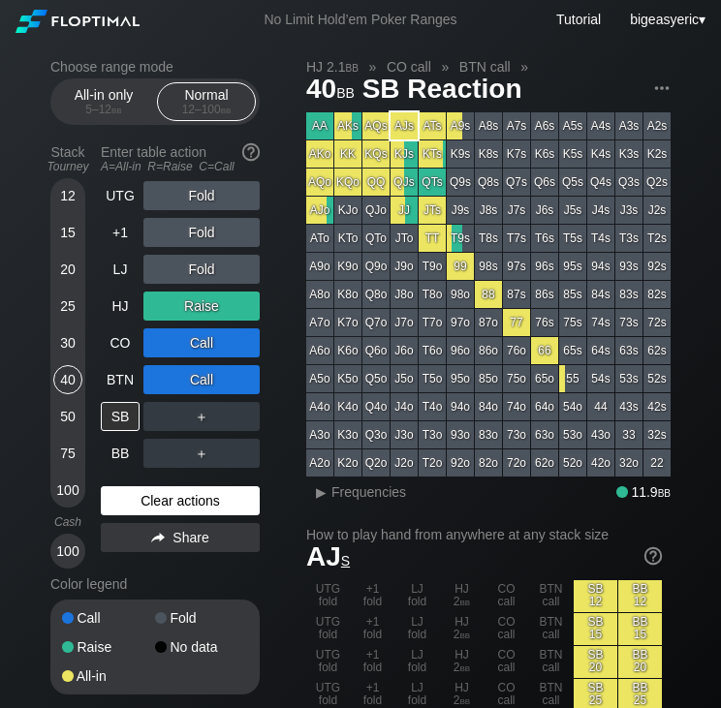
click at [205, 491] on div "Clear actions" at bounding box center [180, 500] width 159 height 29
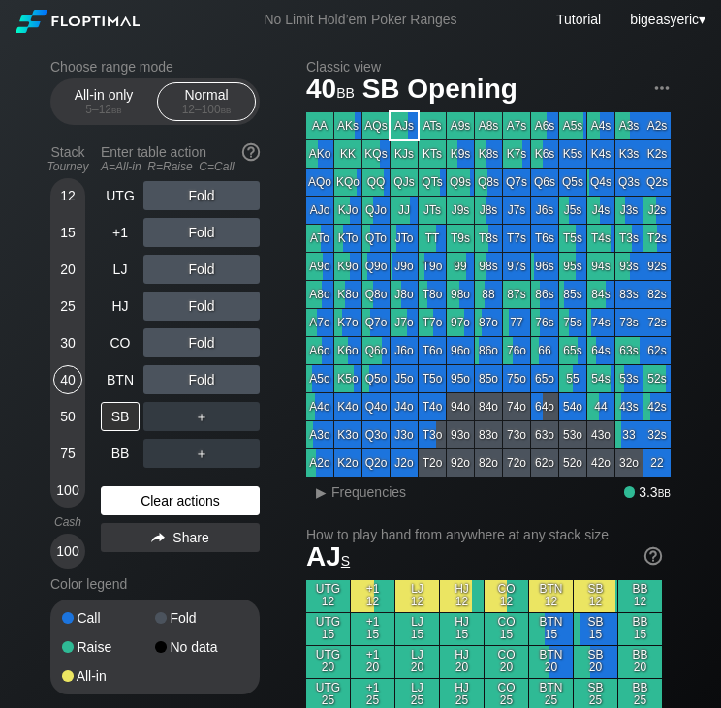
click at [167, 507] on div "Clear actions" at bounding box center [180, 500] width 159 height 29
click at [162, 503] on div "Clear actions" at bounding box center [180, 500] width 159 height 29
click at [174, 507] on div "Clear actions" at bounding box center [180, 500] width 159 height 29
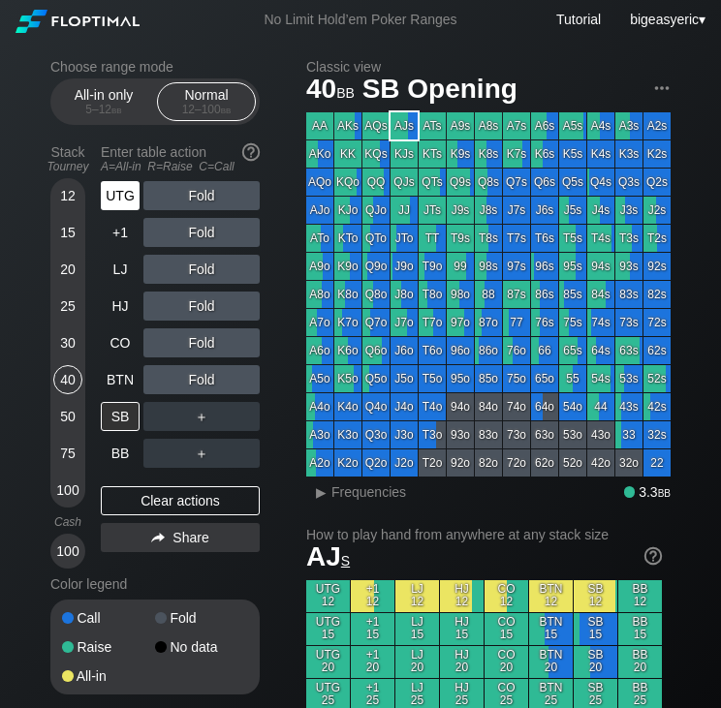
click at [136, 208] on div "UTG" at bounding box center [120, 195] width 39 height 29
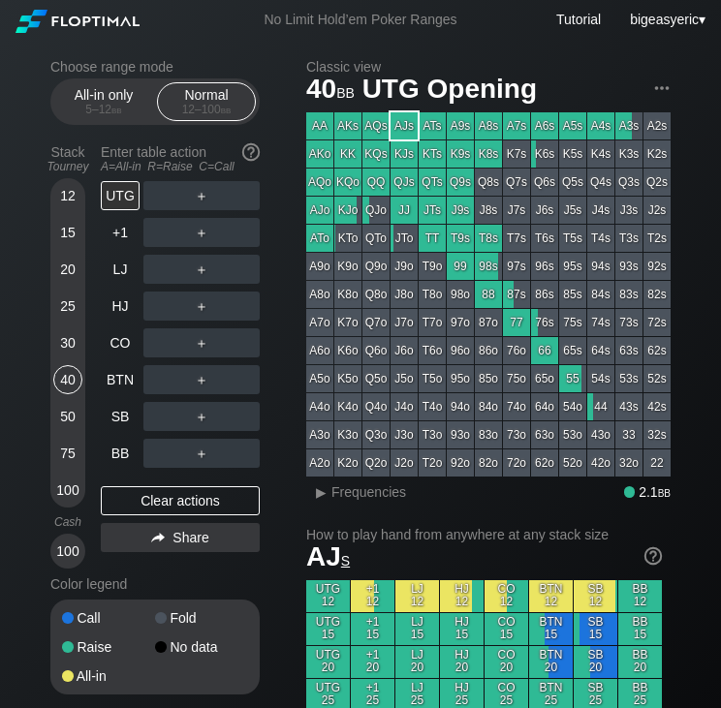
drag, startPoint x: 136, startPoint y: 208, endPoint x: -23, endPoint y: 301, distance: 184.0
click at [0, 301] on html "No Limit Hold’em Poker Ranges Tutorial bigeasyeric ▾ Choose range mode All-in o…" at bounding box center [360, 354] width 721 height 708
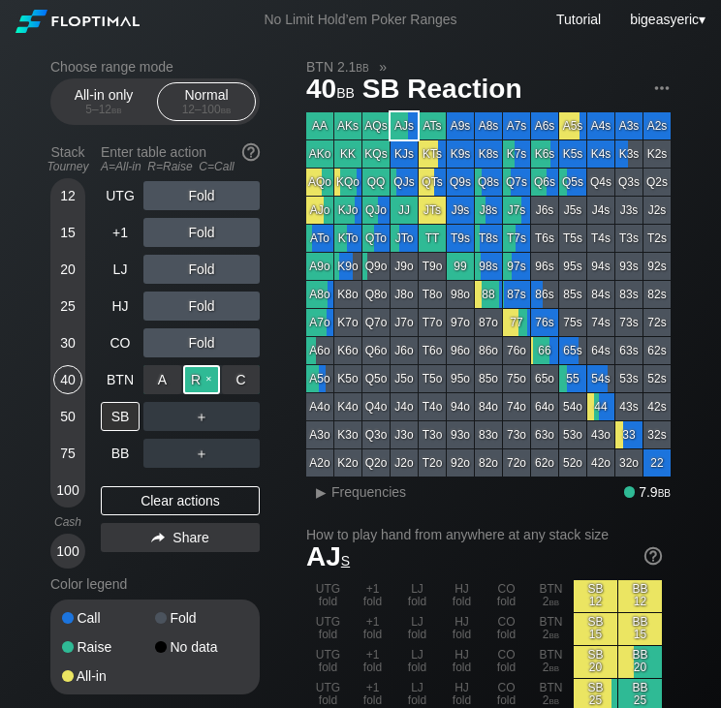
click at [217, 379] on div "R ✕" at bounding box center [202, 379] width 38 height 29
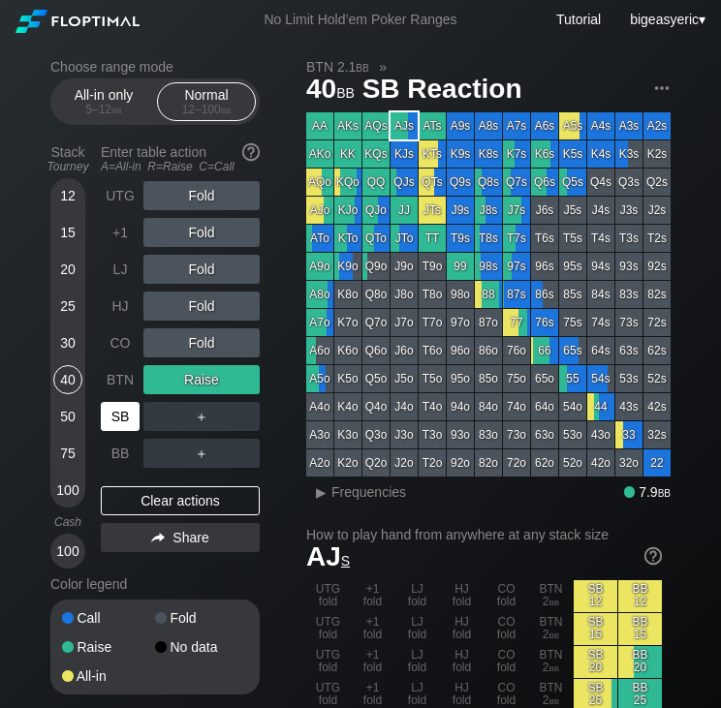
click at [116, 426] on div "SB" at bounding box center [120, 416] width 39 height 29
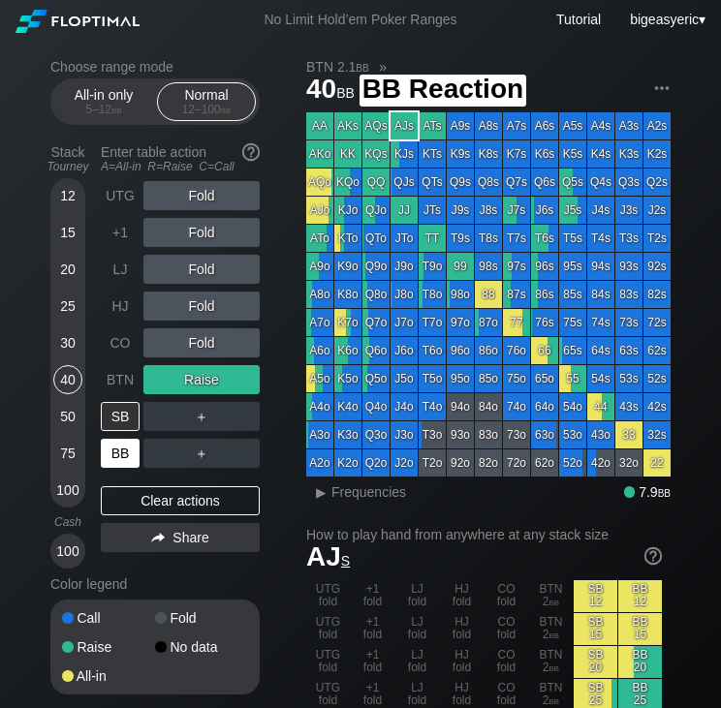
click at [116, 465] on div "BB" at bounding box center [120, 453] width 39 height 29
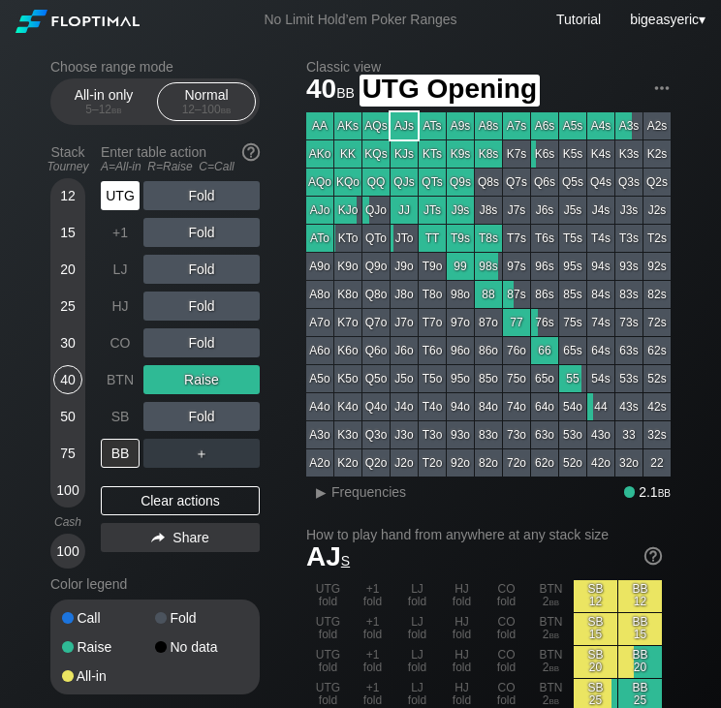
click at [128, 198] on div "UTG" at bounding box center [120, 195] width 39 height 29
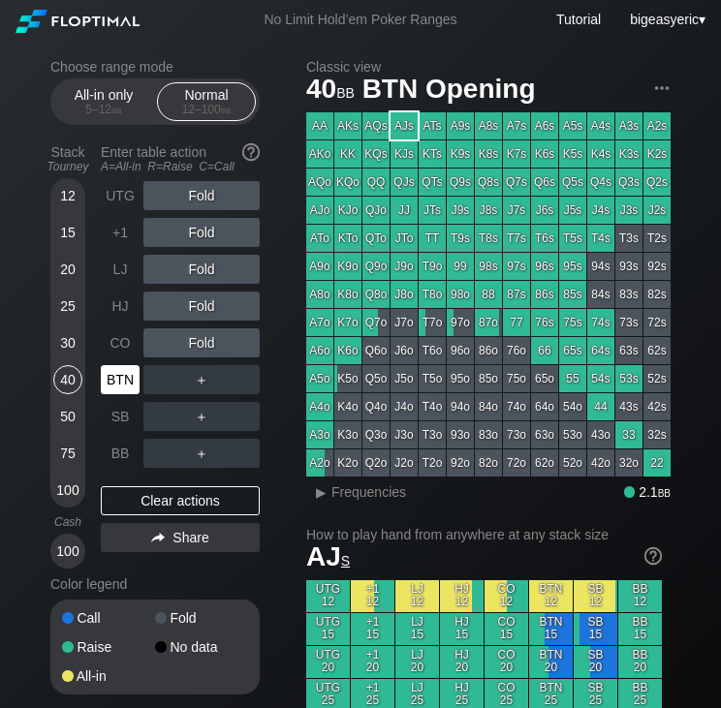
click at [127, 371] on div "BTN" at bounding box center [120, 379] width 39 height 29
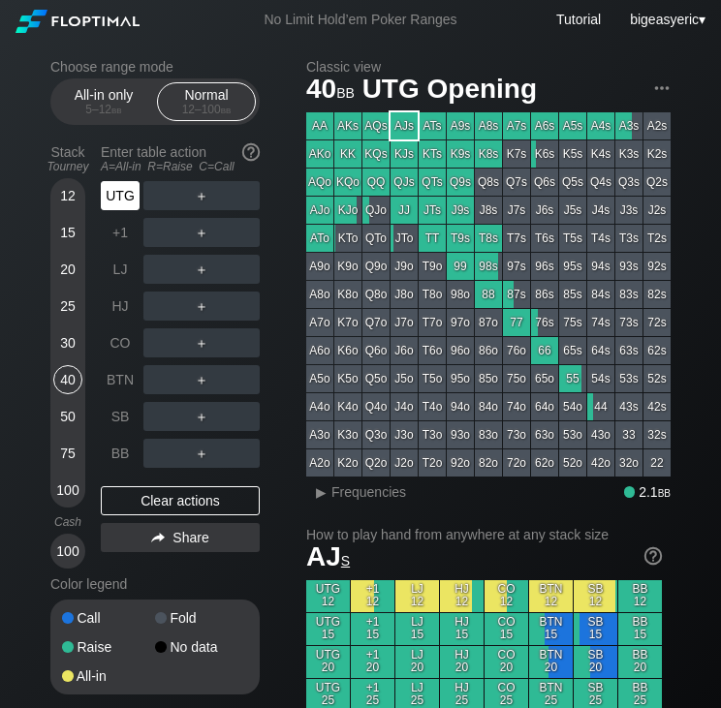
click at [124, 198] on div "UTG" at bounding box center [120, 195] width 39 height 29
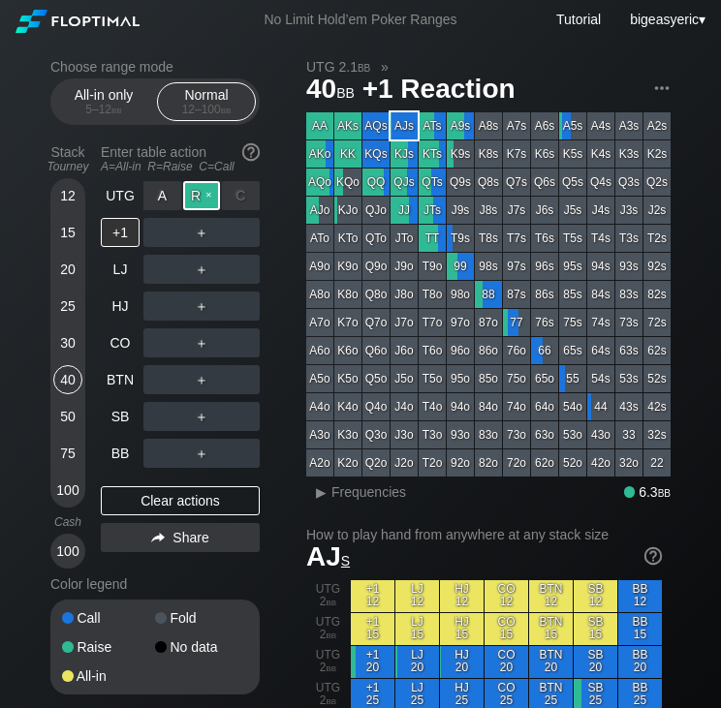
click at [205, 193] on div "R ✕" at bounding box center [202, 195] width 38 height 29
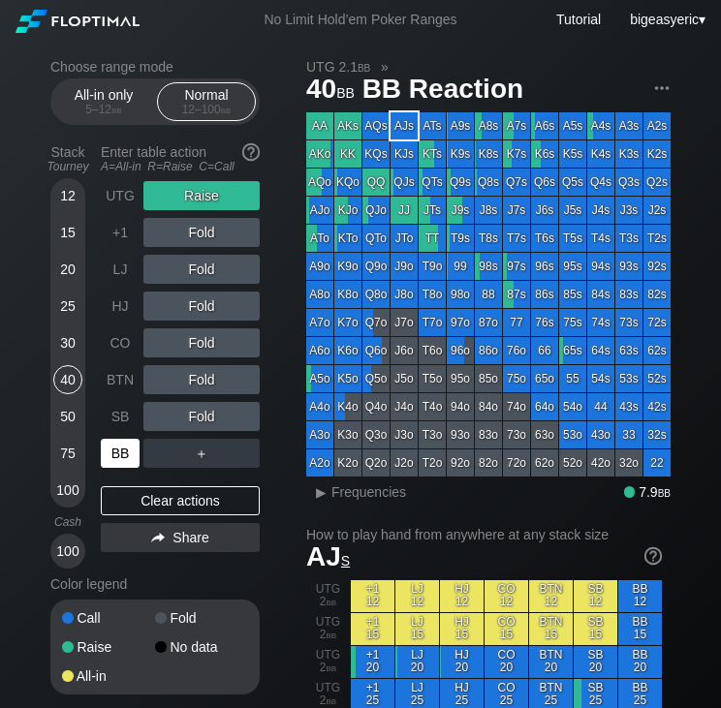
click at [126, 457] on div "BB" at bounding box center [120, 453] width 39 height 29
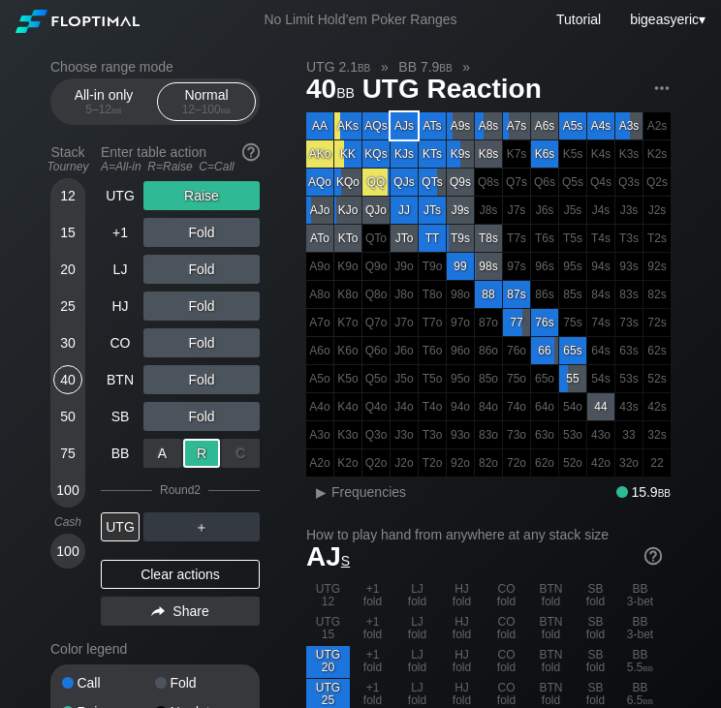
click at [183, 460] on div "R ✕" at bounding box center [202, 453] width 38 height 29
click at [68, 339] on div "30" at bounding box center [67, 342] width 29 height 29
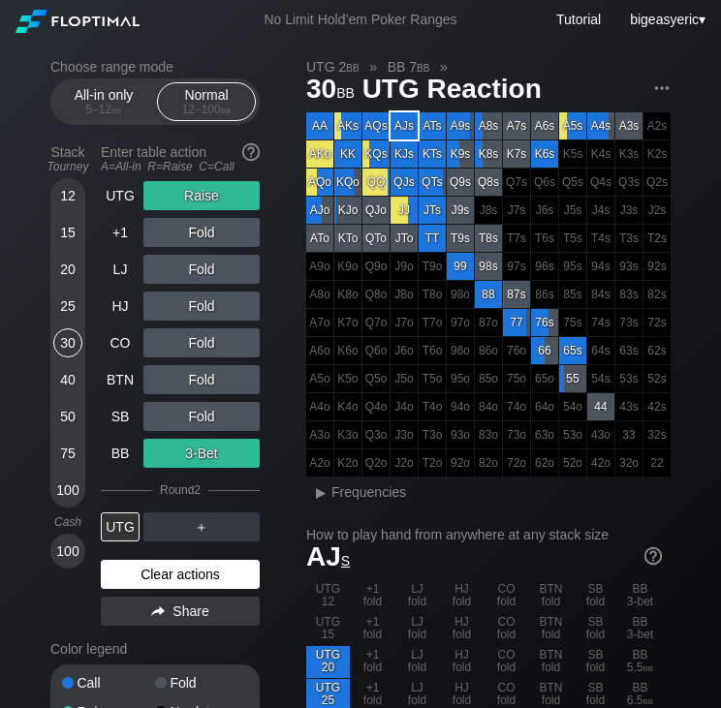
click at [163, 580] on div "Clear actions" at bounding box center [180, 574] width 159 height 29
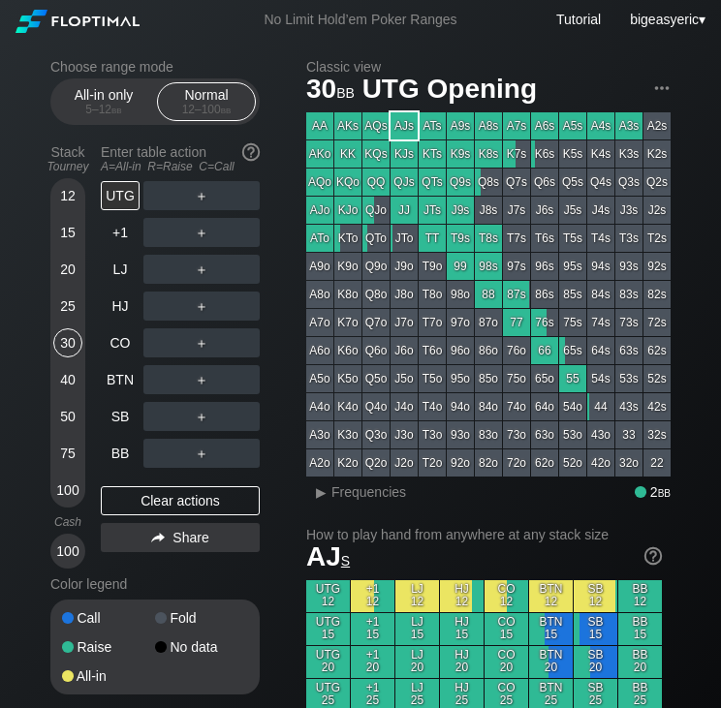
click at [157, 522] on div "UTG ＋ +1 ＋ LJ ＋ HJ ＋ CO ＋ BTN ＋ SB ＋ BB ＋ Clear actions Share" at bounding box center [180, 374] width 159 height 387
click at [148, 513] on div "Clear actions" at bounding box center [180, 500] width 159 height 29
click at [111, 419] on div "SB" at bounding box center [120, 416] width 39 height 29
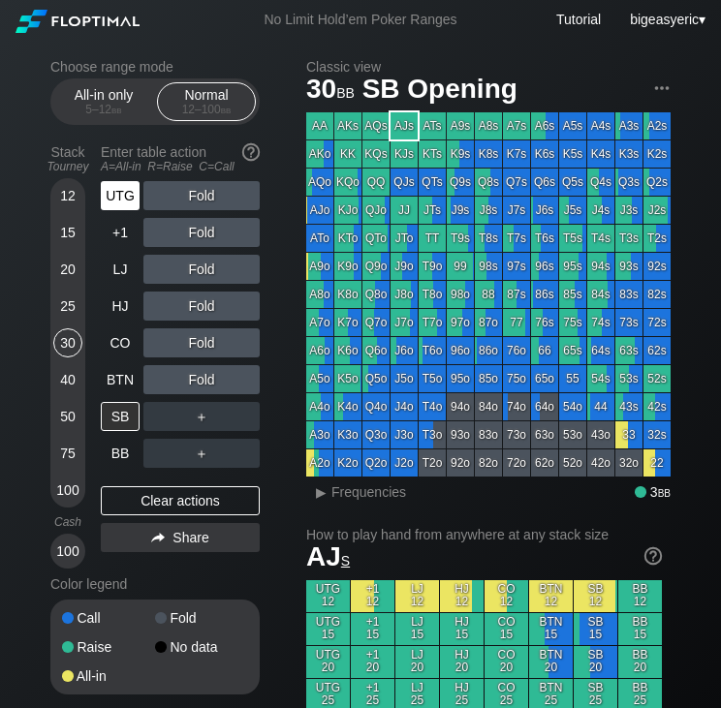
click at [112, 214] on div "UTG" at bounding box center [122, 195] width 43 height 37
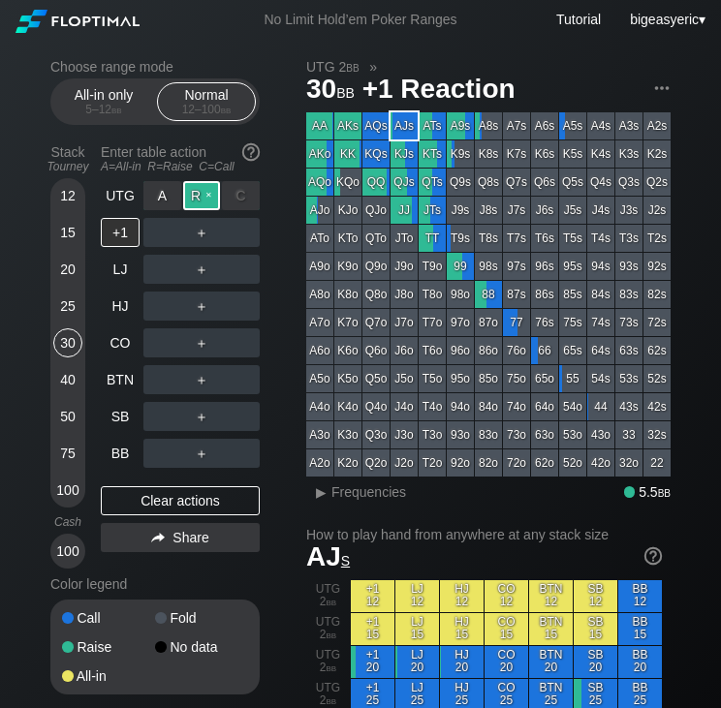
click at [190, 200] on div "R ✕" at bounding box center [202, 195] width 38 height 29
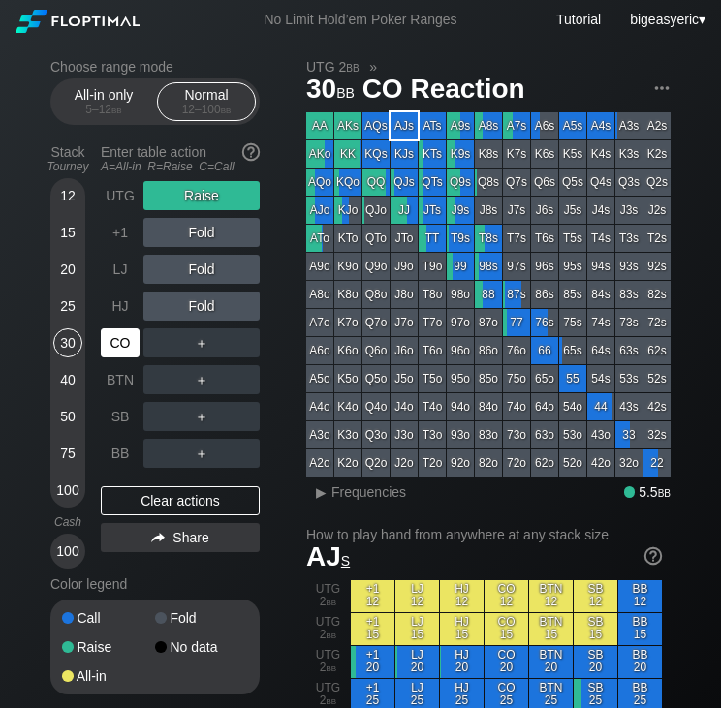
click at [123, 349] on div "CO" at bounding box center [120, 342] width 39 height 29
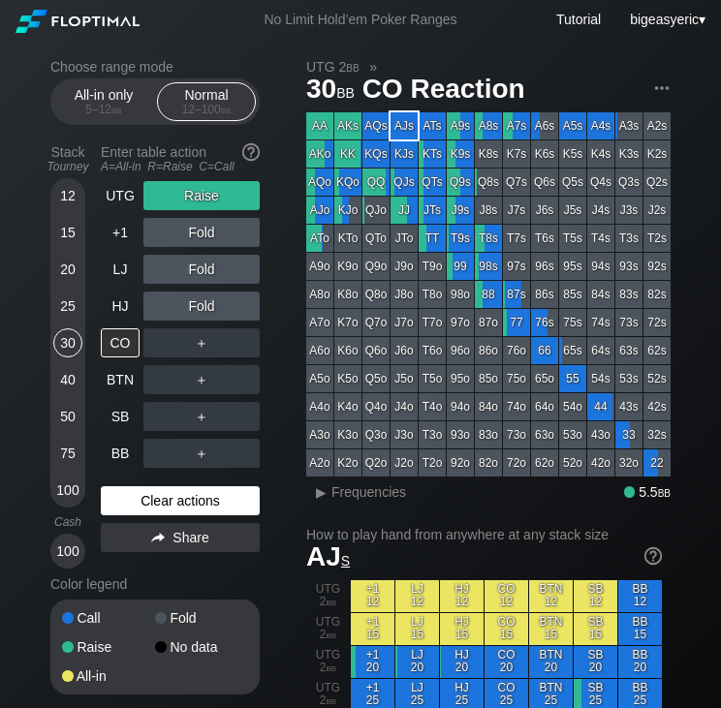
click at [133, 494] on div "Clear actions" at bounding box center [180, 500] width 159 height 29
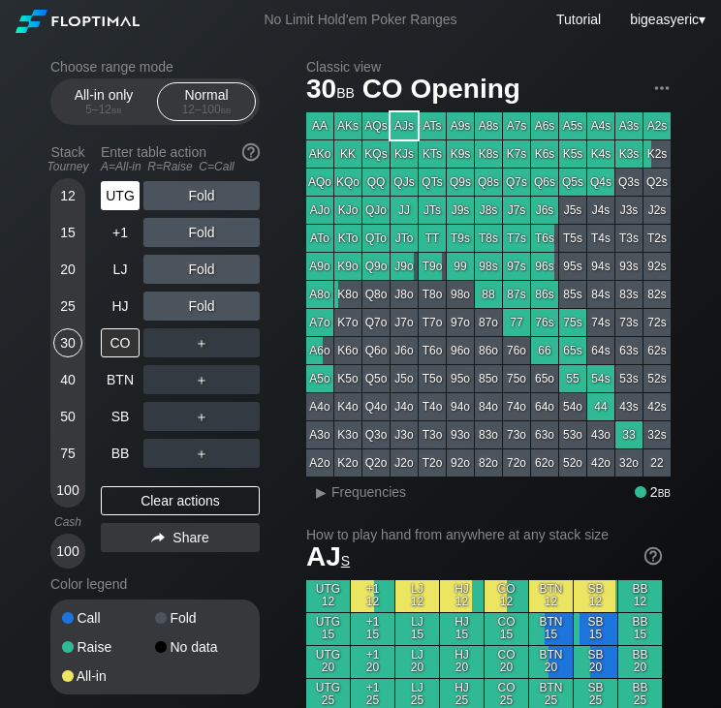
click at [140, 201] on div "UTG" at bounding box center [122, 195] width 43 height 37
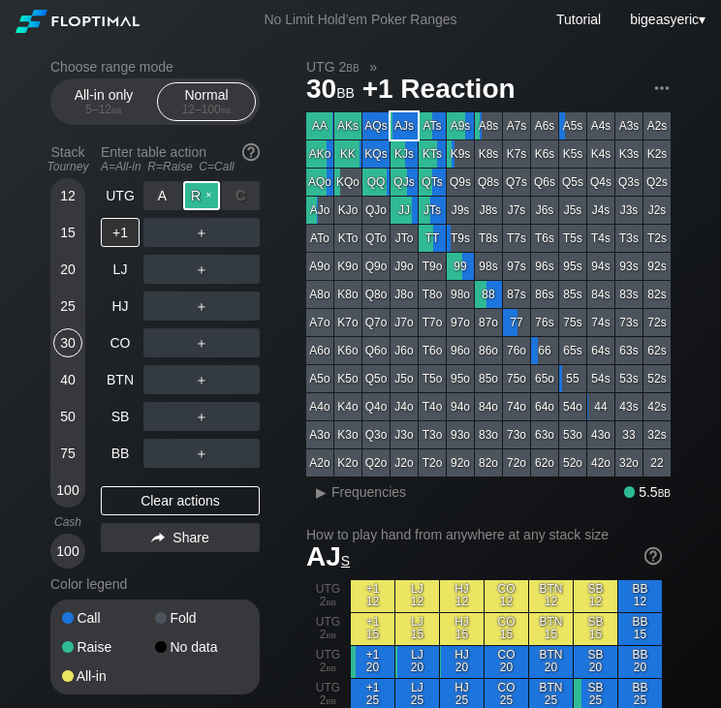
click at [202, 200] on div "R ✕" at bounding box center [202, 195] width 38 height 29
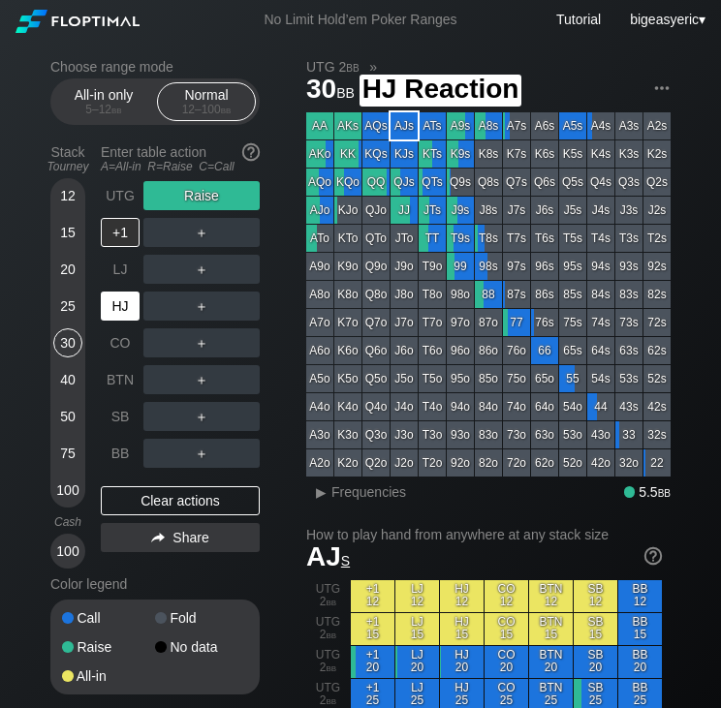
click at [121, 309] on div "HJ" at bounding box center [120, 306] width 39 height 29
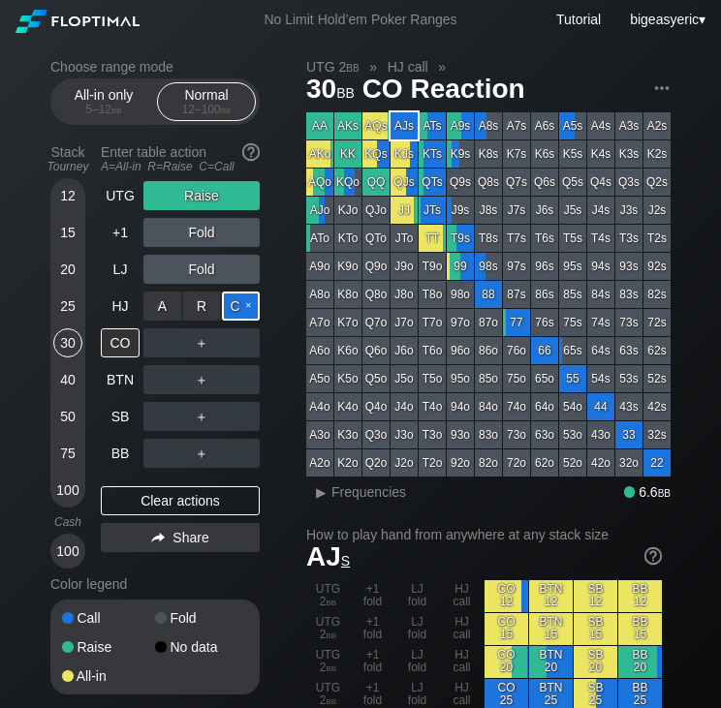
click at [244, 302] on div "C ✕" at bounding box center [241, 306] width 38 height 29
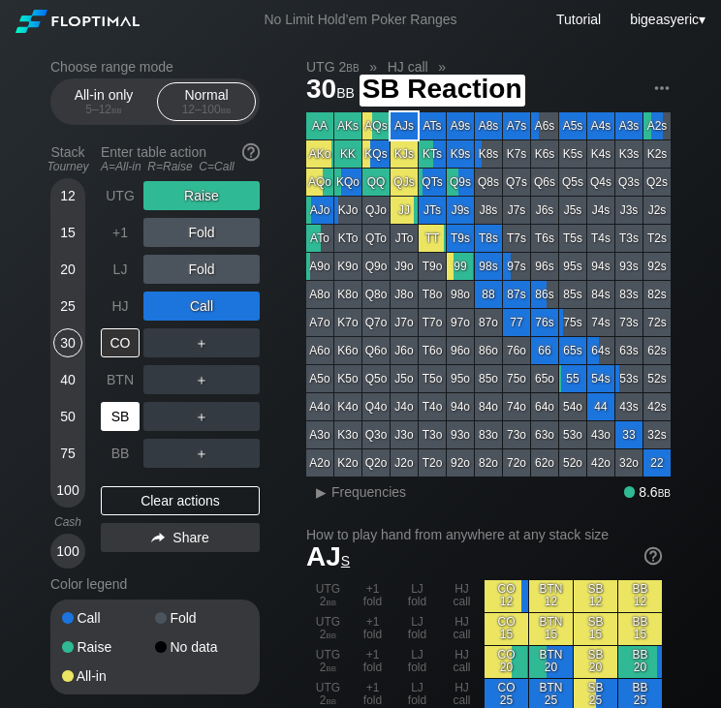
click at [134, 406] on div "SB" at bounding box center [120, 416] width 39 height 29
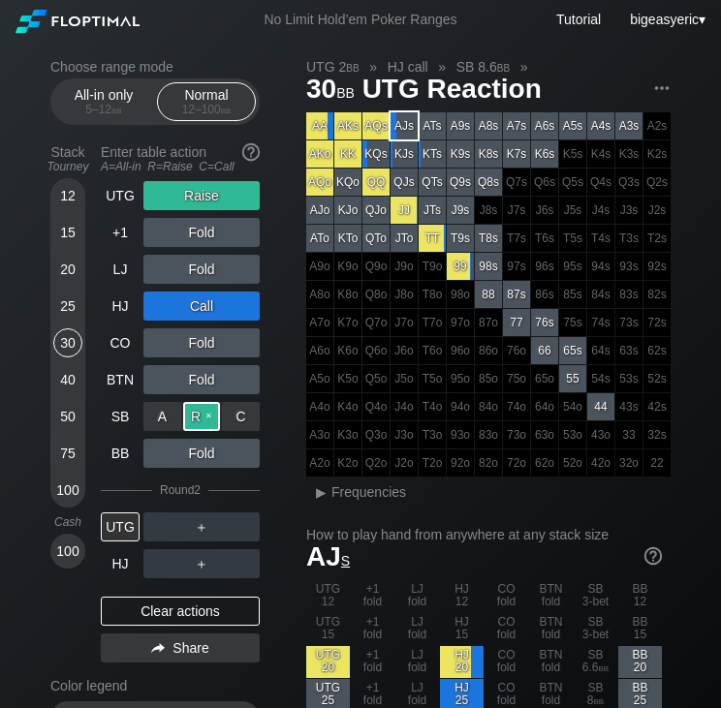
click at [202, 410] on div "R ✕" at bounding box center [202, 416] width 38 height 29
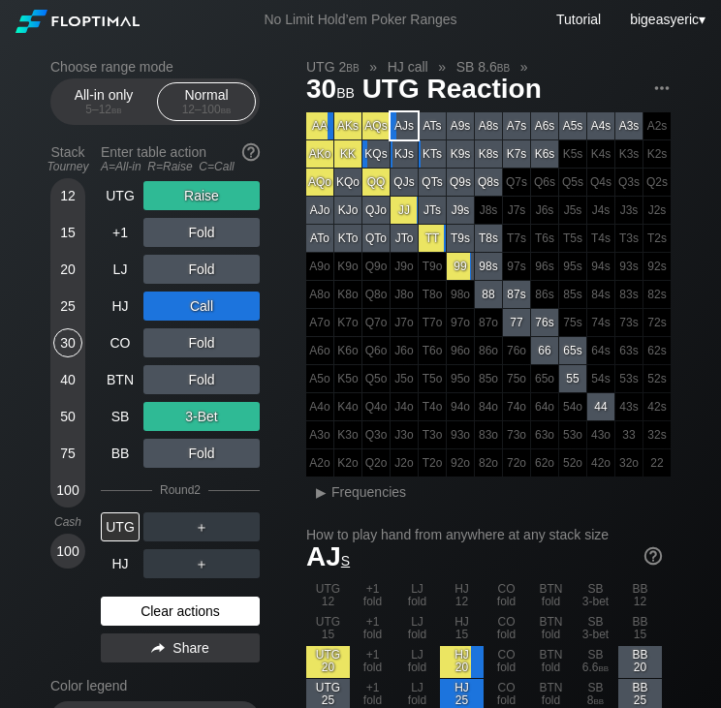
click at [187, 616] on div "Clear actions" at bounding box center [180, 611] width 159 height 29
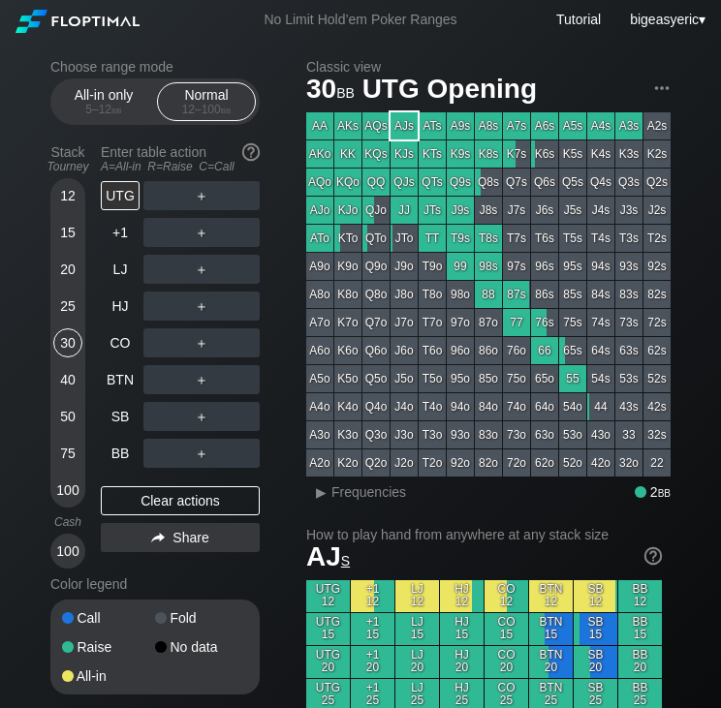
click at [66, 300] on div "25" at bounding box center [67, 306] width 29 height 29
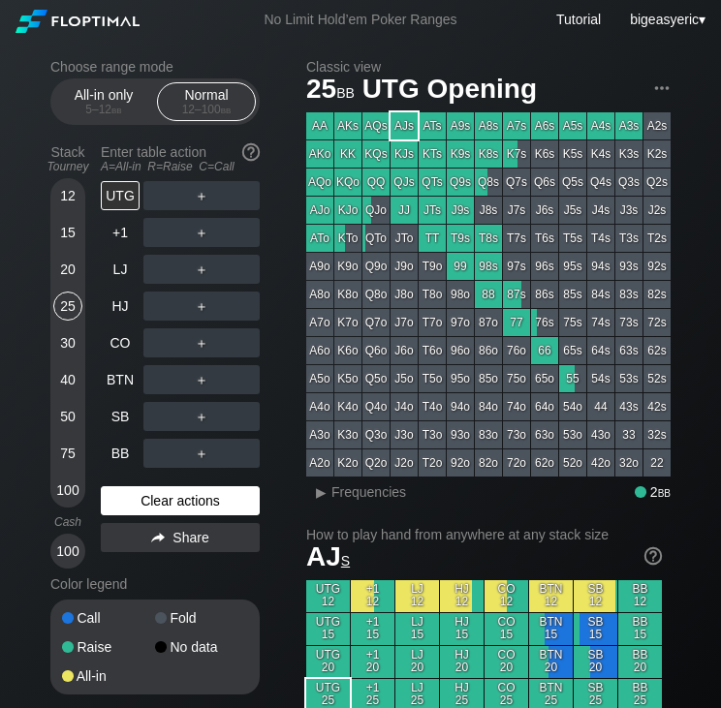
click at [144, 490] on div "Clear actions" at bounding box center [180, 500] width 159 height 29
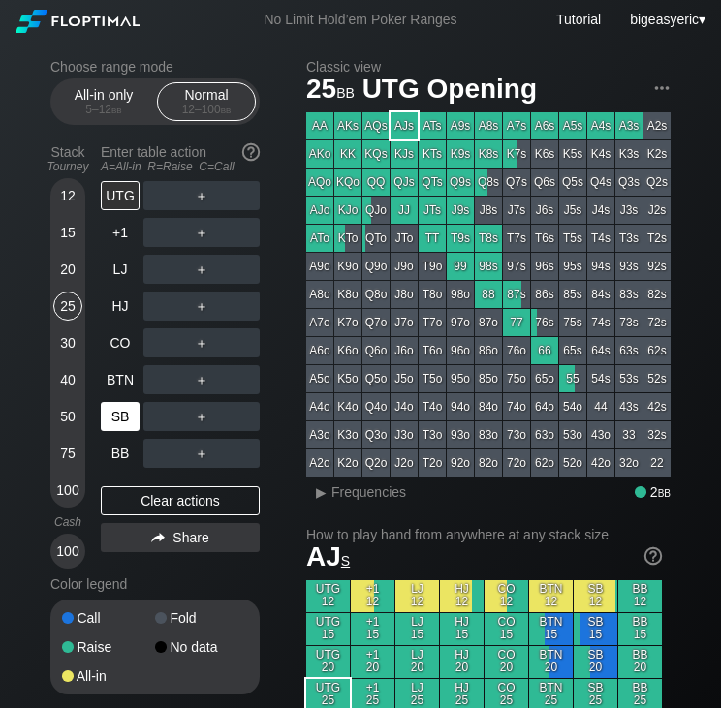
click at [117, 417] on div "SB" at bounding box center [120, 416] width 39 height 29
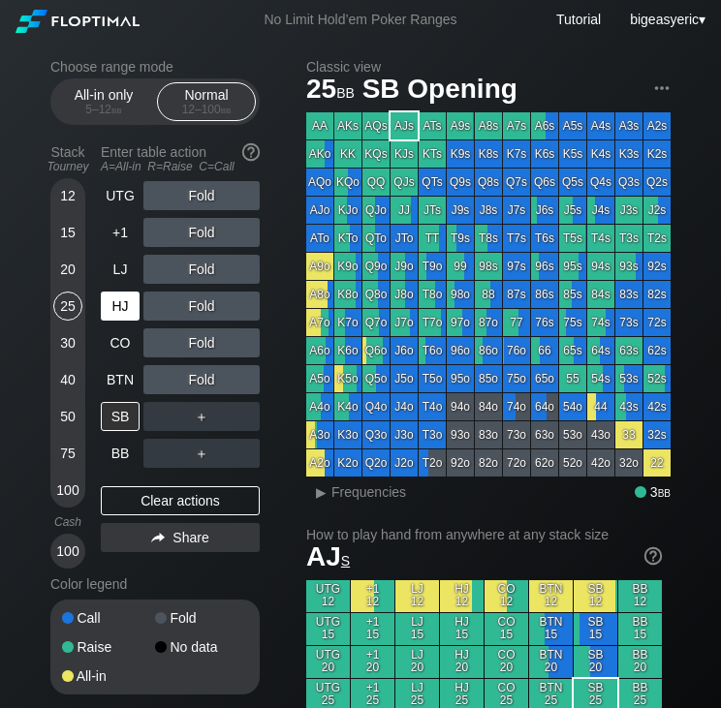
click at [136, 310] on div "HJ" at bounding box center [120, 306] width 39 height 29
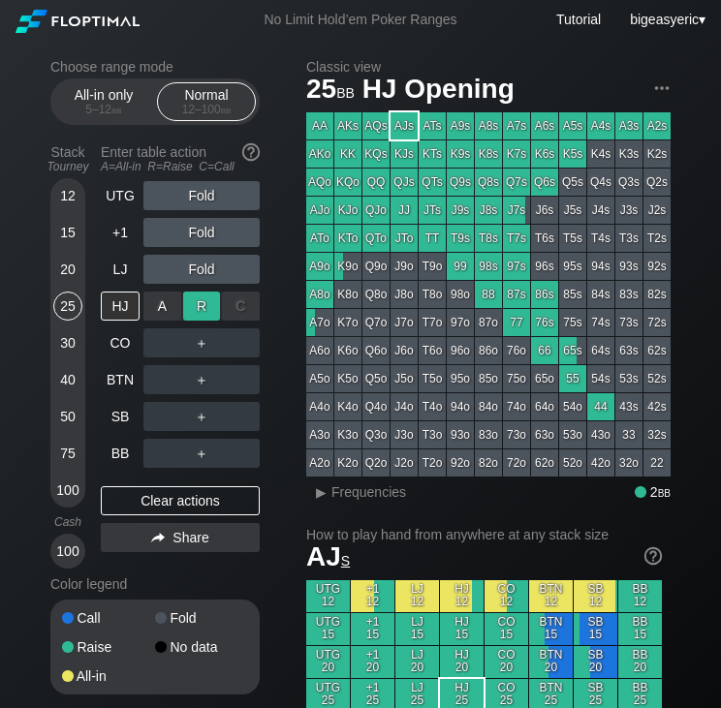
click at [211, 307] on div "R ✕" at bounding box center [202, 306] width 38 height 29
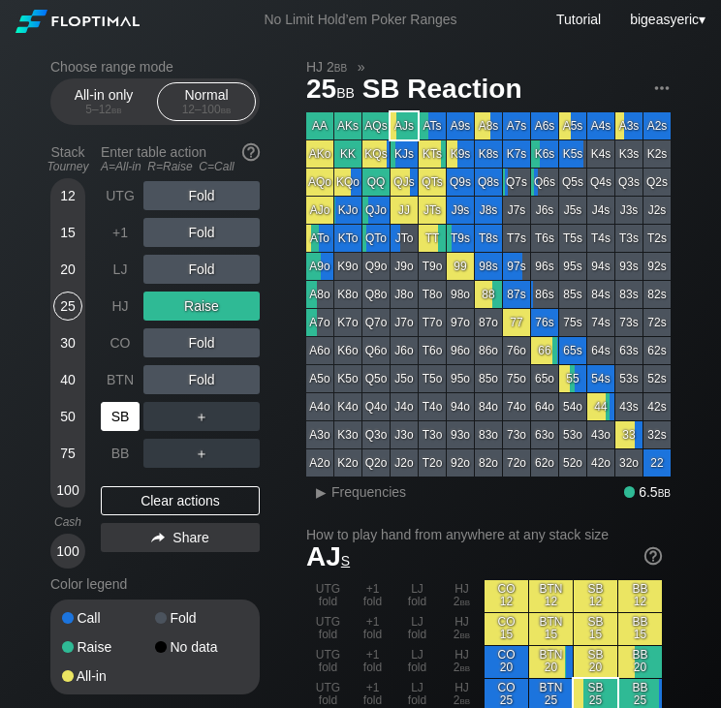
click at [119, 426] on div "SB" at bounding box center [120, 416] width 39 height 29
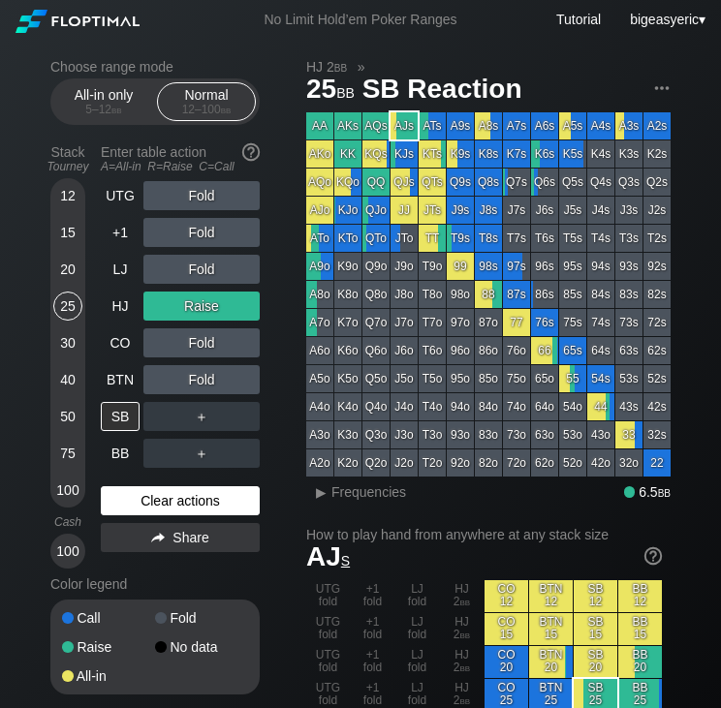
click at [168, 497] on div "Clear actions" at bounding box center [180, 500] width 159 height 29
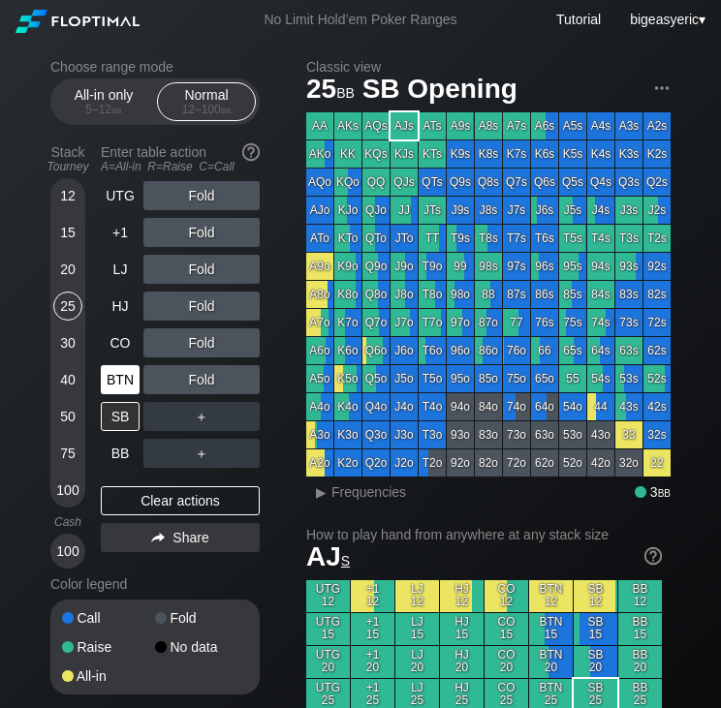
click at [134, 378] on div "BTN" at bounding box center [120, 379] width 39 height 29
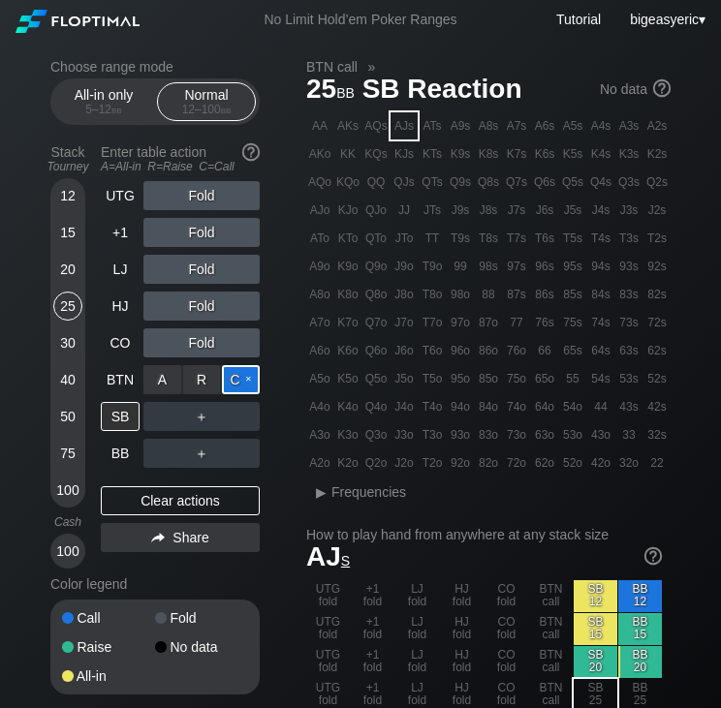
click at [235, 375] on div "C ✕" at bounding box center [241, 379] width 38 height 29
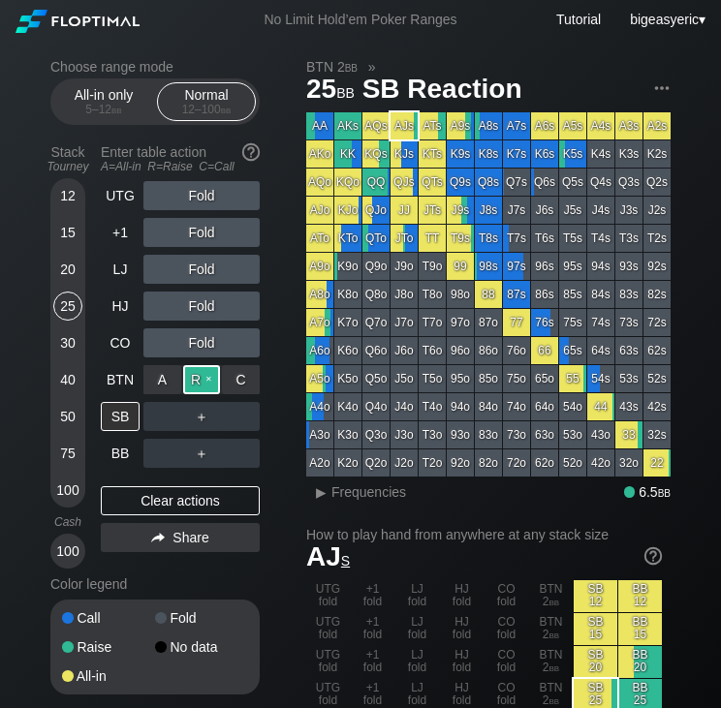
click at [207, 381] on div "R ✕" at bounding box center [202, 379] width 38 height 29
click at [65, 263] on div "20" at bounding box center [67, 269] width 29 height 29
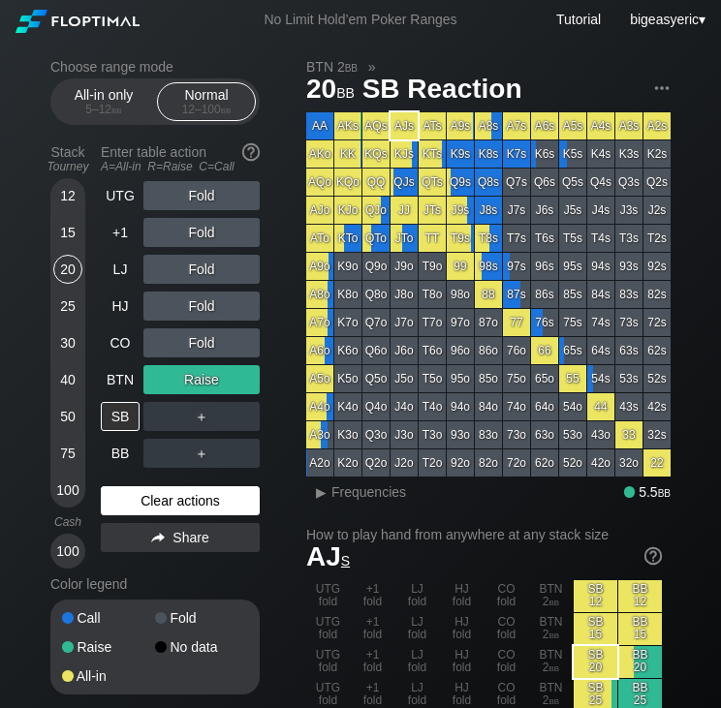
click at [208, 510] on div "Clear actions" at bounding box center [180, 500] width 159 height 29
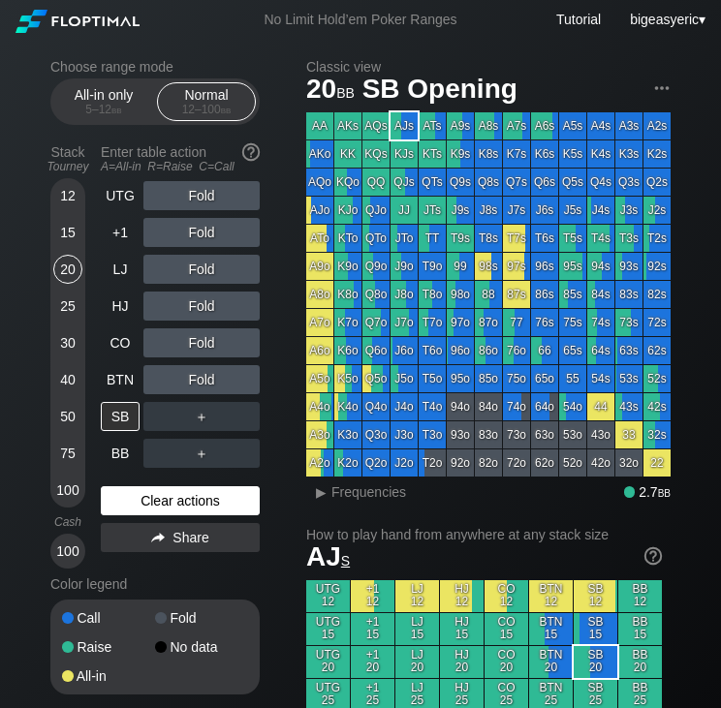
click at [160, 501] on div "Clear actions" at bounding box center [180, 500] width 159 height 29
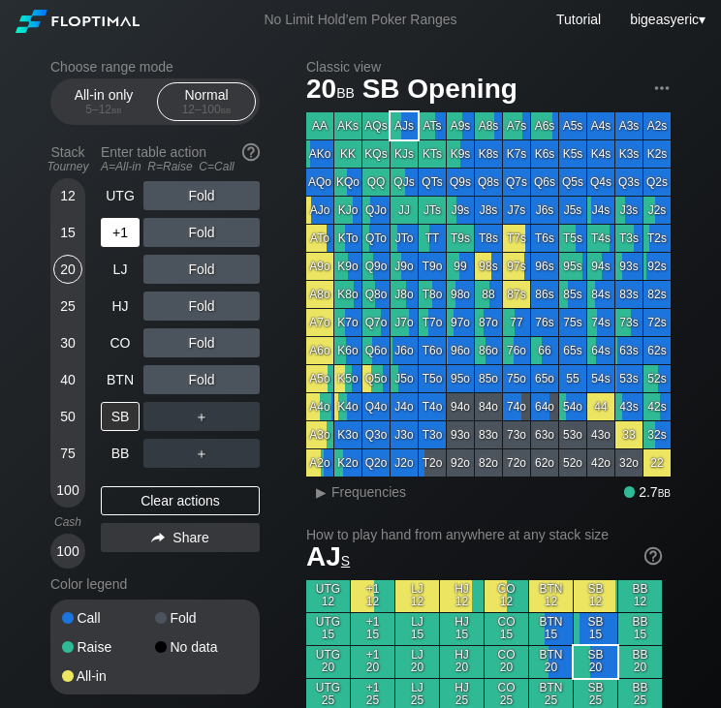
click at [134, 235] on div "+1" at bounding box center [120, 232] width 39 height 29
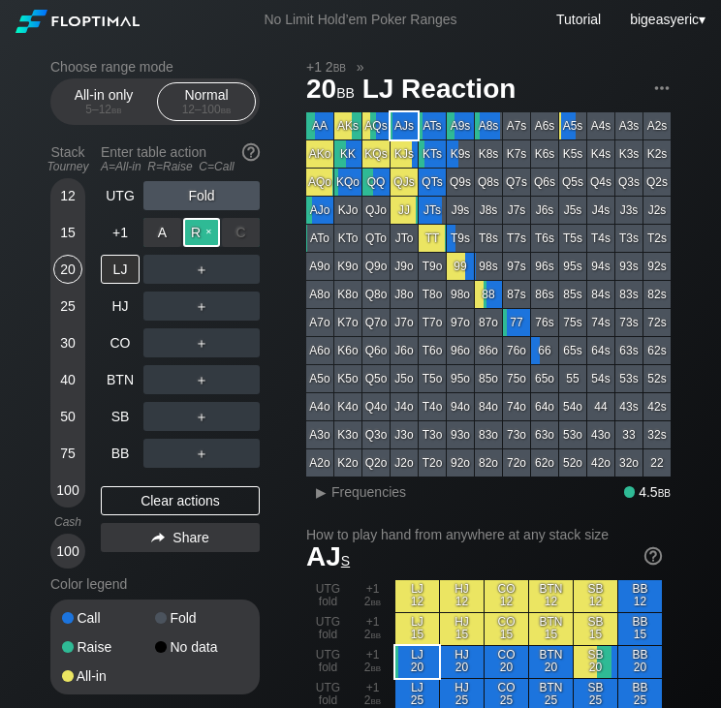
click at [212, 231] on div "R ✕" at bounding box center [202, 232] width 38 height 29
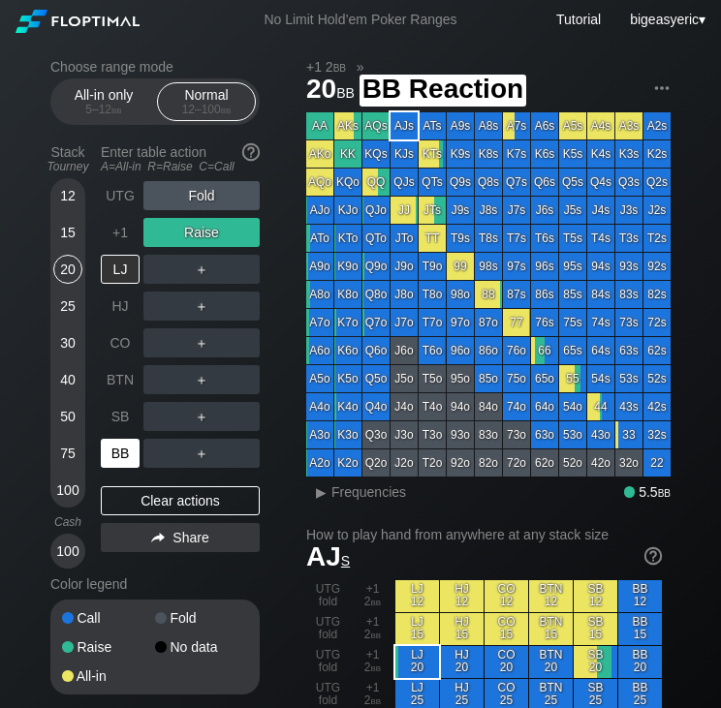
click at [128, 464] on div "BB" at bounding box center [120, 453] width 39 height 29
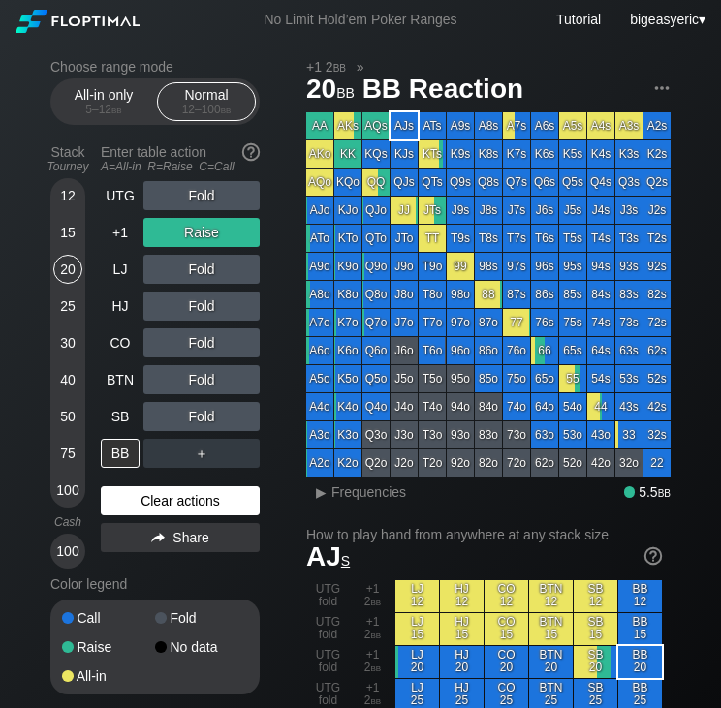
click at [182, 491] on div "Clear actions" at bounding box center [180, 500] width 159 height 29
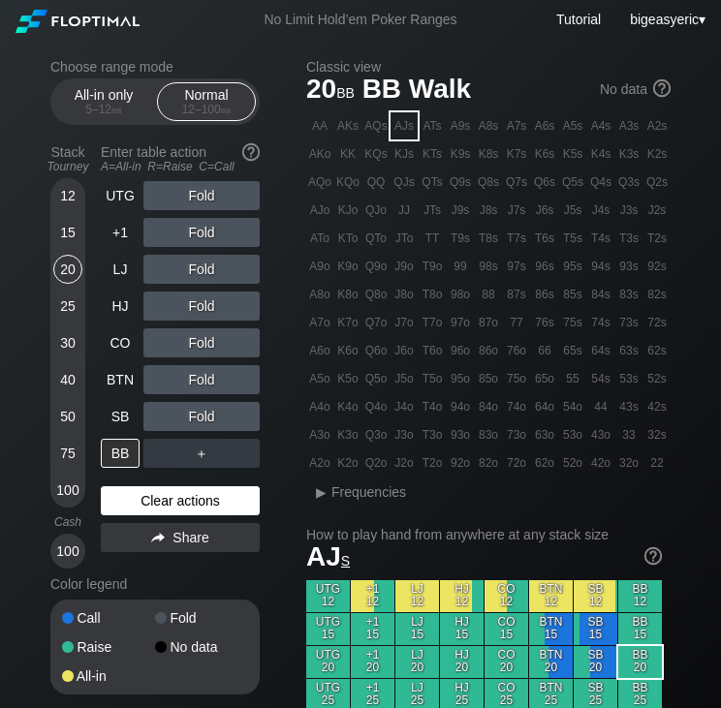
click at [174, 507] on div "Clear actions" at bounding box center [180, 500] width 159 height 29
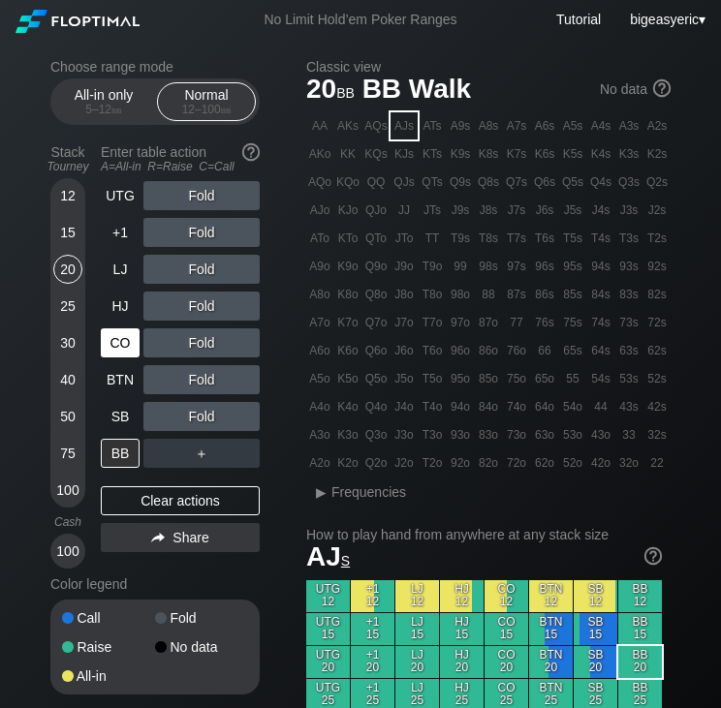
click at [126, 344] on div "CO" at bounding box center [120, 342] width 39 height 29
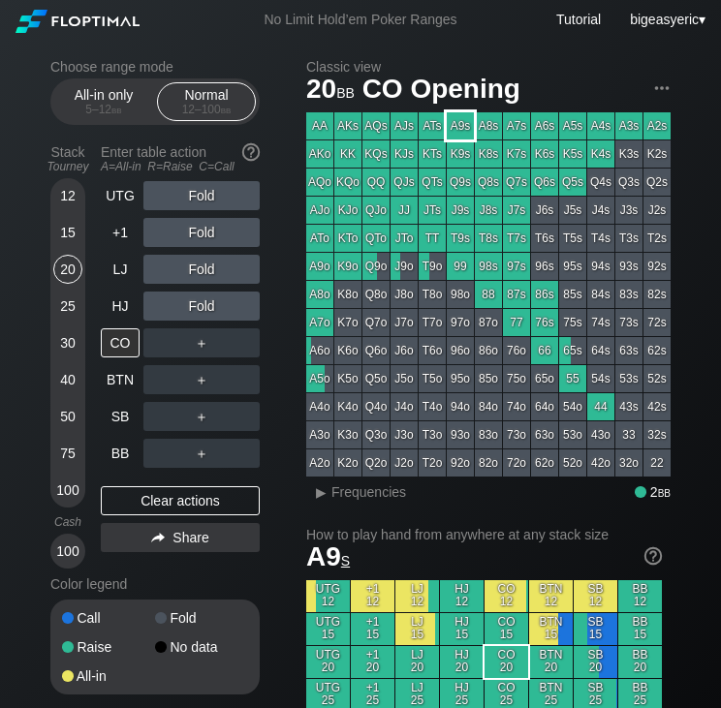
click at [452, 133] on div "A9s" at bounding box center [459, 125] width 27 height 27
click at [125, 429] on div "SB" at bounding box center [120, 416] width 39 height 29
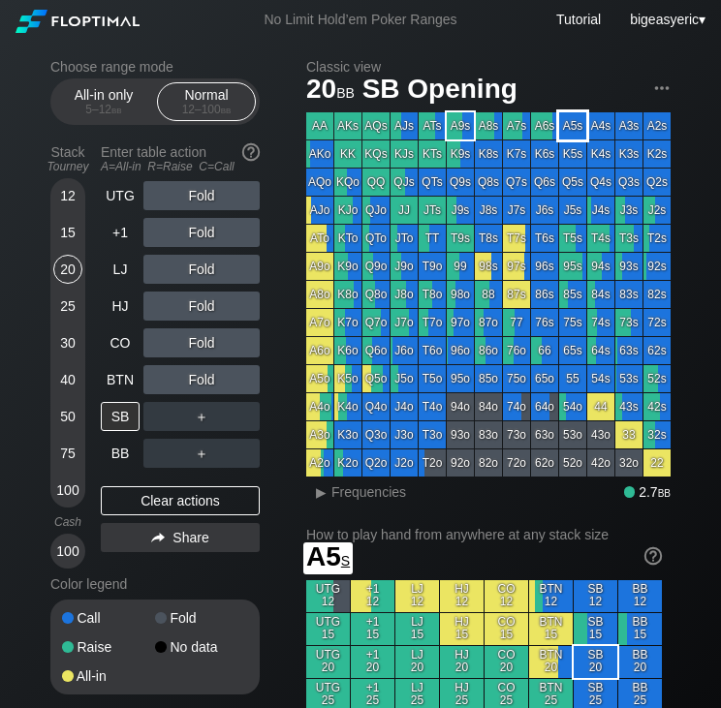
click at [565, 134] on div "A5s" at bounding box center [572, 125] width 27 height 27
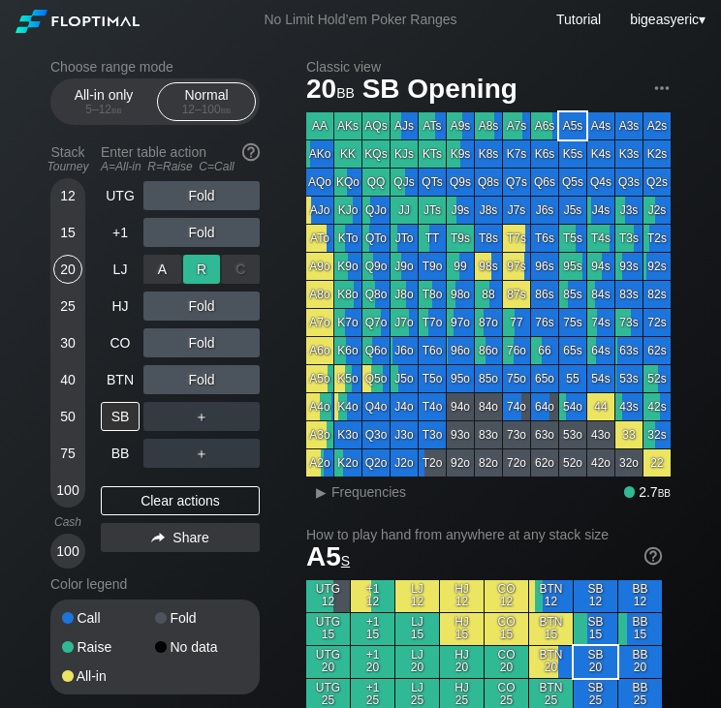
click at [210, 279] on div "R ✕" at bounding box center [202, 269] width 38 height 29
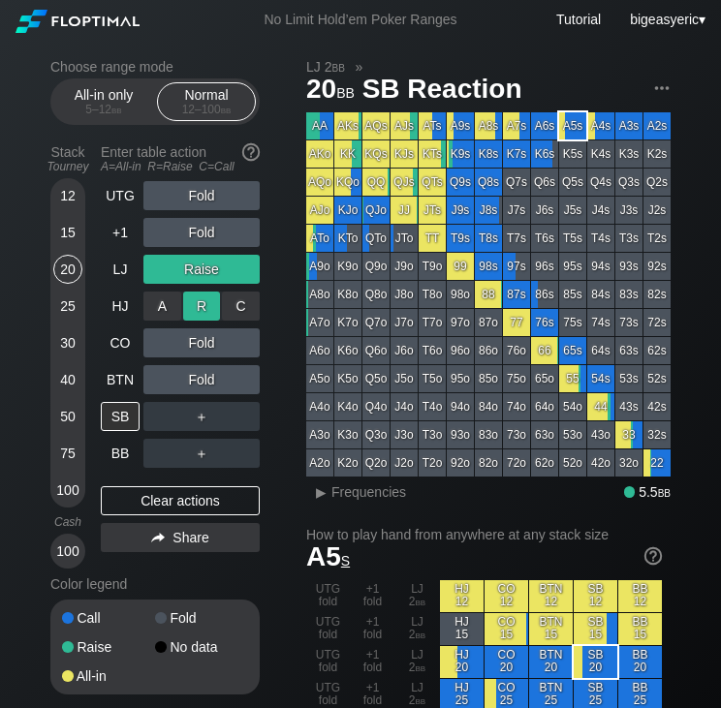
click at [190, 308] on div "R ✕" at bounding box center [202, 306] width 38 height 29
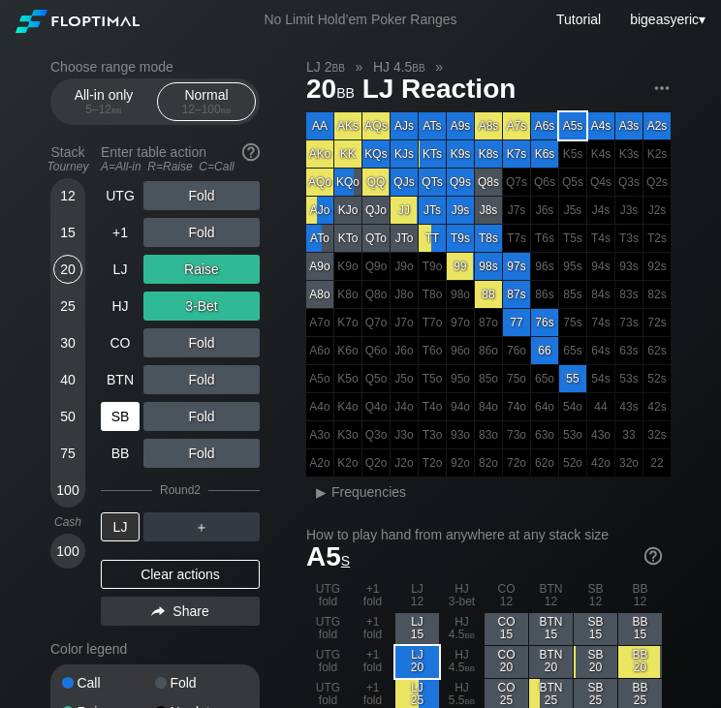
click at [120, 411] on div "SB" at bounding box center [120, 416] width 39 height 29
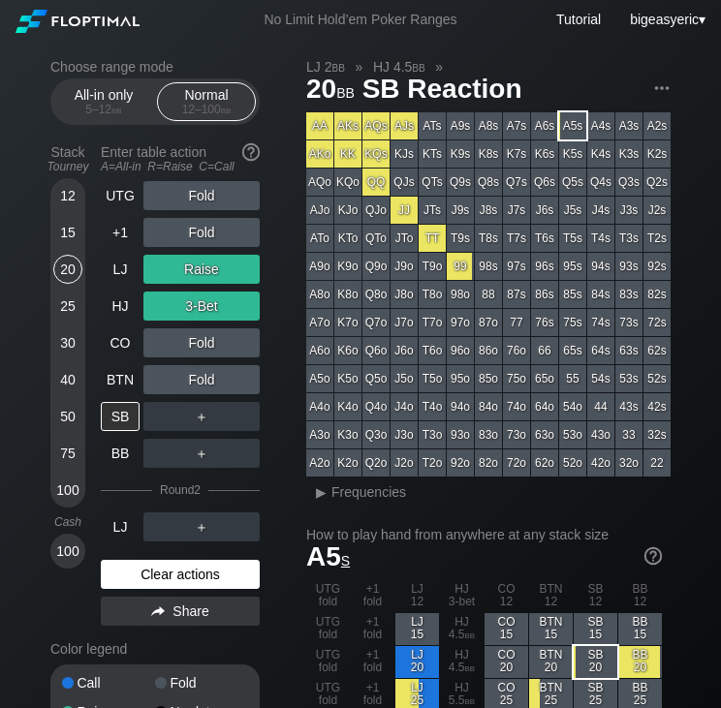
click at [150, 583] on div "Clear actions" at bounding box center [180, 574] width 159 height 29
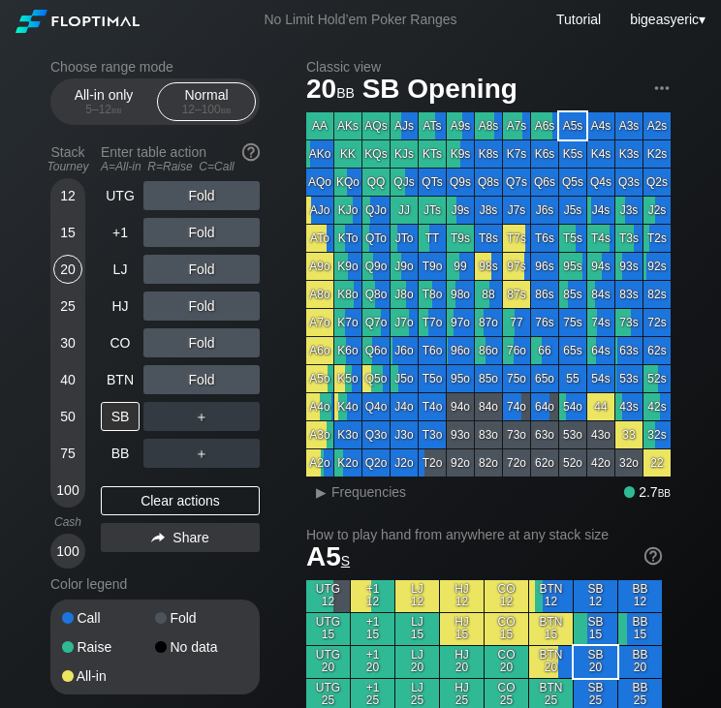
click at [150, 579] on div "Color legend" at bounding box center [154, 583] width 209 height 31
click at [142, 510] on div "Clear actions" at bounding box center [180, 500] width 159 height 29
click at [106, 379] on div "BTN" at bounding box center [120, 379] width 39 height 29
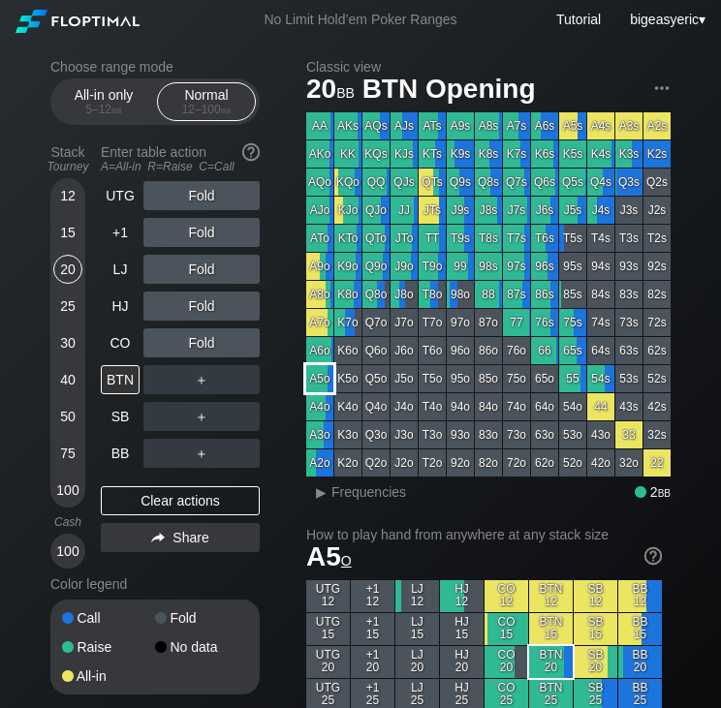
click at [321, 369] on div "A5o" at bounding box center [319, 378] width 27 height 27
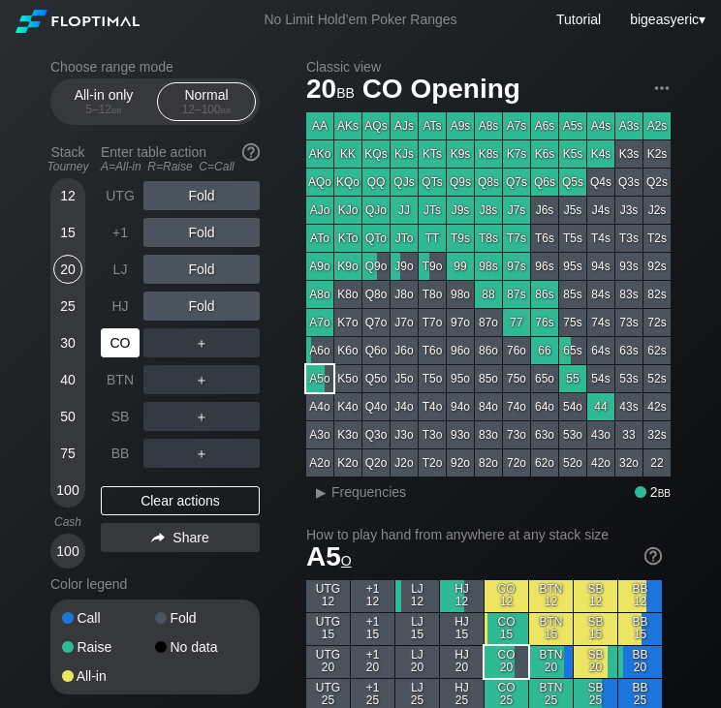
click at [129, 346] on div "CO" at bounding box center [120, 342] width 39 height 29
click at [211, 354] on div "R ✕" at bounding box center [202, 342] width 38 height 29
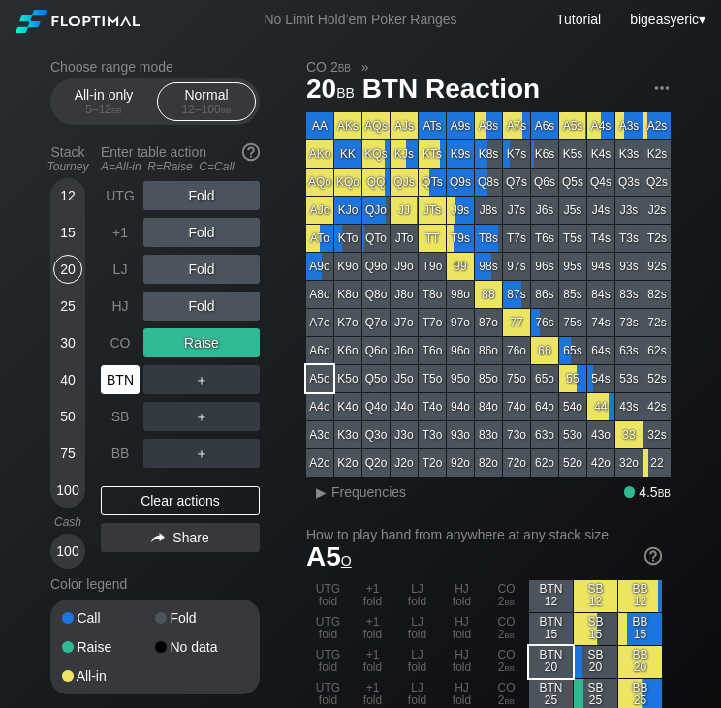
click at [130, 374] on div "BTN" at bounding box center [120, 379] width 39 height 29
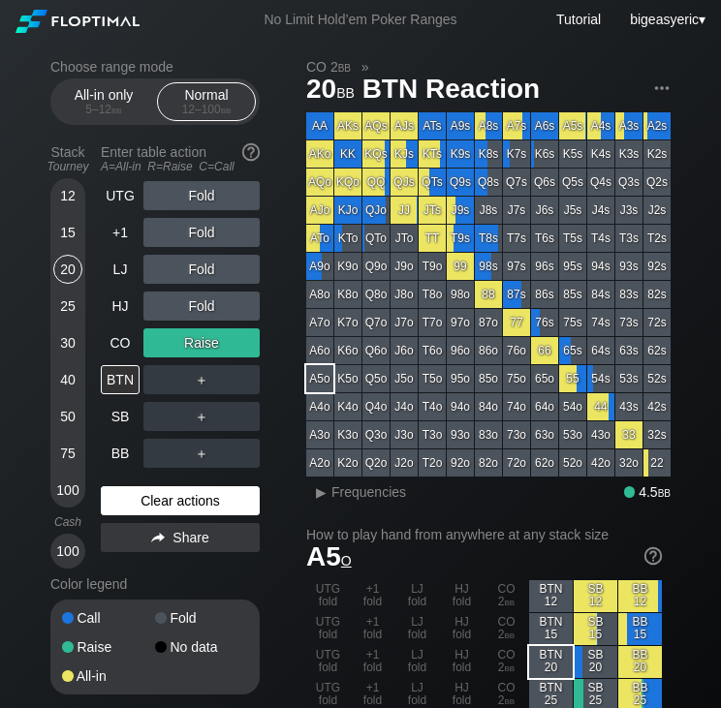
click at [191, 507] on div "Clear actions" at bounding box center [180, 500] width 159 height 29
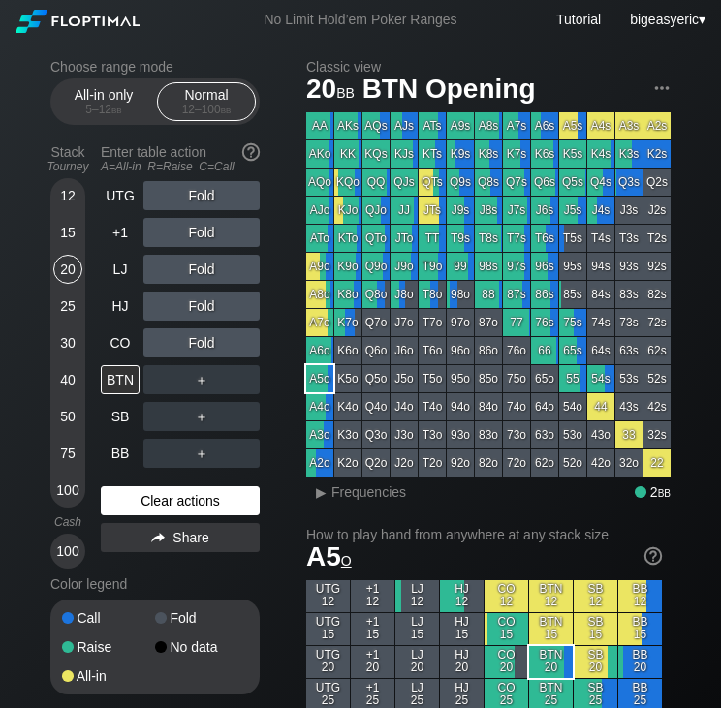
click at [162, 494] on div "Clear actions" at bounding box center [180, 500] width 159 height 29
click at [162, 489] on div "Clear actions" at bounding box center [180, 500] width 159 height 29
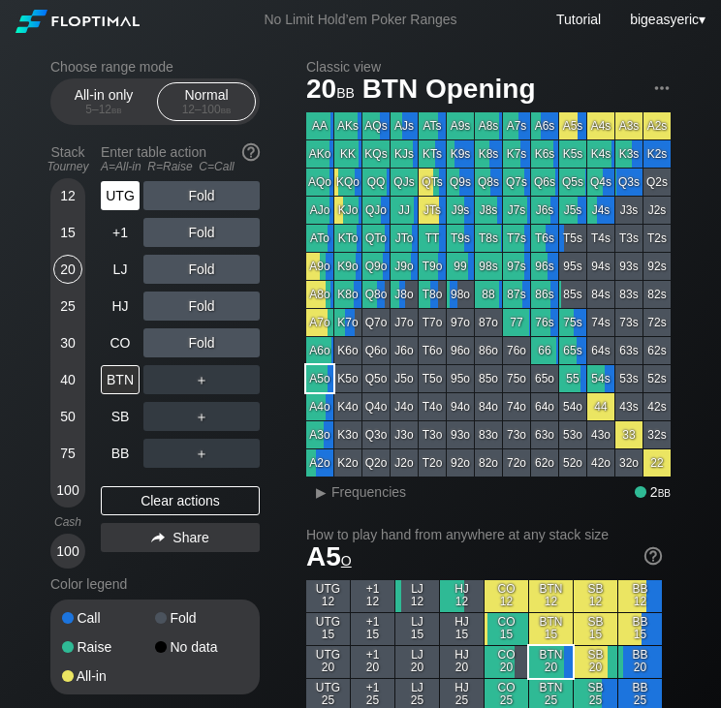
click at [108, 206] on div "UTG" at bounding box center [120, 195] width 39 height 29
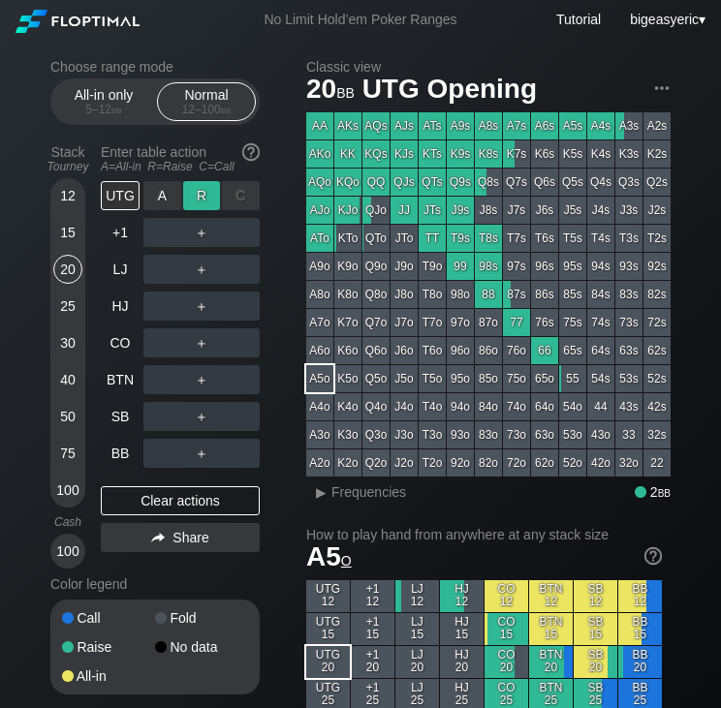
click at [200, 197] on div "R ✕" at bounding box center [202, 195] width 38 height 29
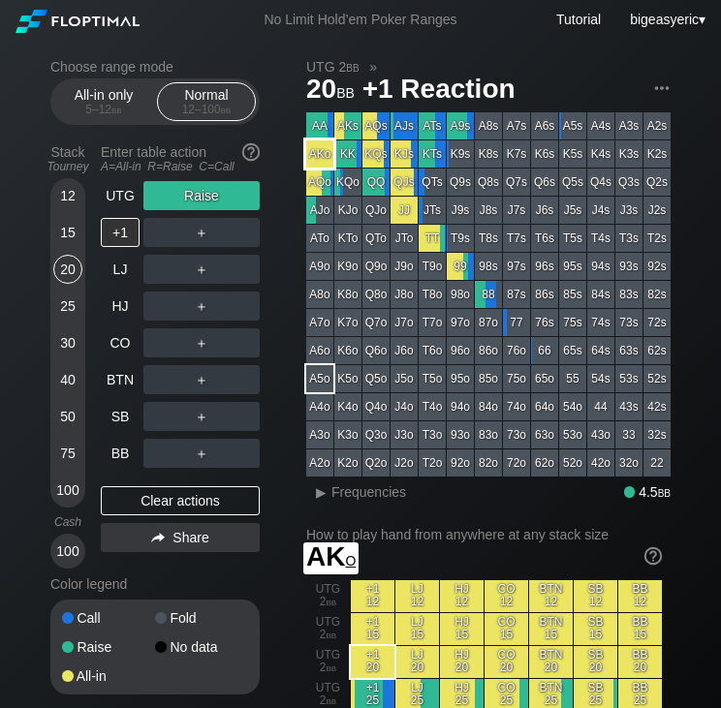
click at [310, 157] on div "AKo" at bounding box center [319, 153] width 27 height 27
click at [255, 386] on div "C ✕" at bounding box center [241, 379] width 38 height 29
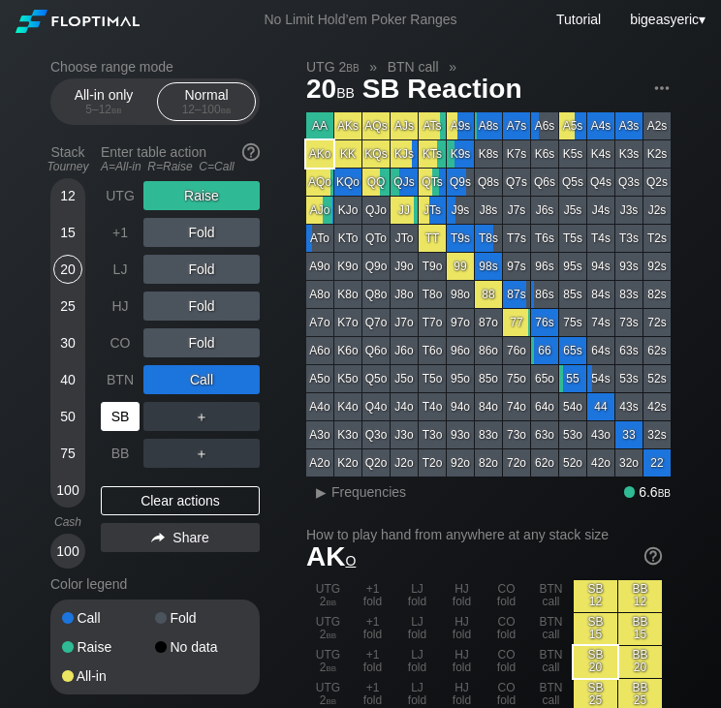
click at [118, 430] on div "SB" at bounding box center [120, 416] width 39 height 29
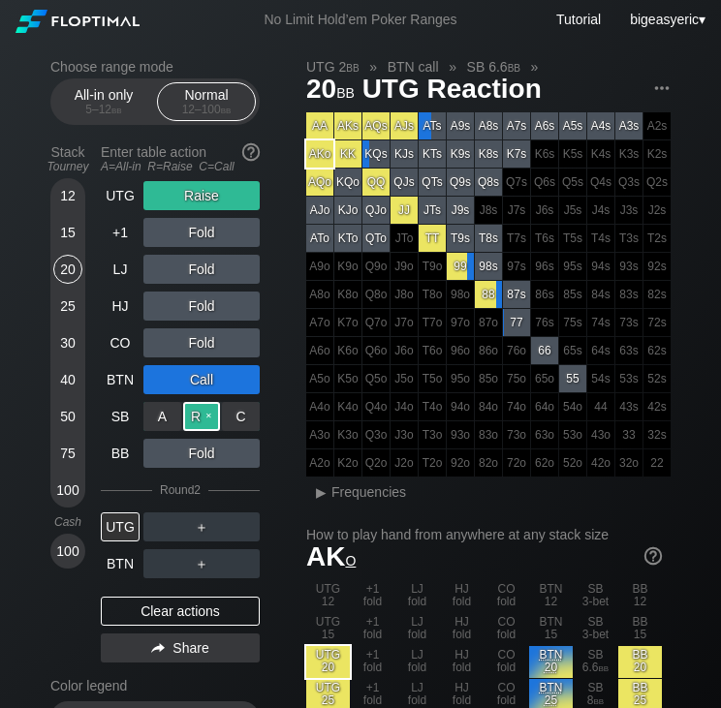
click at [194, 425] on div "R ✕" at bounding box center [202, 416] width 38 height 29
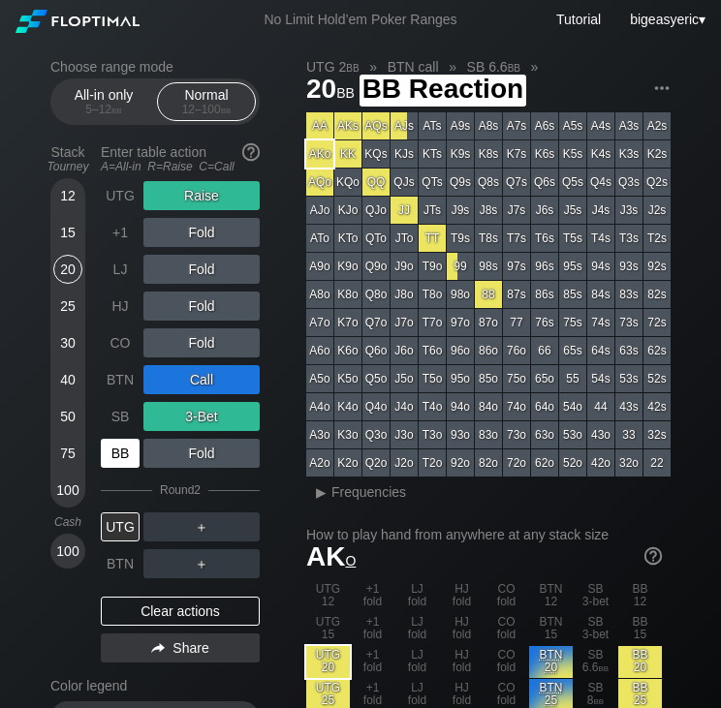
click at [109, 455] on div "BB" at bounding box center [120, 453] width 39 height 29
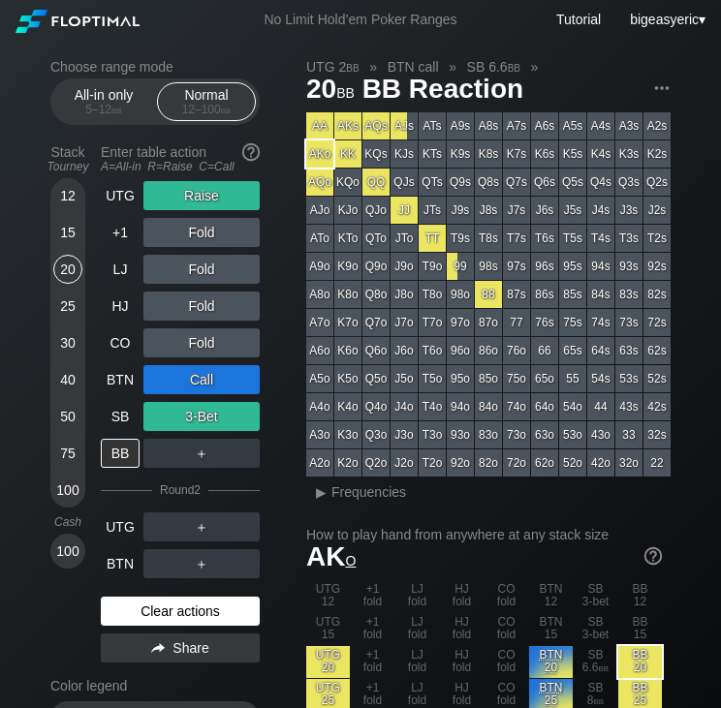
click at [185, 613] on div "Clear actions" at bounding box center [180, 611] width 159 height 29
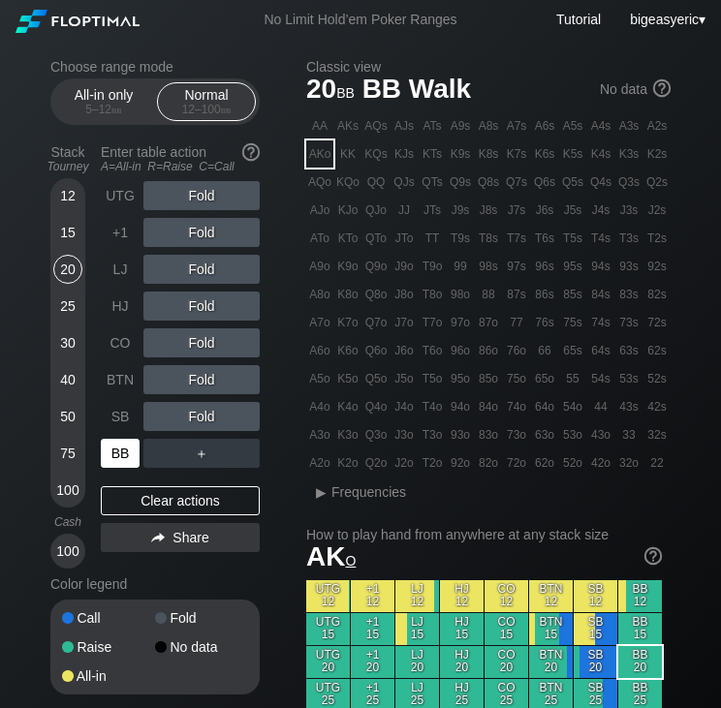
click at [128, 453] on div "BB" at bounding box center [120, 453] width 39 height 29
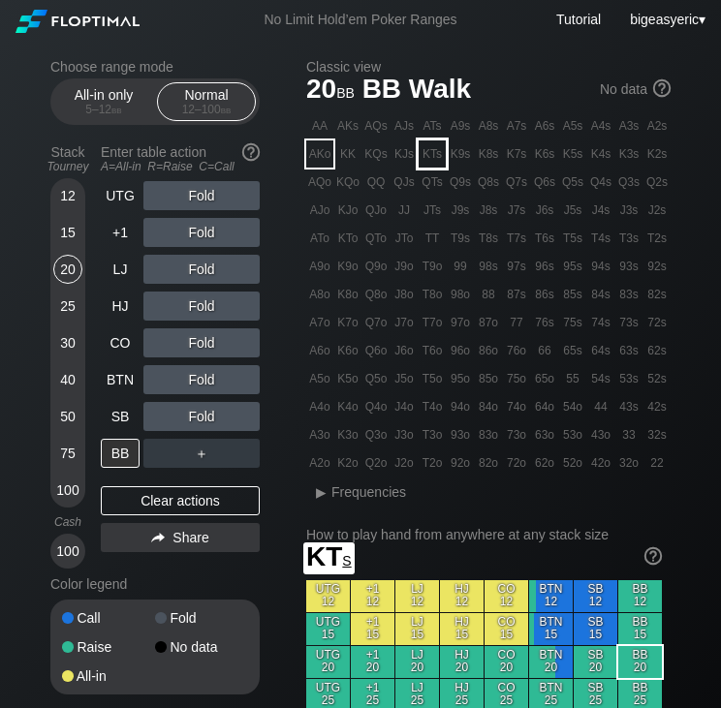
click at [438, 156] on div "KTs" at bounding box center [431, 153] width 27 height 27
click at [98, 426] on div "Stack Tourney Enter table action A=All-in R=Raise C=Call 12 15 20 25 30 40 50 7…" at bounding box center [154, 353] width 209 height 432
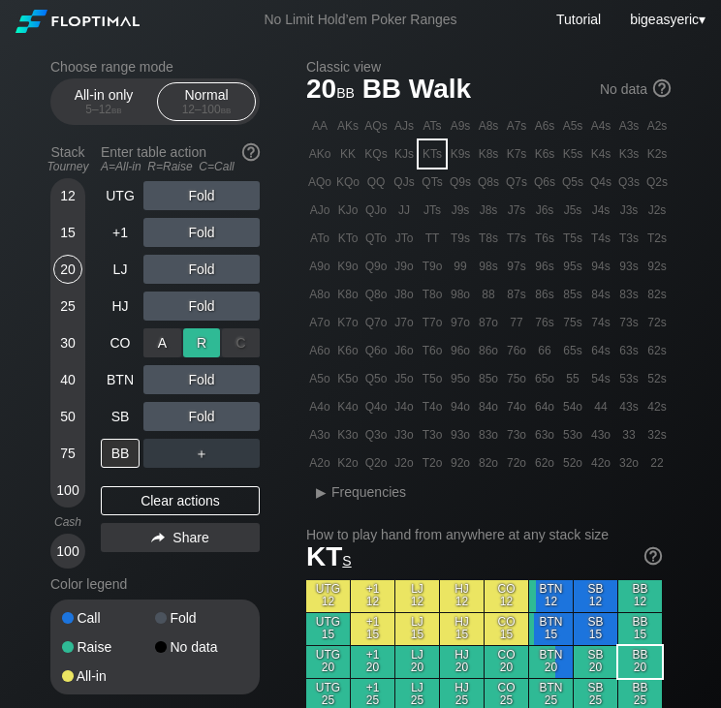
click at [198, 346] on div "R ✕" at bounding box center [202, 342] width 38 height 29
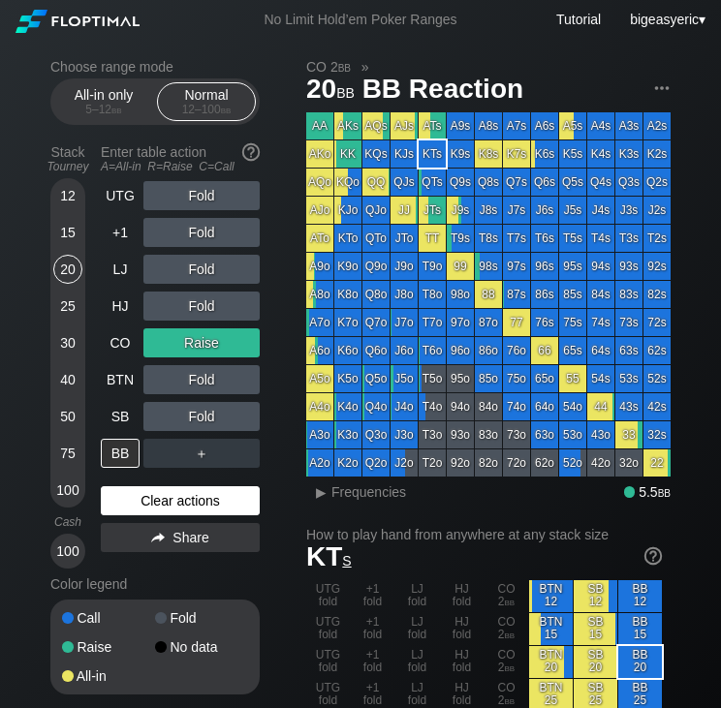
click at [135, 496] on div "Clear actions" at bounding box center [180, 500] width 159 height 29
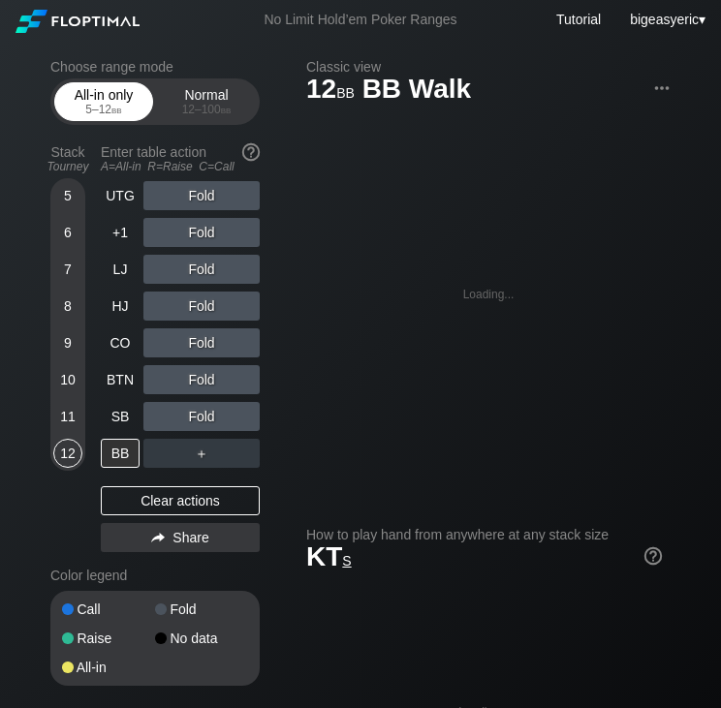
click at [105, 106] on div "5 – 12 bb" at bounding box center [103, 110] width 81 height 14
